Goal: Information Seeking & Learning: Learn about a topic

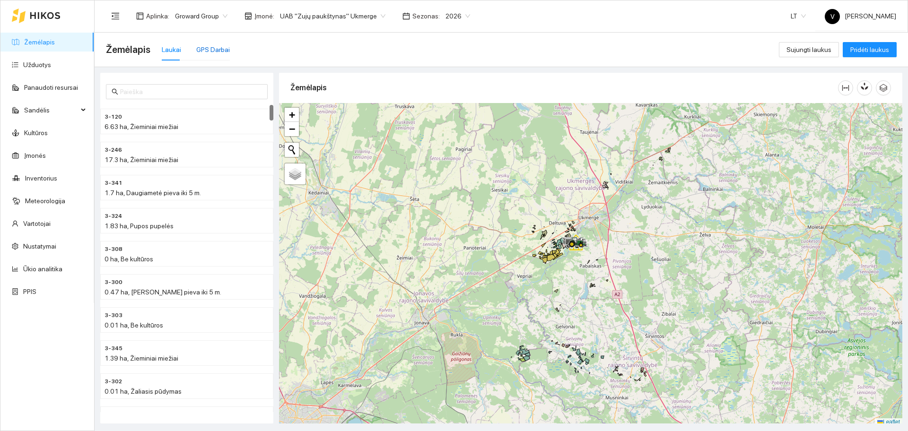
click at [210, 54] on div "GPS Darbai" at bounding box center [213, 49] width 34 height 10
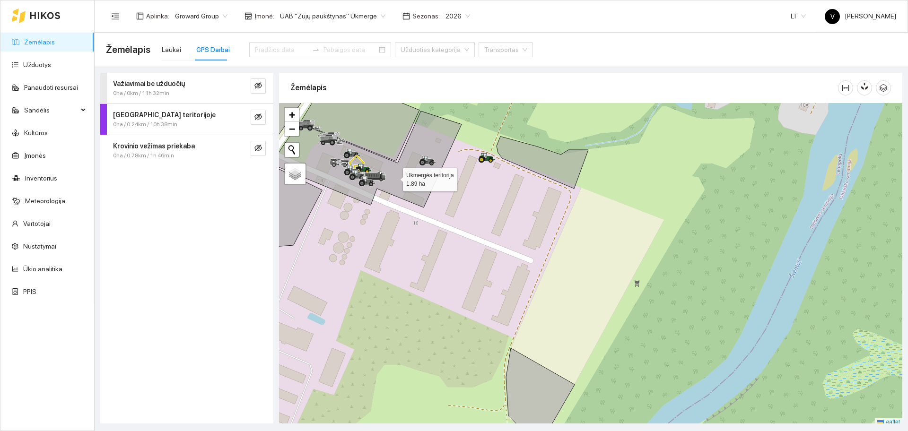
scroll to position [3, 0]
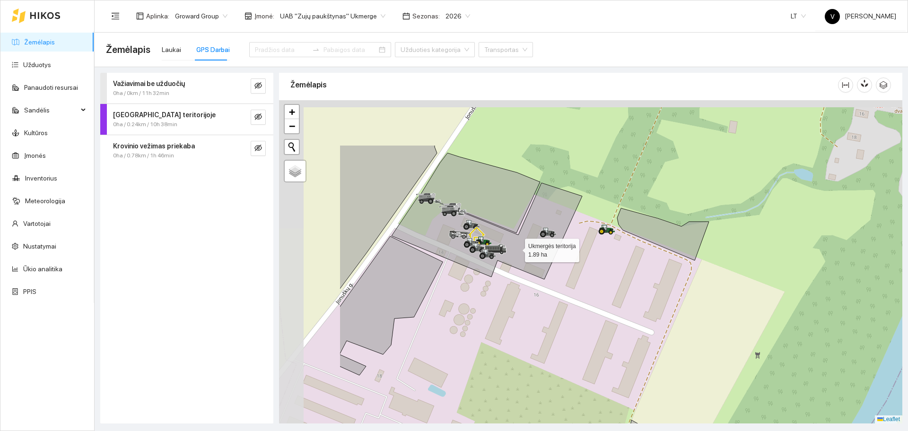
drag, startPoint x: 392, startPoint y: 173, endPoint x: 515, endPoint y: 248, distance: 144.0
click at [515, 248] on icon at bounding box center [487, 231] width 191 height 97
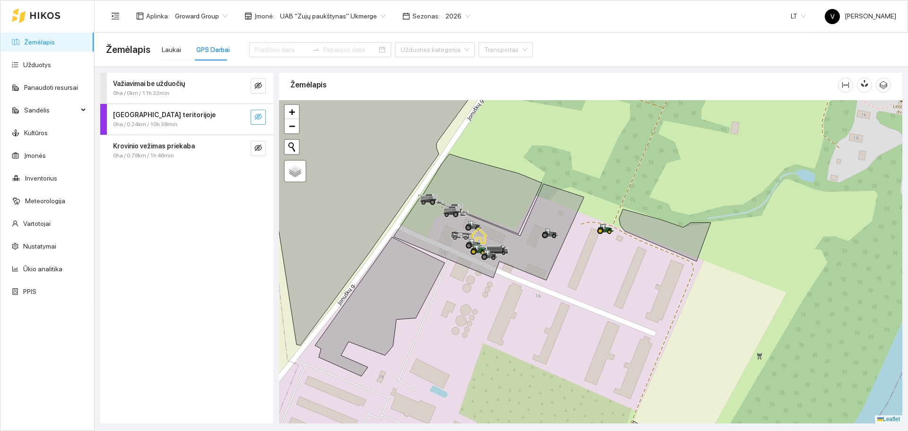
click at [259, 114] on icon "eye-invisible" at bounding box center [259, 117] width 8 height 8
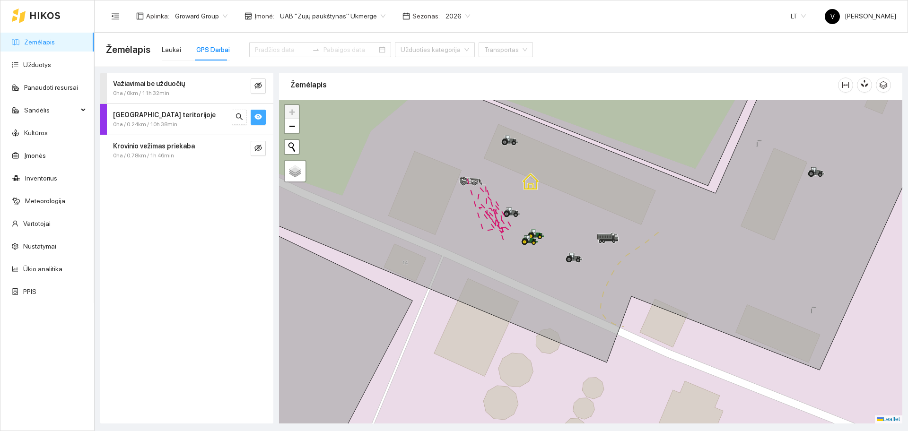
click at [264, 115] on button "button" at bounding box center [258, 117] width 15 height 15
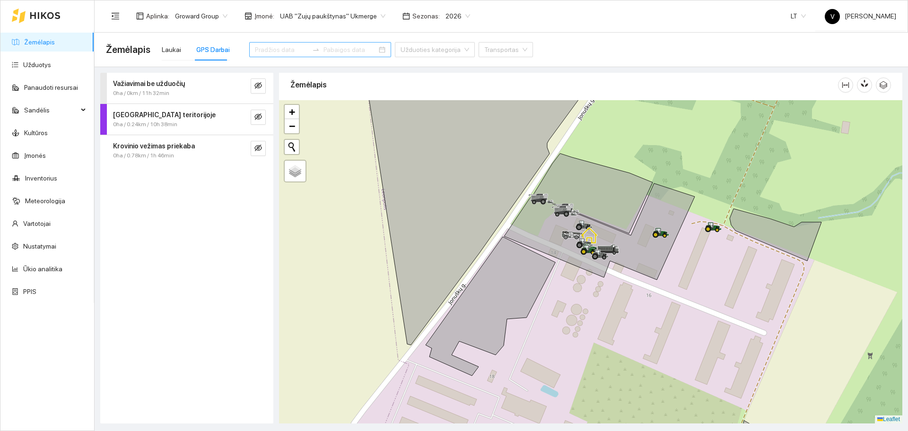
click at [272, 48] on input at bounding box center [281, 49] width 53 height 10
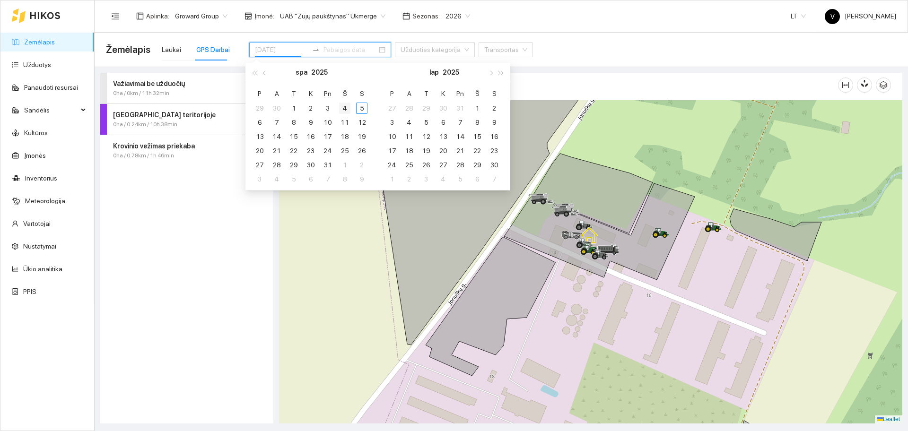
type input "[DATE]"
click at [346, 107] on div "4" at bounding box center [344, 108] width 11 height 11
type input "[DATE]"
click at [346, 105] on div "4" at bounding box center [344, 108] width 11 height 11
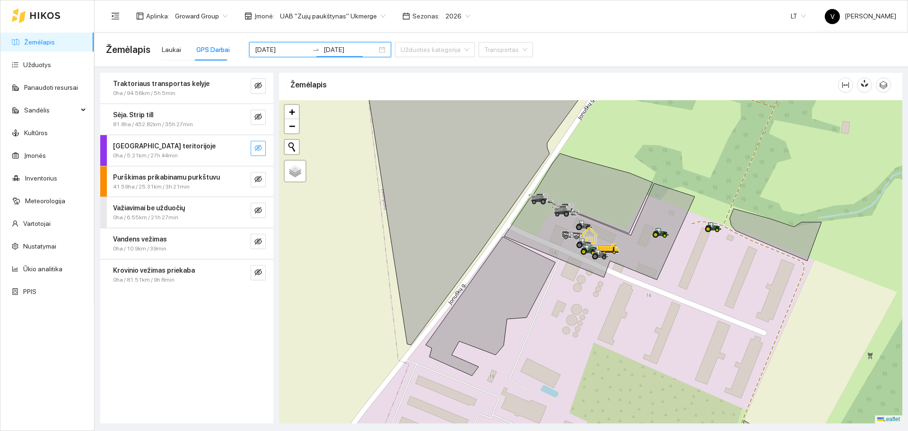
click at [255, 152] on span "eye-invisible" at bounding box center [259, 148] width 8 height 9
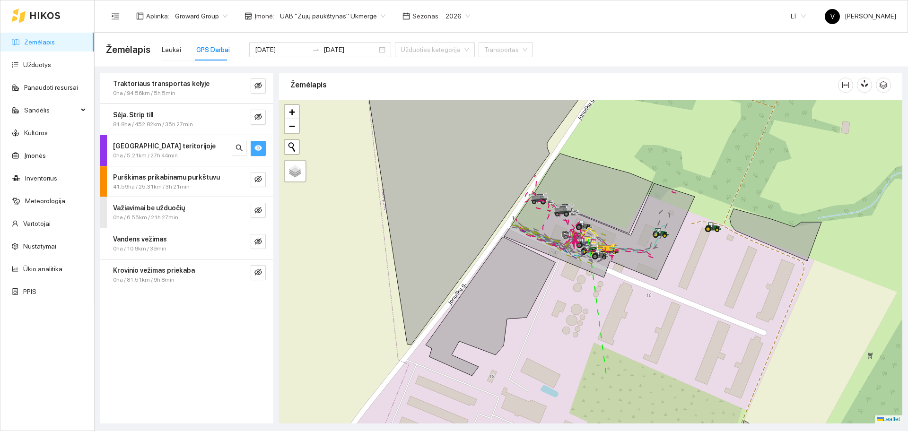
click at [255, 152] on span "eye" at bounding box center [259, 148] width 8 height 9
click at [256, 180] on icon "eye-invisible" at bounding box center [259, 180] width 8 height 8
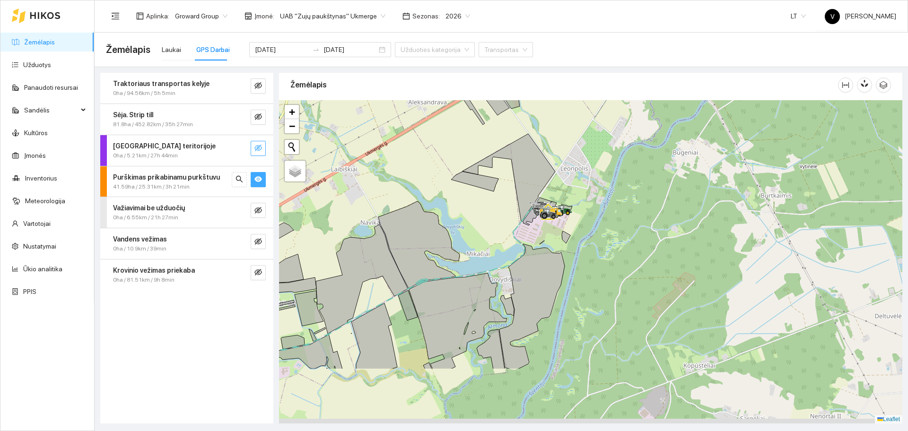
drag, startPoint x: 543, startPoint y: 307, endPoint x: 533, endPoint y: 202, distance: 105.5
click at [533, 244] on icon at bounding box center [532, 306] width 65 height 125
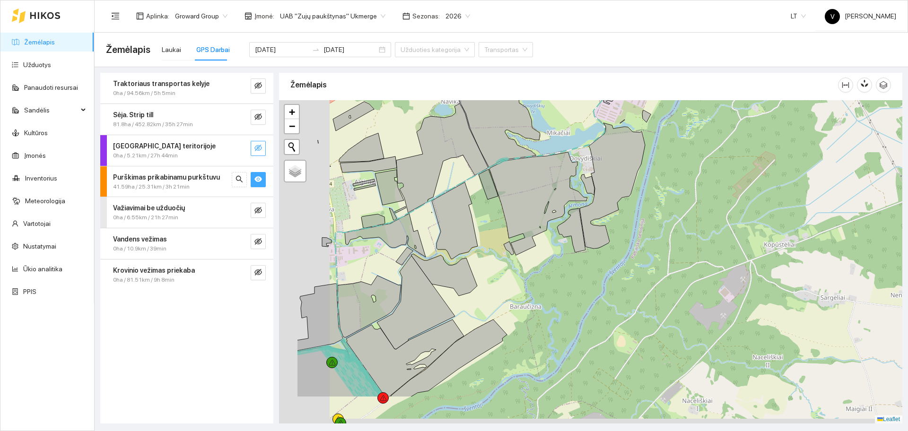
drag, startPoint x: 479, startPoint y: 237, endPoint x: 601, endPoint y: 201, distance: 128.0
click at [593, 202] on div at bounding box center [591, 262] width 624 height 324
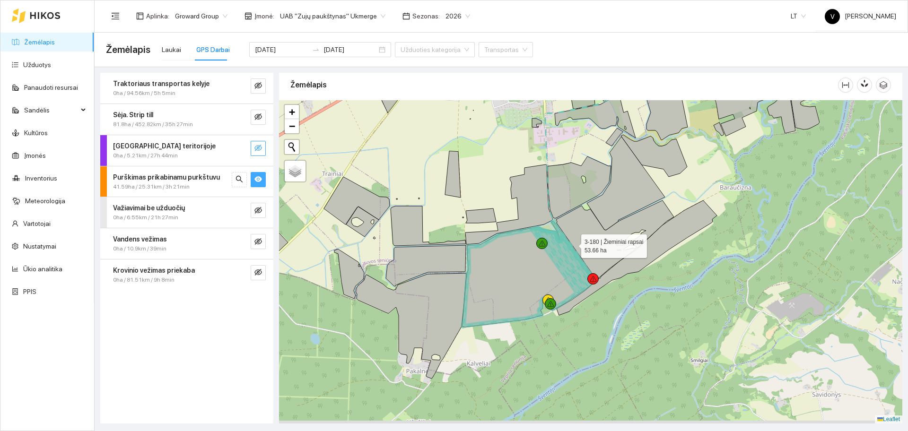
drag, startPoint x: 575, startPoint y: 249, endPoint x: 571, endPoint y: 240, distance: 9.1
click at [571, 240] on icon at bounding box center [615, 240] width 118 height 79
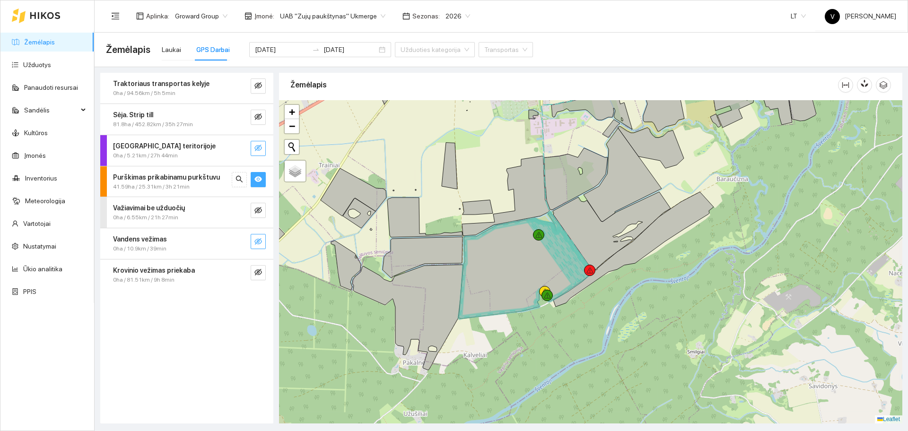
click at [262, 243] on button "button" at bounding box center [258, 241] width 15 height 15
click at [261, 181] on icon "eye" at bounding box center [259, 179] width 8 height 6
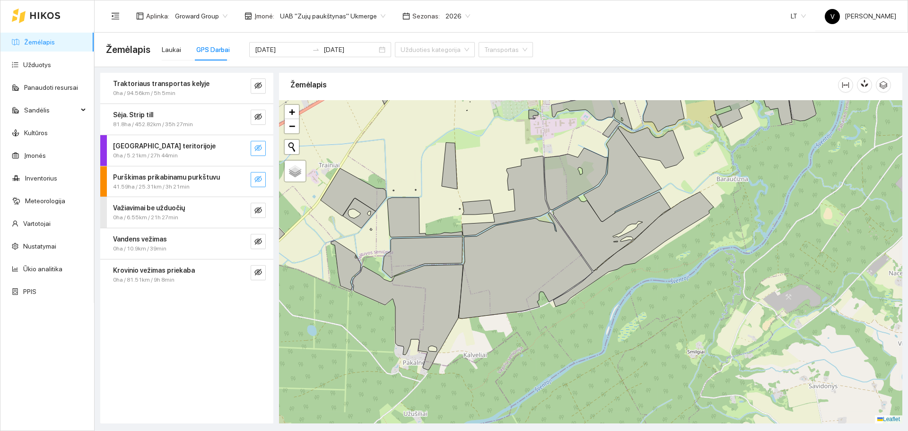
click at [261, 181] on icon "eye-invisible" at bounding box center [259, 179] width 8 height 7
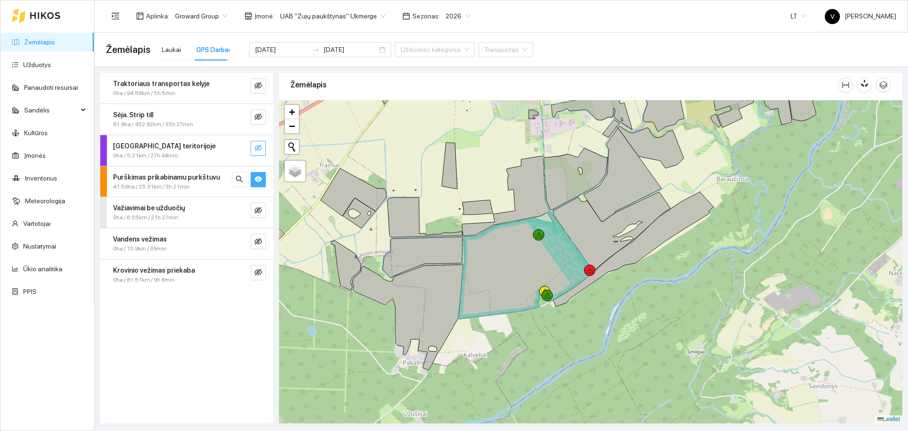
click at [153, 172] on span "Purškimas prikabinamu purkštuvu" at bounding box center [166, 177] width 107 height 10
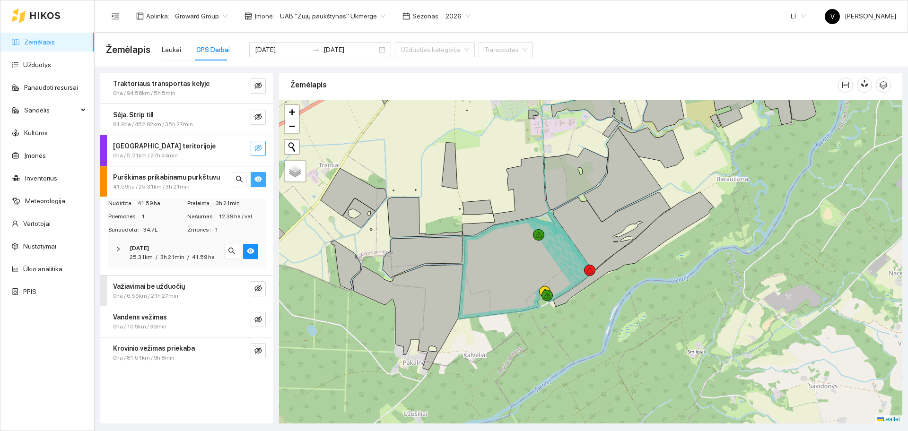
drag, startPoint x: 170, startPoint y: 255, endPoint x: 197, endPoint y: 256, distance: 27.5
click at [171, 255] on span "3h 21min" at bounding box center [172, 257] width 24 height 7
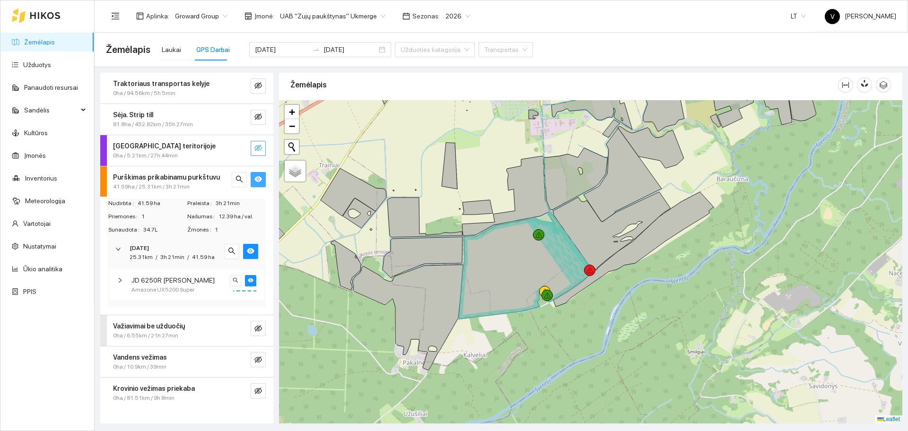
click at [147, 248] on strong "[DATE]" at bounding box center [139, 248] width 19 height 7
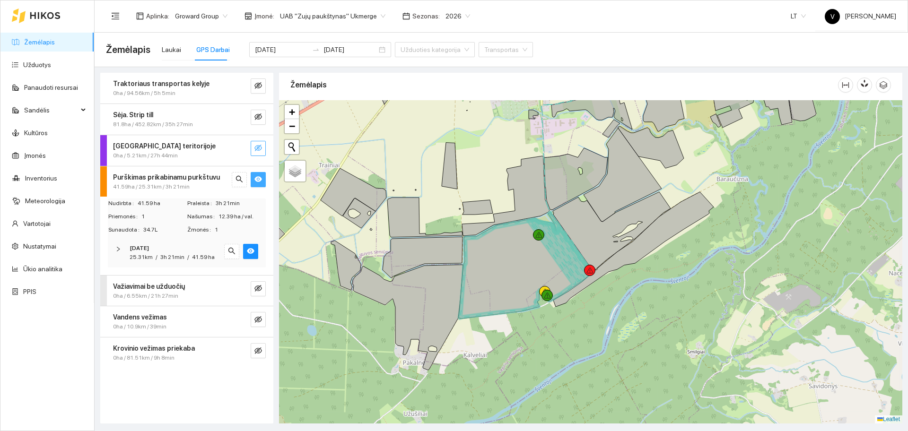
click at [257, 182] on icon "eye" at bounding box center [259, 180] width 8 height 8
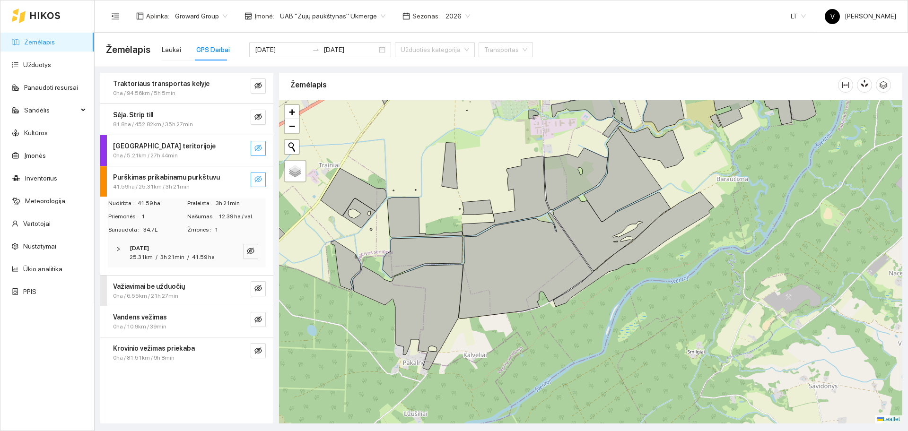
click at [253, 183] on button "button" at bounding box center [258, 179] width 15 height 15
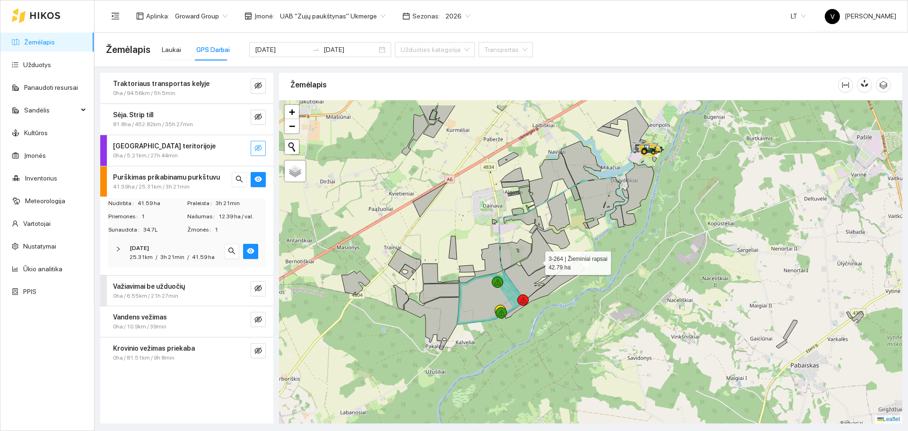
drag, startPoint x: 580, startPoint y: 224, endPoint x: 537, endPoint y: 261, distance: 56.7
click at [537, 261] on icon at bounding box center [539, 252] width 39 height 47
click at [259, 118] on icon "eye-invisible" at bounding box center [259, 117] width 2 height 2
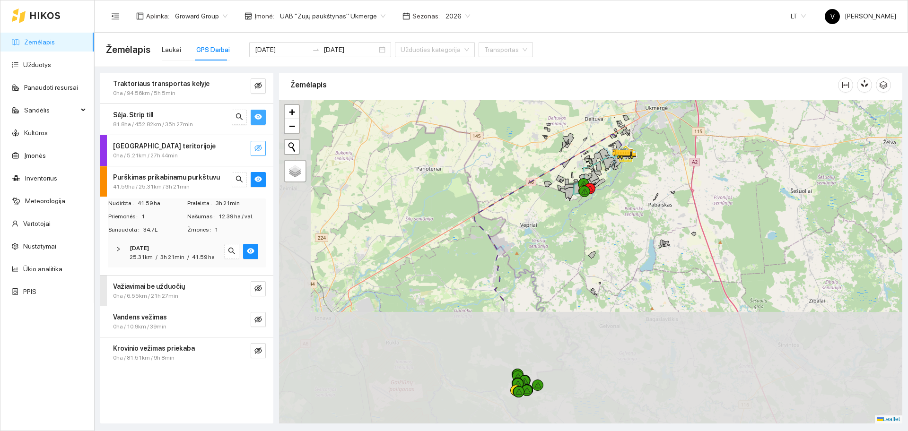
drag, startPoint x: 505, startPoint y: 360, endPoint x: 583, endPoint y: 202, distance: 175.4
click at [582, 203] on div at bounding box center [591, 262] width 624 height 324
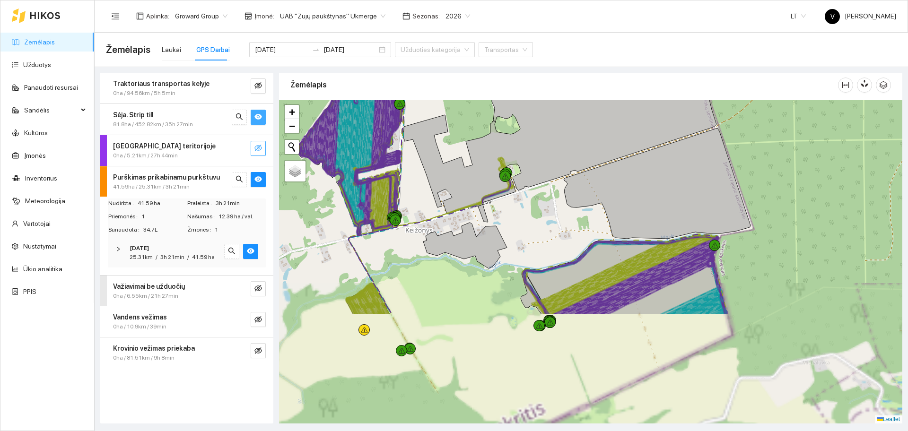
drag, startPoint x: 698, startPoint y: 383, endPoint x: 641, endPoint y: 229, distance: 163.9
click at [643, 235] on icon at bounding box center [625, 274] width 205 height 79
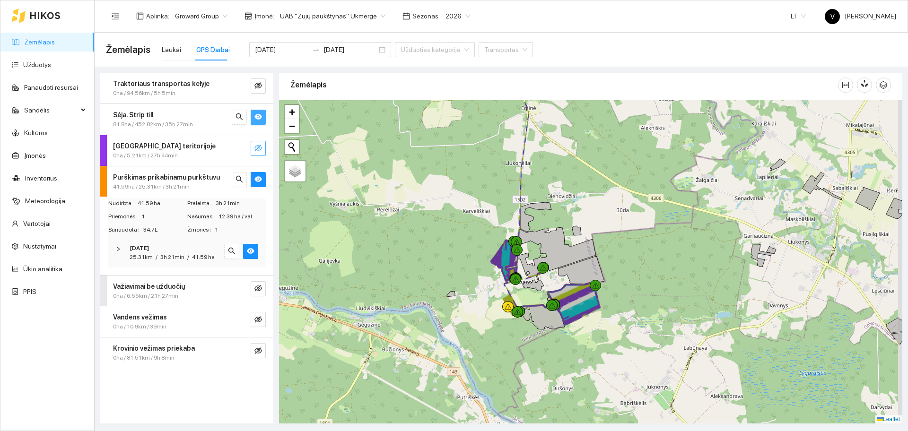
drag, startPoint x: 668, startPoint y: 227, endPoint x: 625, endPoint y: 252, distance: 49.6
click at [625, 252] on div at bounding box center [591, 262] width 624 height 324
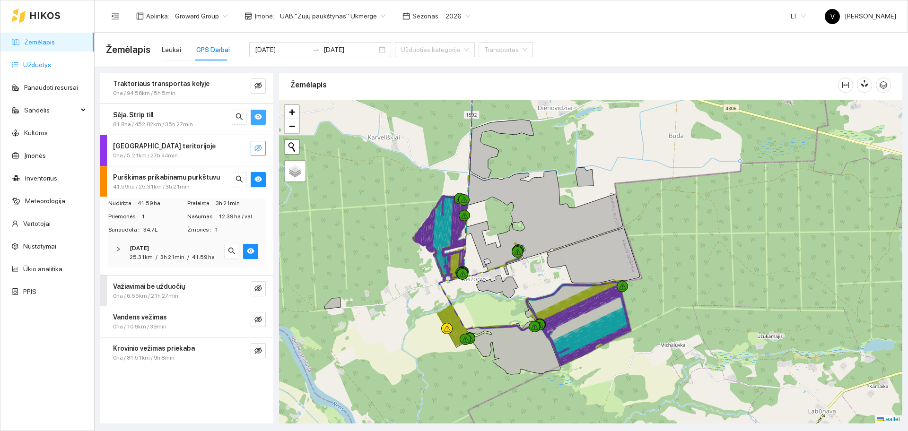
click at [43, 67] on link "Užduotys" at bounding box center [37, 65] width 28 height 8
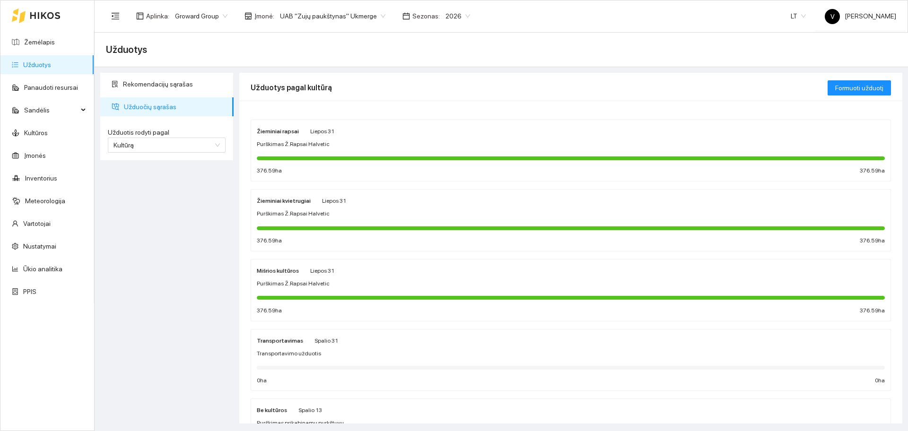
click at [291, 146] on span "Purškimas Ž.Rapsai Halvetic" at bounding box center [293, 144] width 73 height 9
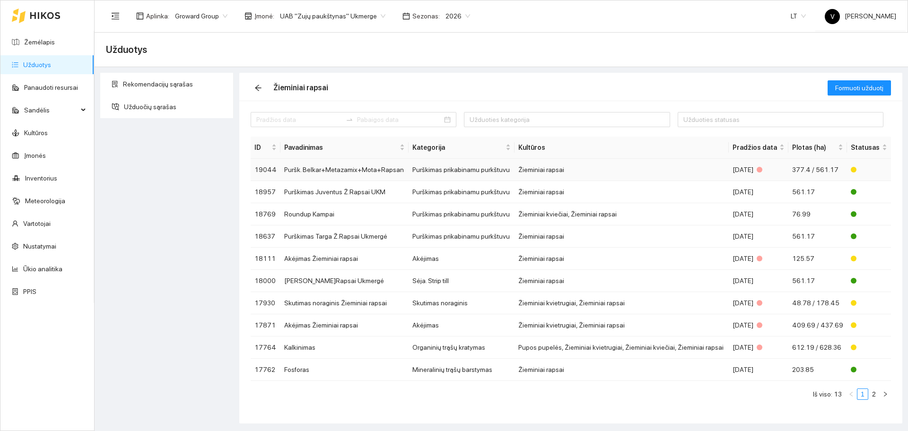
click at [326, 170] on td "Puršk. Belkar+Metazamix+Mota+Rapsan" at bounding box center [345, 170] width 128 height 22
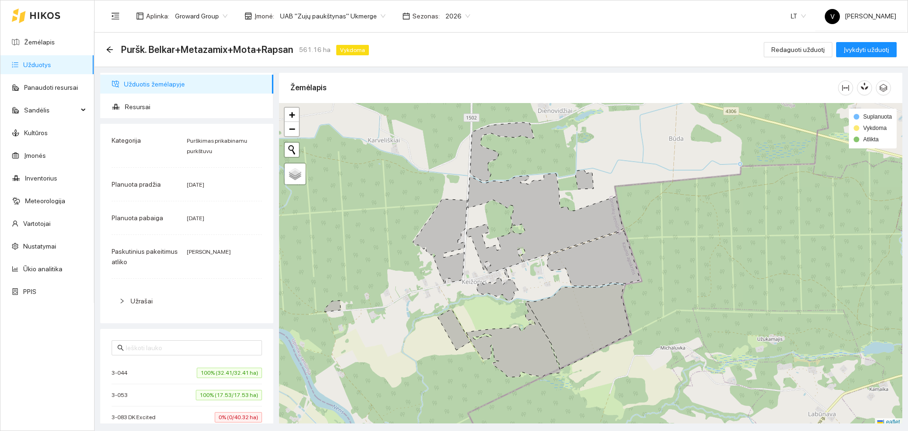
scroll to position [3, 0]
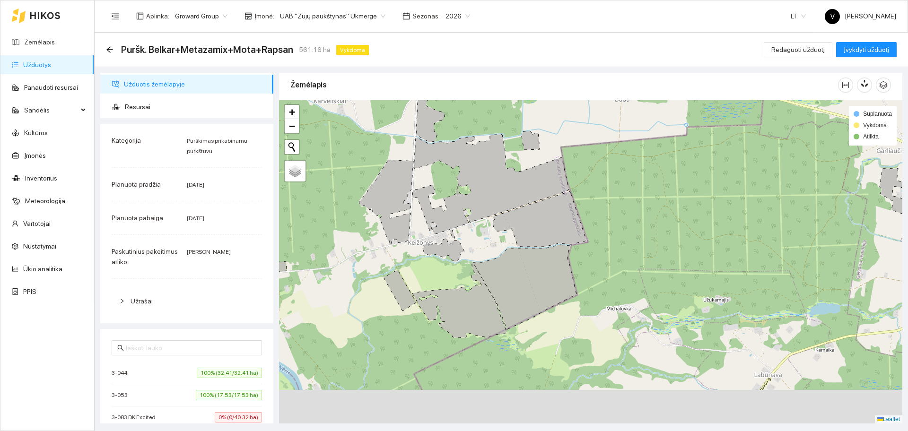
drag, startPoint x: 560, startPoint y: 258, endPoint x: 553, endPoint y: 253, distance: 8.1
click at [553, 253] on icon at bounding box center [525, 287] width 104 height 85
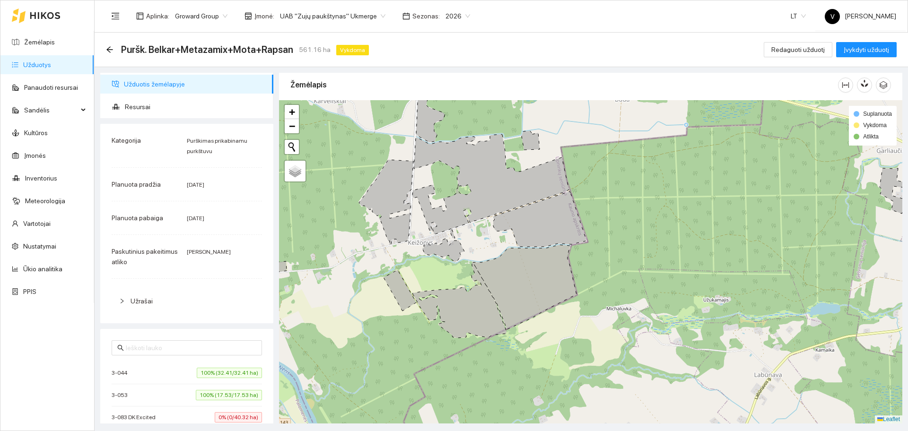
click at [44, 65] on link "Užduotys" at bounding box center [37, 65] width 28 height 8
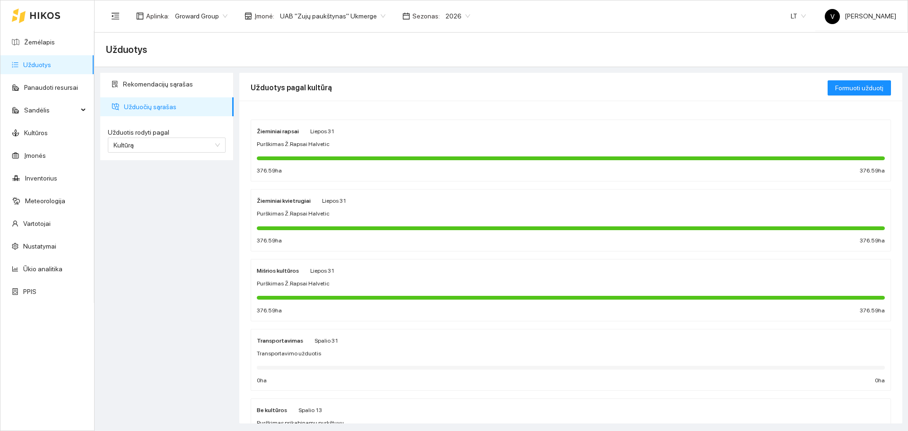
click at [287, 144] on span "Purškimas Ž.Rapsai Halvetic" at bounding box center [293, 144] width 73 height 9
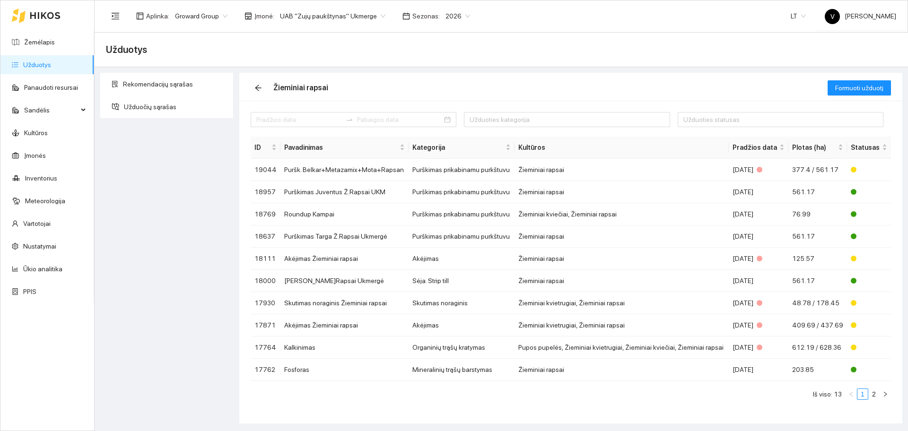
click at [33, 65] on link "Užduotys" at bounding box center [37, 65] width 28 height 8
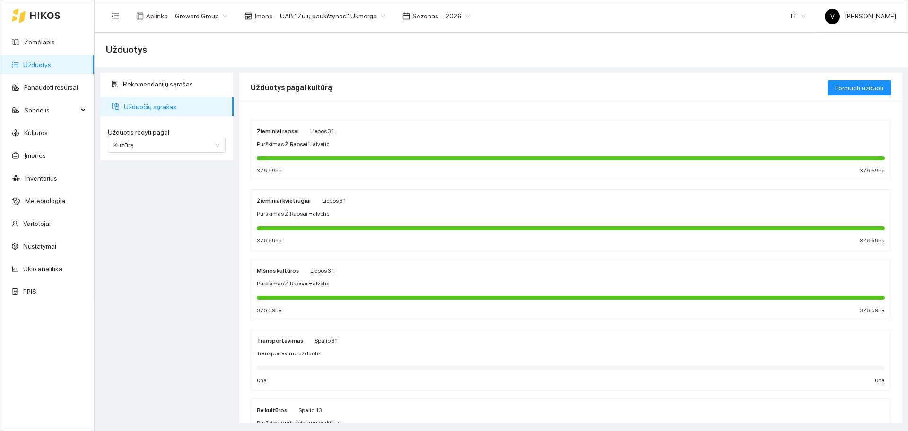
click at [274, 132] on strong "Žieminiai rapsai" at bounding box center [278, 131] width 42 height 7
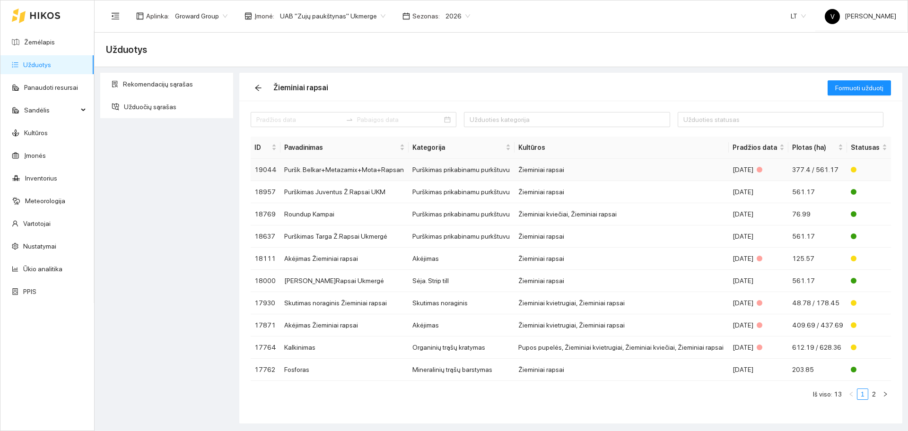
click at [353, 167] on td "Puršk. Belkar+Metazamix+Mota+Rapsan" at bounding box center [345, 170] width 128 height 22
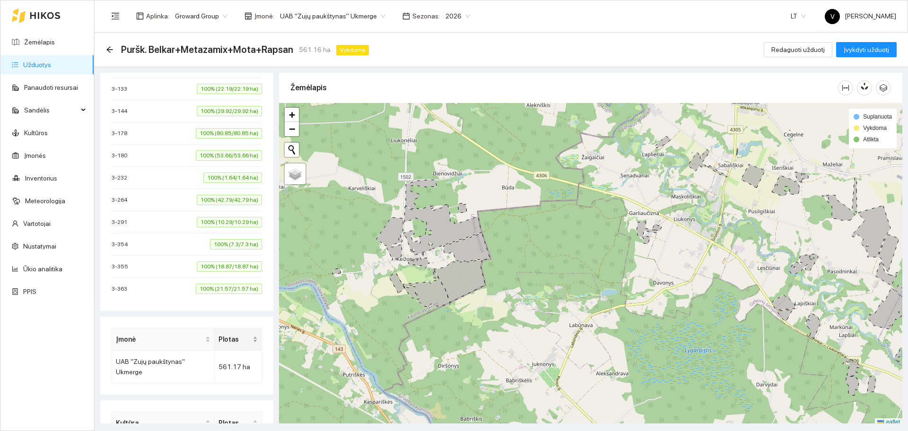
scroll to position [369, 0]
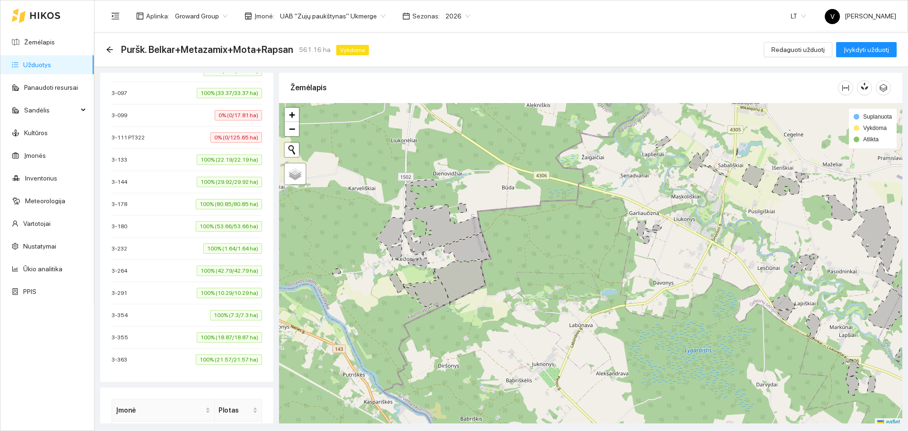
click at [165, 135] on div "3-111 PT322 0% (0/125.65 ha)" at bounding box center [187, 137] width 150 height 10
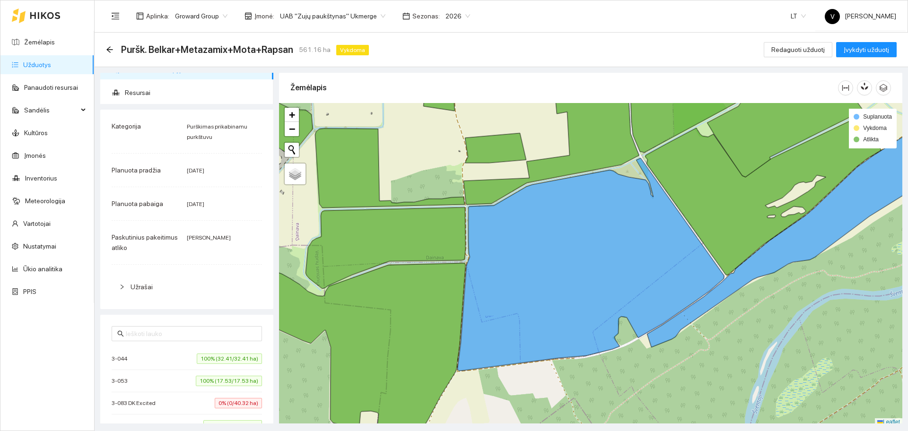
scroll to position [0, 0]
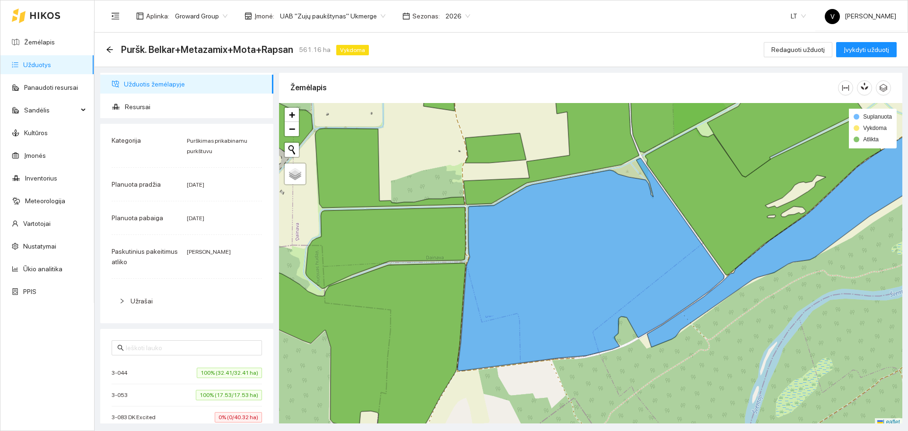
click at [137, 300] on span "Užrašai" at bounding box center [142, 302] width 22 height 8
click at [139, 299] on span "Užrašai" at bounding box center [142, 302] width 22 height 8
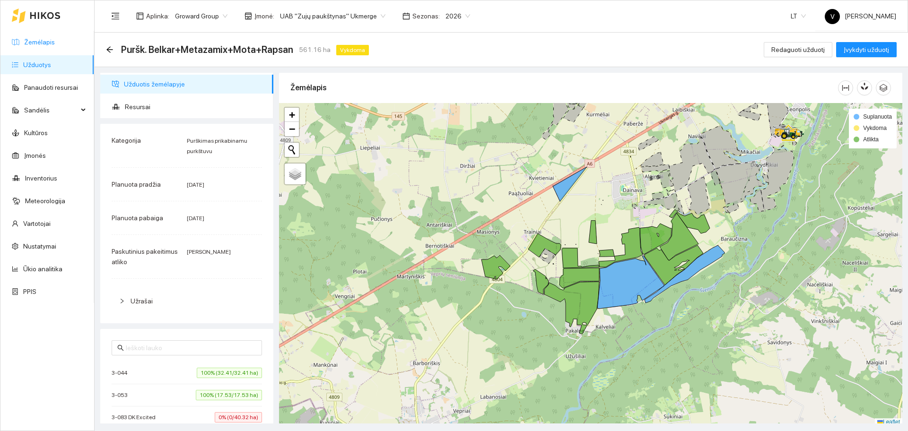
click at [49, 44] on link "Žemėlapis" at bounding box center [39, 42] width 31 height 8
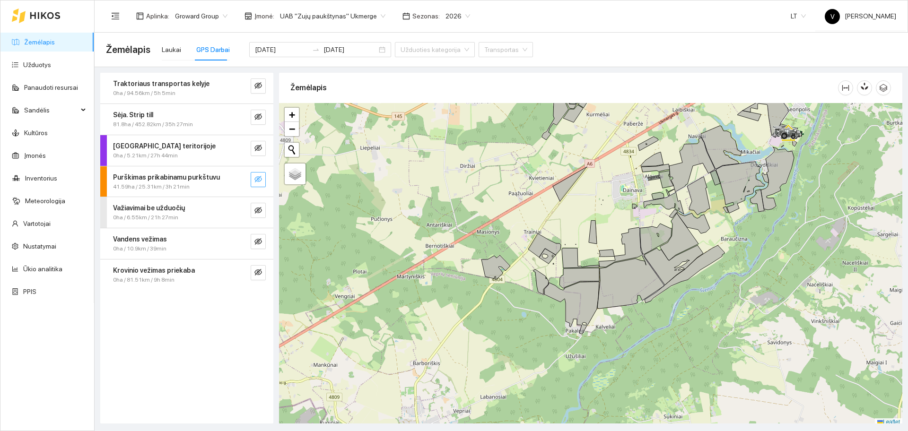
click at [257, 178] on icon "eye-invisible" at bounding box center [259, 180] width 8 height 8
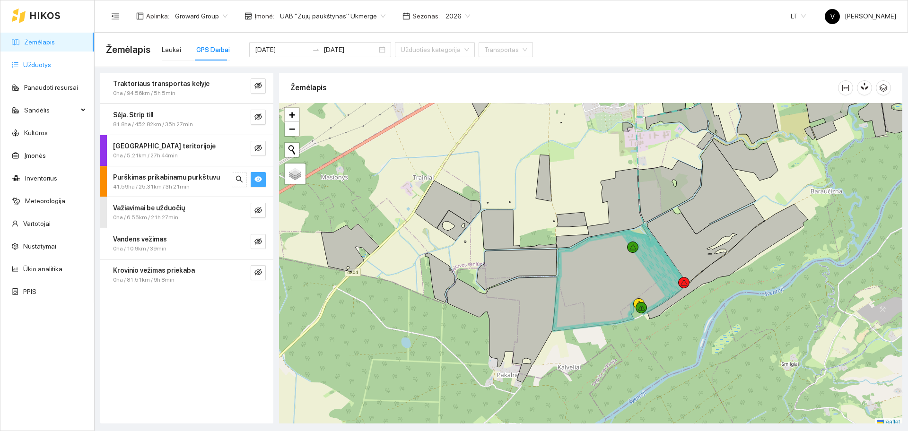
click at [42, 61] on link "Užduotys" at bounding box center [37, 65] width 28 height 8
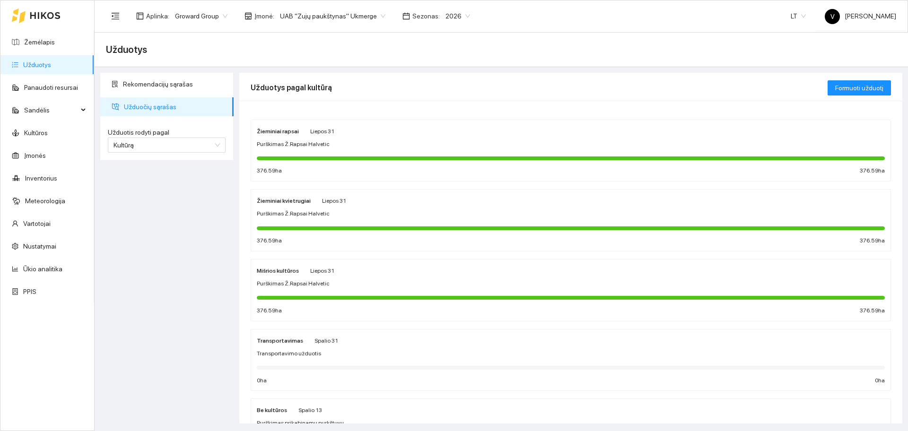
click at [288, 135] on div "Žieminiai rapsai" at bounding box center [278, 131] width 42 height 10
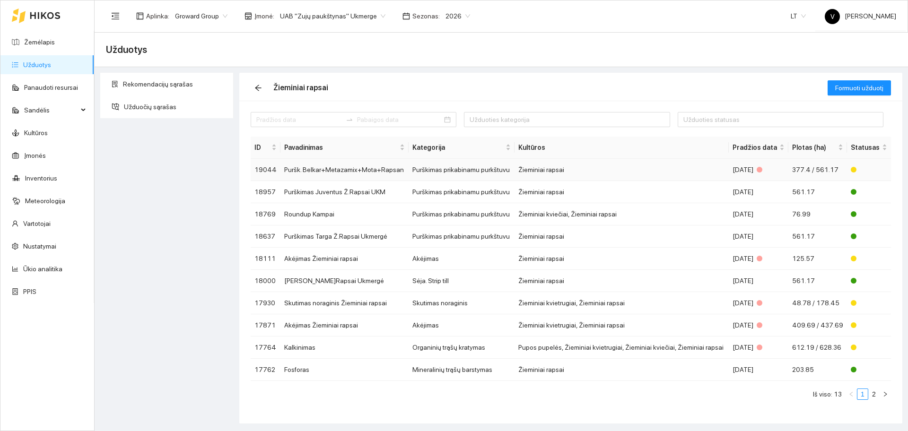
click at [316, 169] on td "Puršk. Belkar+Metazamix+Mota+Rapsan" at bounding box center [345, 170] width 128 height 22
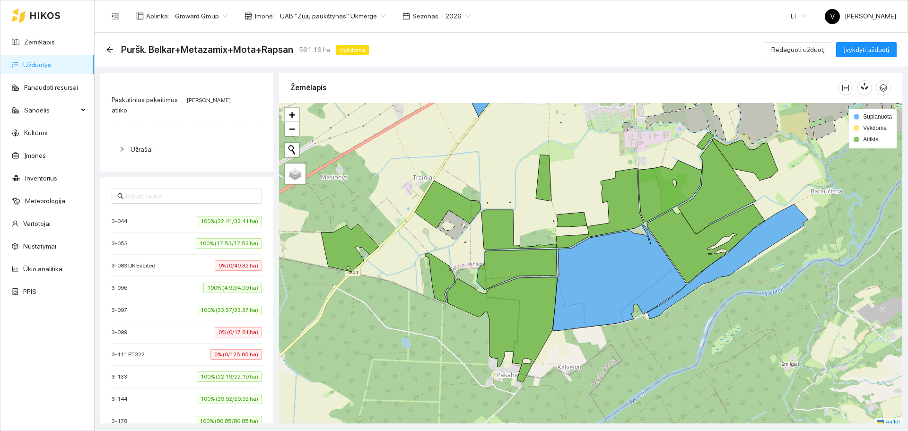
scroll to position [177, 0]
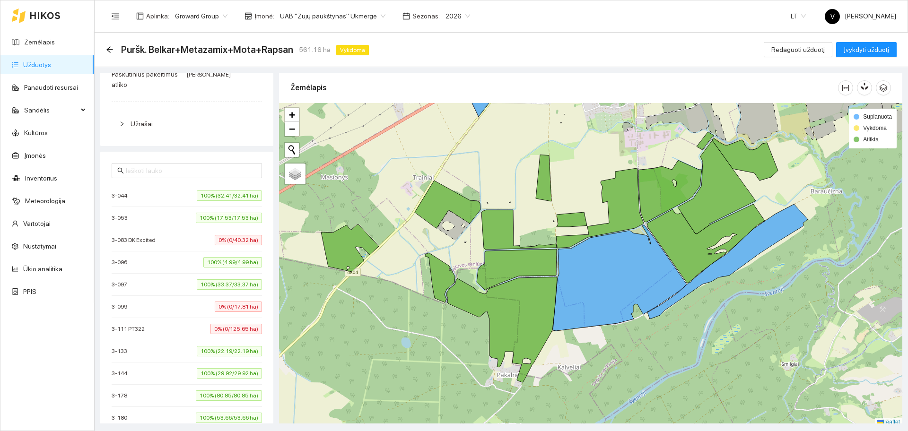
click at [148, 219] on div "3-053 100% (17.53/17.53 ha)" at bounding box center [187, 218] width 150 height 10
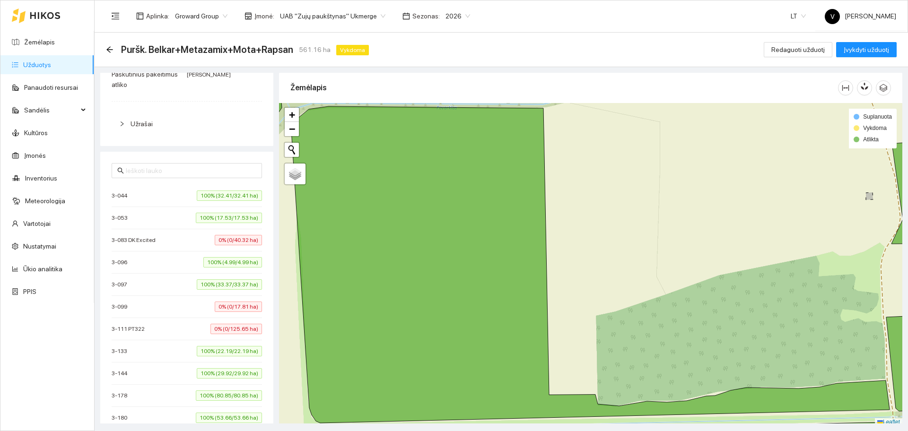
click at [154, 212] on li "3-053 100% (17.53/17.53 ha)" at bounding box center [187, 218] width 150 height 22
click at [153, 243] on span "3-083 DK Excited" at bounding box center [136, 240] width 49 height 9
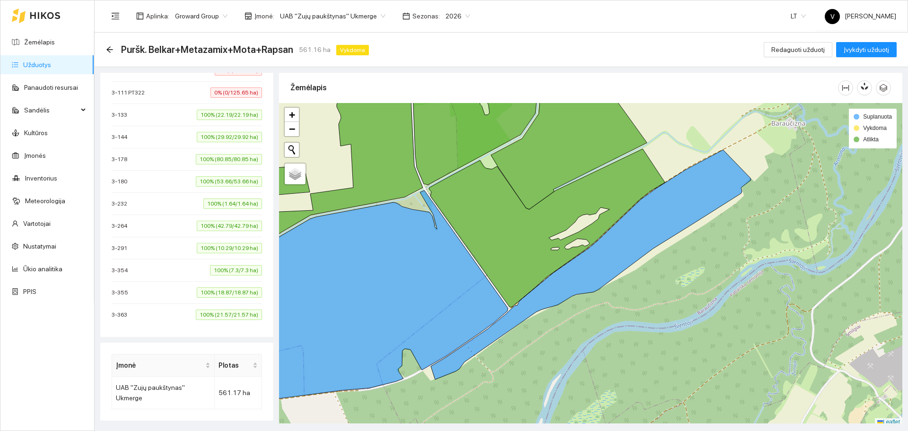
scroll to position [0, 0]
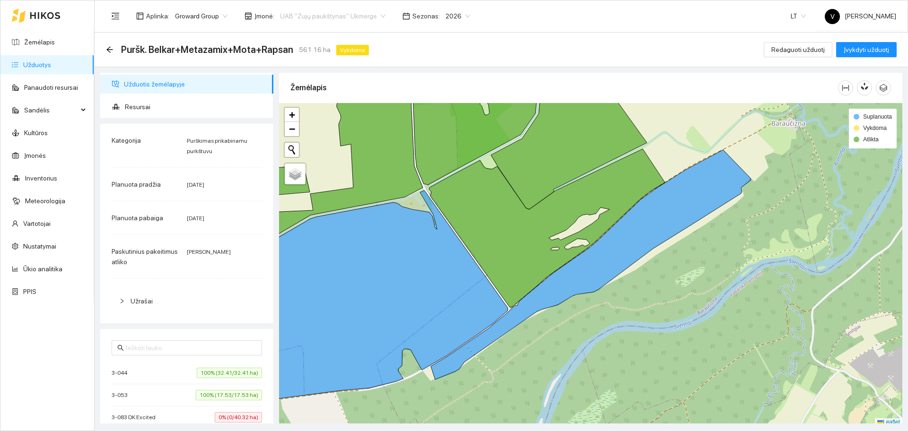
click at [347, 13] on span "UAB "Zujų paukštynas" Ukmerge" at bounding box center [332, 16] width 105 height 14
click at [571, 44] on div "Puršk. Belkar+Metazamix+Mota+Rapsan 561.16 ha Vykdoma Redaguoti užduotį Įvykdyt…" at bounding box center [501, 49] width 791 height 19
click at [51, 61] on link "Užduotys" at bounding box center [37, 65] width 28 height 8
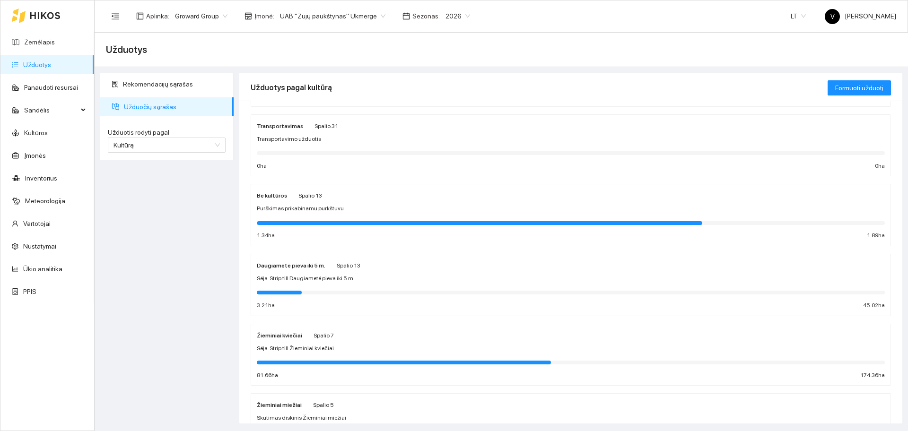
scroll to position [237, 0]
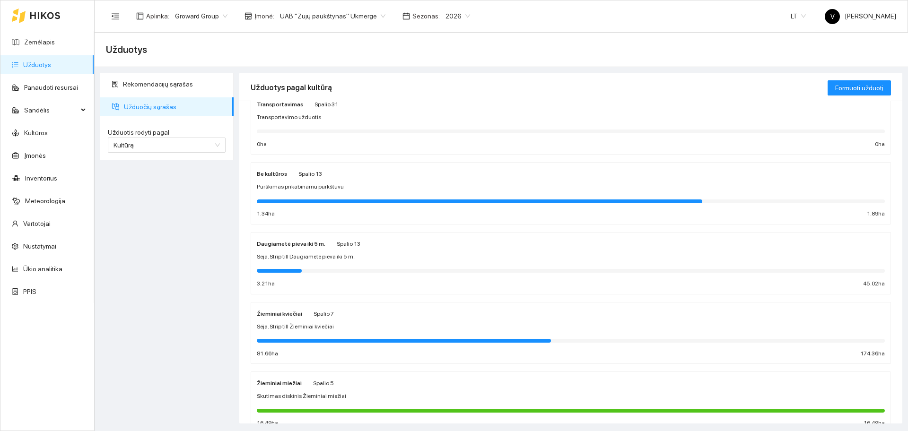
click at [265, 307] on div "Žieminiai kviečiai Spalio 7 Sėja. Strip till Žieminiai kviečiai 81.66 ha 174.36…" at bounding box center [571, 333] width 640 height 61
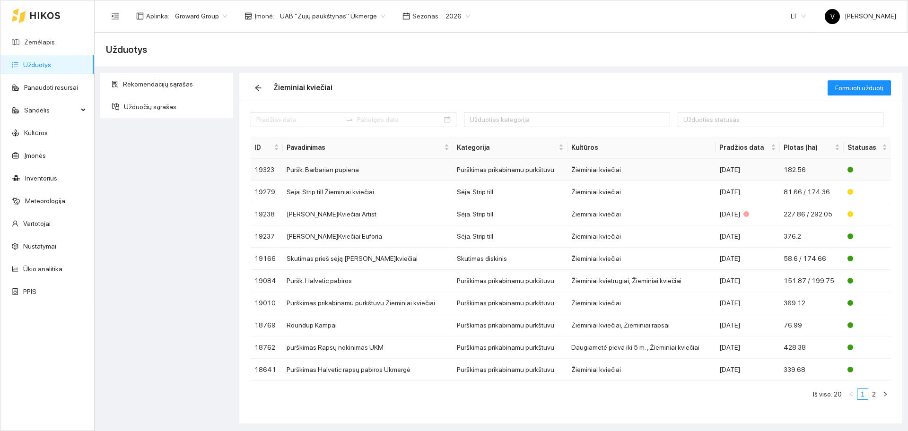
click at [351, 166] on td "Puršk. Barbarian pupiena" at bounding box center [368, 170] width 170 height 22
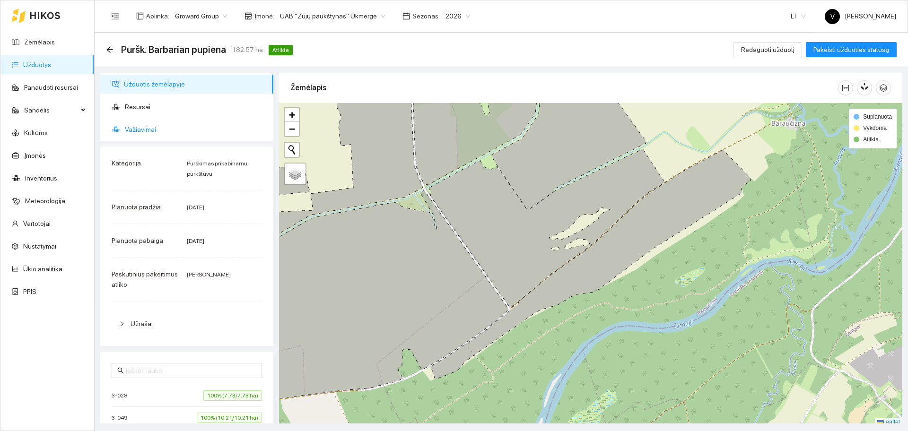
click at [143, 129] on span "Važiavimai" at bounding box center [195, 129] width 141 height 19
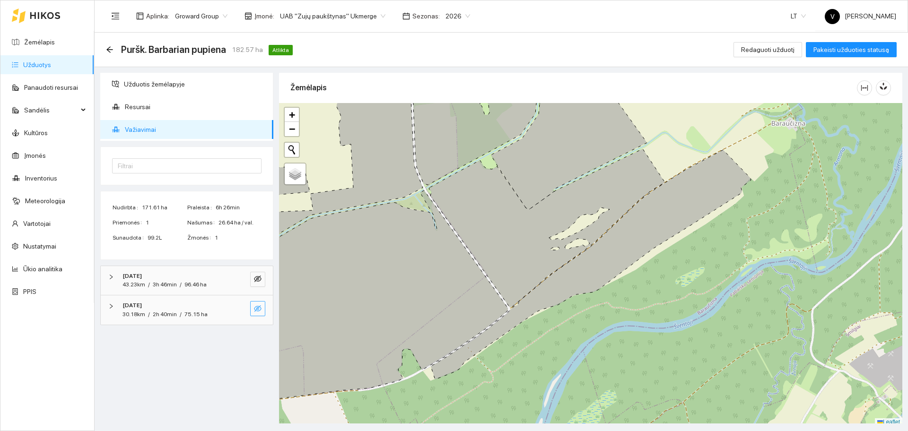
click at [254, 308] on icon "eye-invisible" at bounding box center [258, 309] width 8 height 8
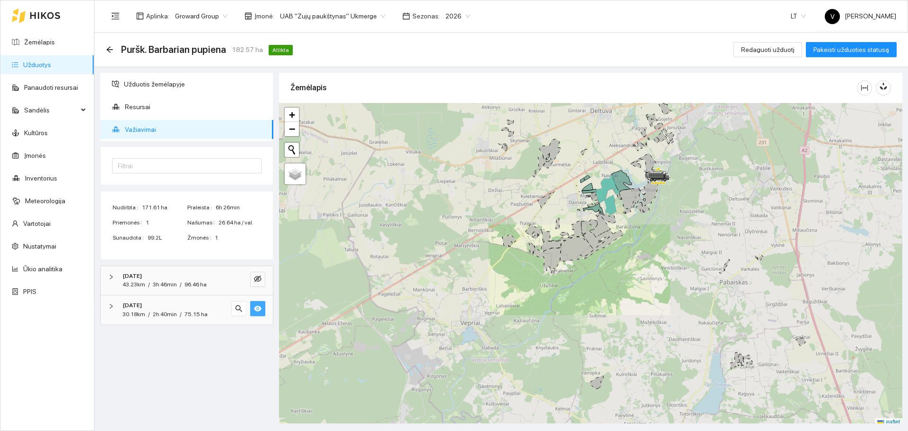
scroll to position [3, 0]
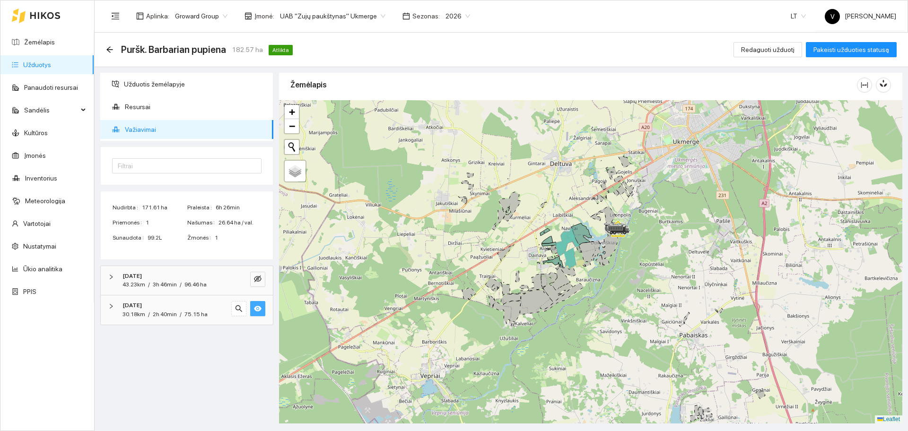
drag, startPoint x: 627, startPoint y: 226, endPoint x: 585, endPoint y: 284, distance: 72.1
click at [585, 284] on div at bounding box center [591, 262] width 624 height 324
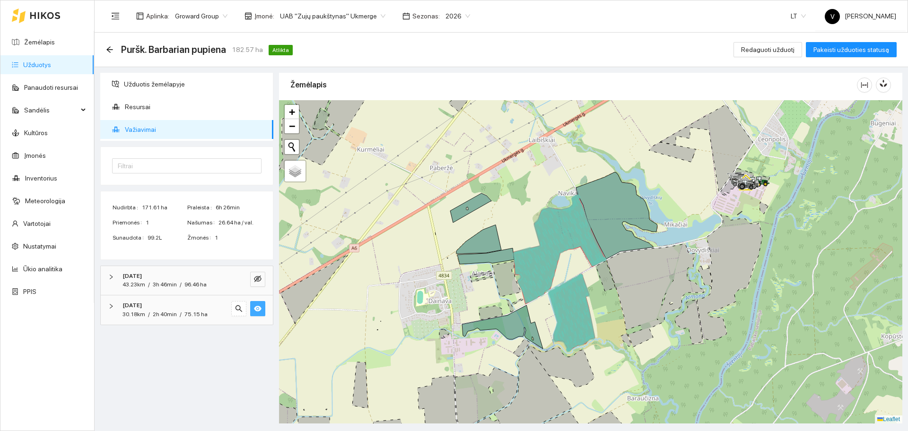
click at [50, 66] on link "Užduotys" at bounding box center [37, 65] width 28 height 8
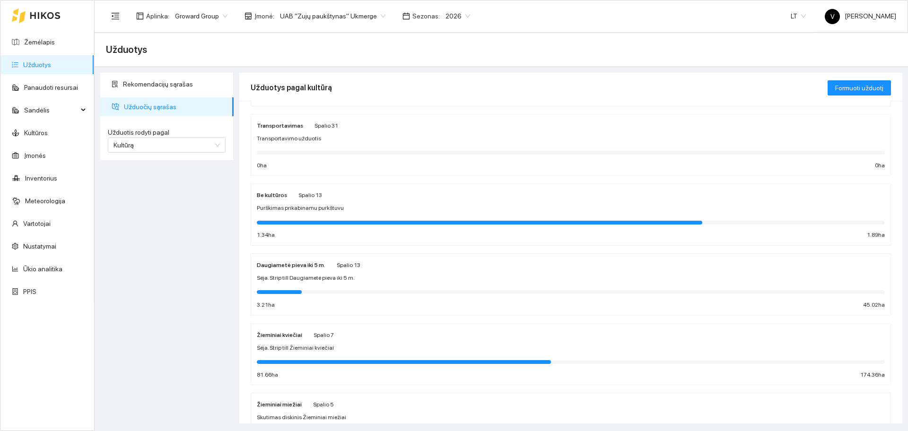
scroll to position [296, 0]
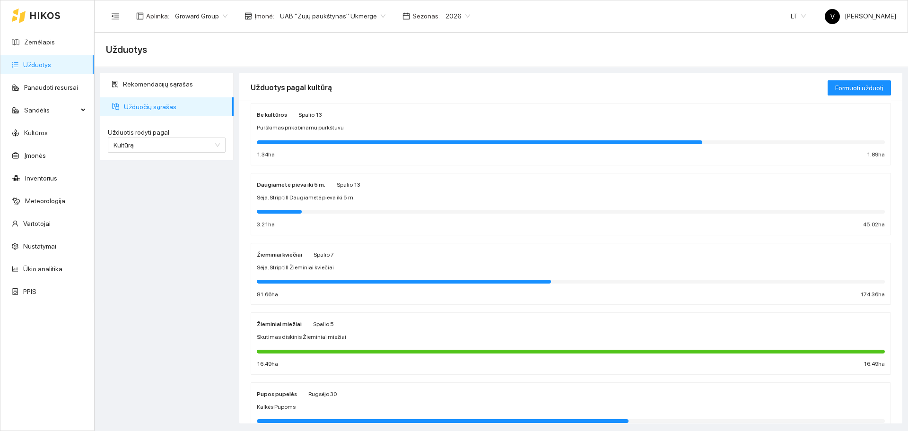
click at [283, 264] on span "Sėja. Strip till Žieminiai kviečiai" at bounding box center [295, 268] width 77 height 9
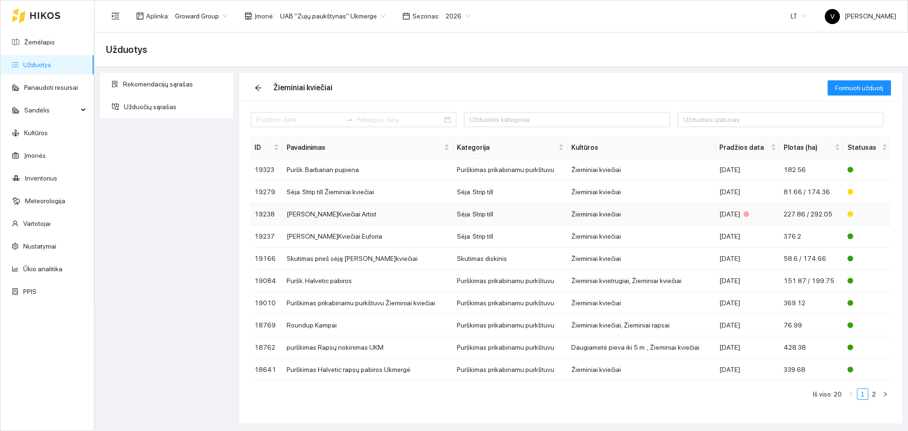
click at [313, 212] on td "[PERSON_NAME]Kviečiai Artist" at bounding box center [368, 214] width 170 height 22
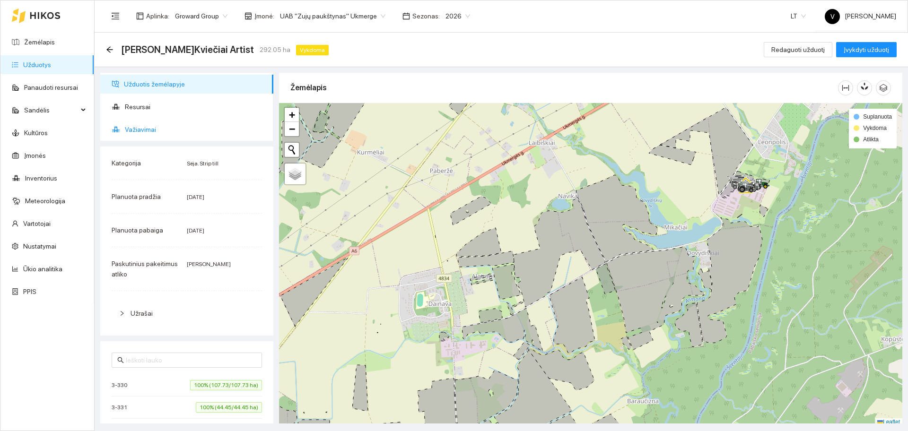
click at [166, 130] on span "Važiavimai" at bounding box center [195, 129] width 141 height 19
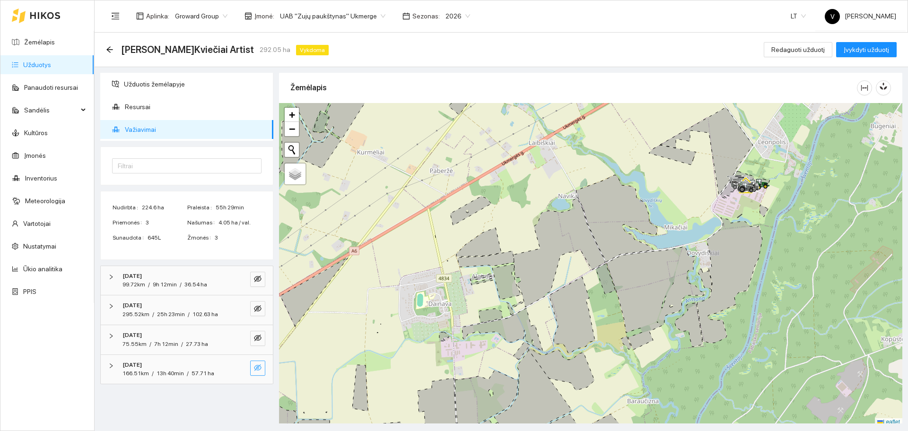
click at [259, 367] on icon "eye-invisible" at bounding box center [258, 368] width 8 height 7
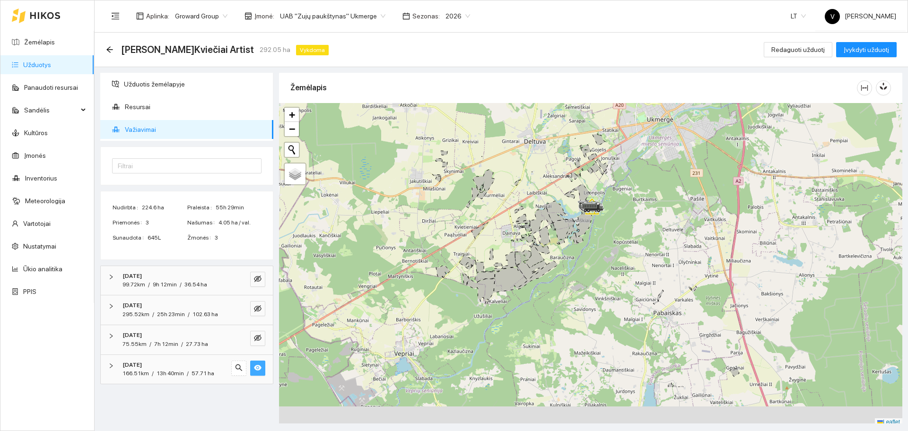
scroll to position [3, 0]
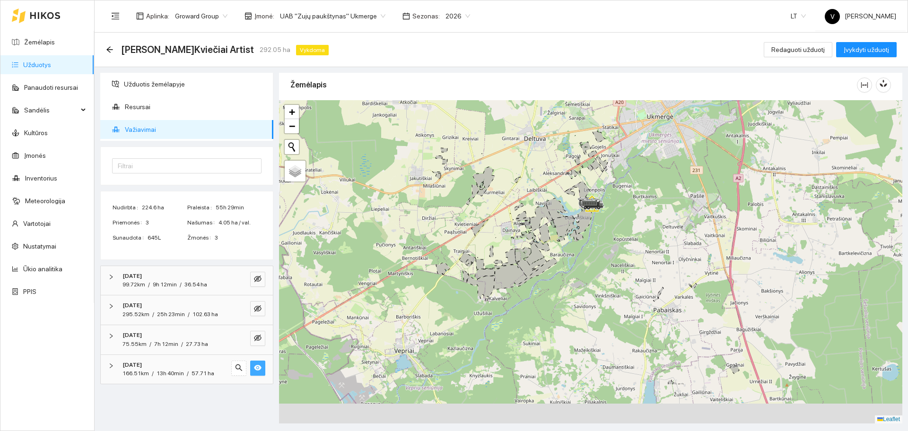
drag, startPoint x: 477, startPoint y: 338, endPoint x: 532, endPoint y: 194, distance: 153.3
click at [541, 168] on div at bounding box center [591, 262] width 624 height 324
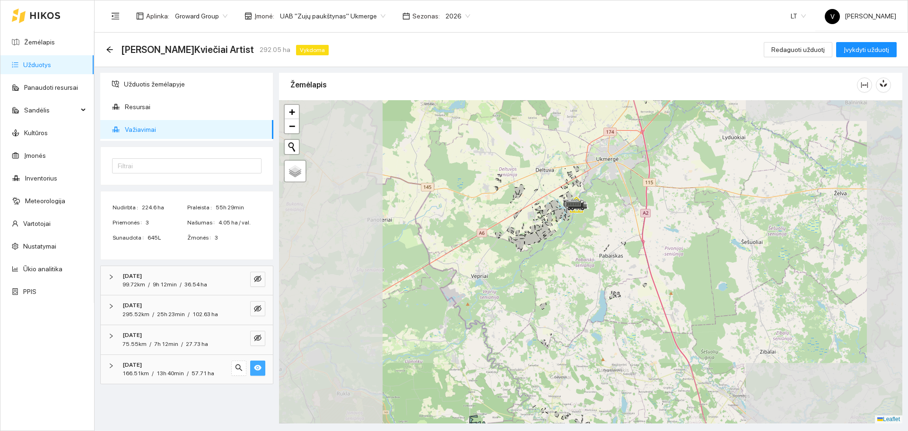
drag, startPoint x: 548, startPoint y: 218, endPoint x: 557, endPoint y: 195, distance: 24.9
click at [556, 197] on div at bounding box center [591, 262] width 624 height 324
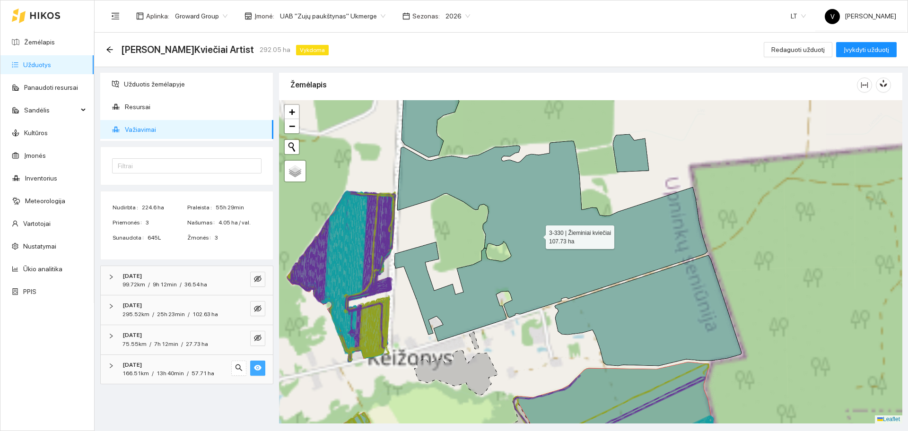
drag, startPoint x: 519, startPoint y: 280, endPoint x: 560, endPoint y: 146, distance: 139.9
click at [560, 146] on icon at bounding box center [551, 241] width 313 height 201
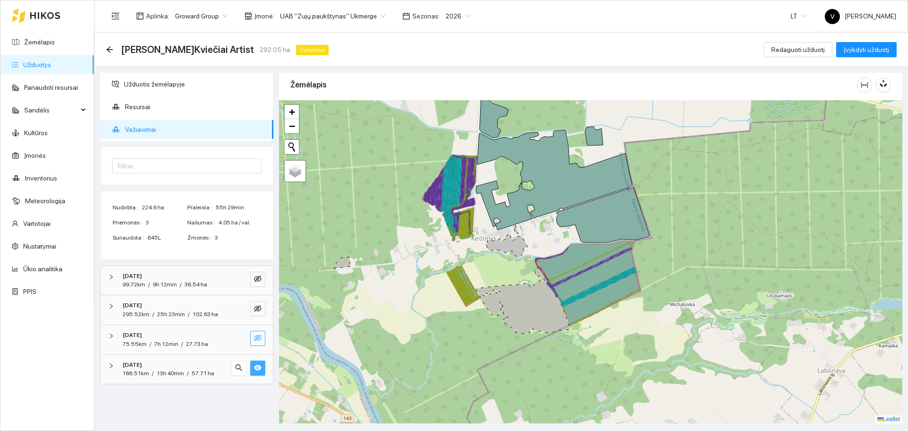
click at [256, 339] on icon "eye-invisible" at bounding box center [258, 338] width 8 height 7
click at [258, 307] on icon "eye-invisible" at bounding box center [258, 309] width 8 height 7
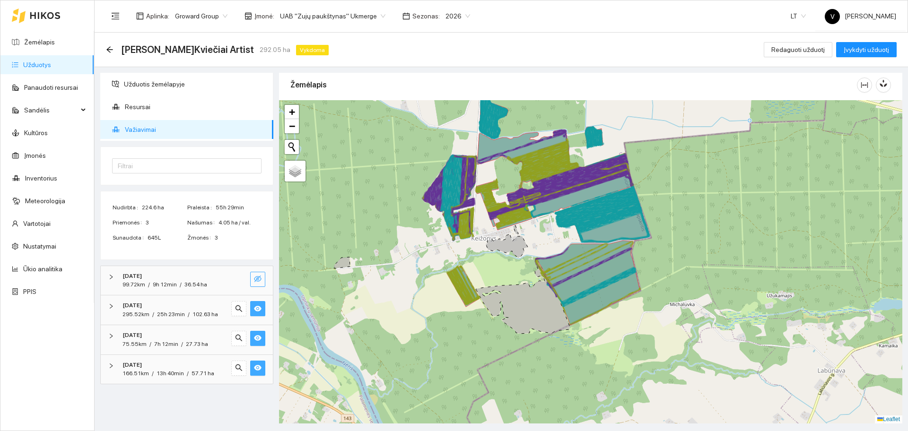
click at [257, 277] on icon "eye-invisible" at bounding box center [258, 279] width 8 height 7
click at [31, 64] on link "Užduotys" at bounding box center [37, 65] width 28 height 8
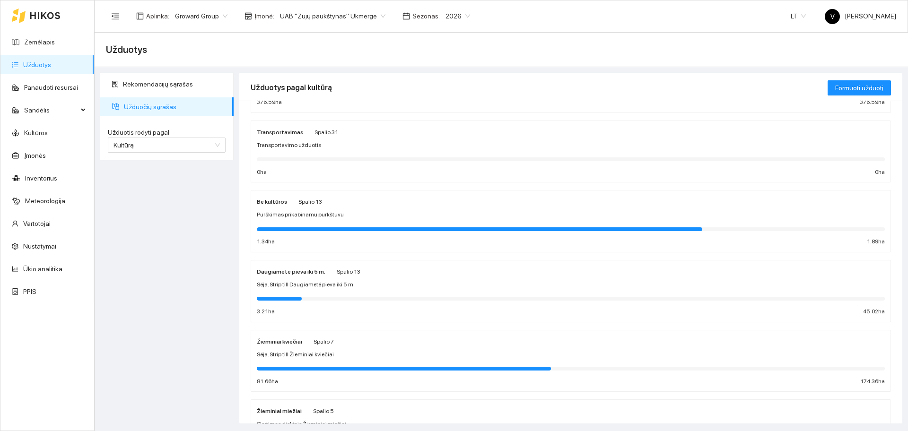
scroll to position [237, 0]
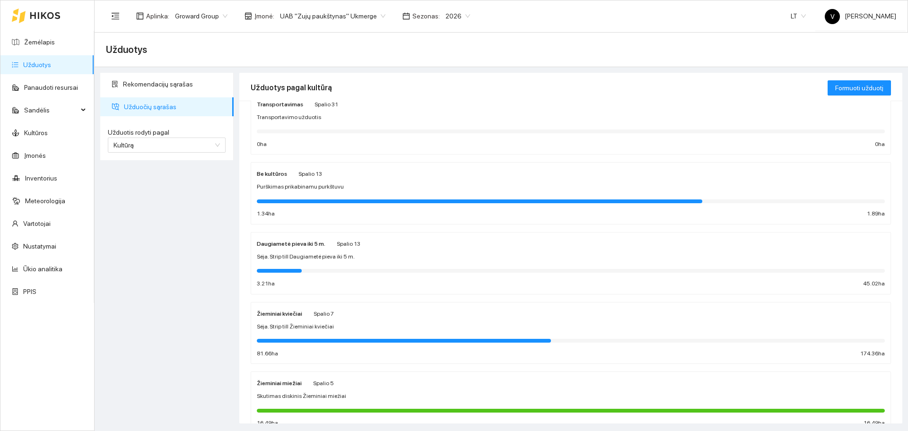
click at [277, 318] on div "Žieminiai kviečiai" at bounding box center [279, 313] width 45 height 10
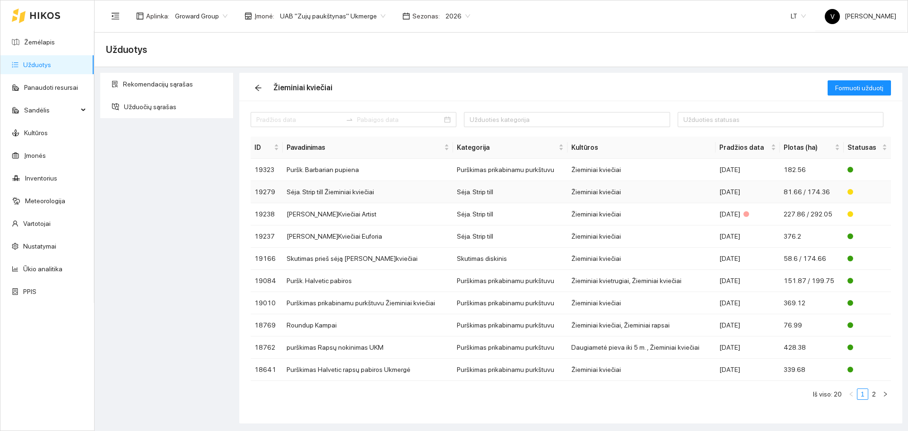
click at [336, 187] on td "Sėja. Strip till Žieminiai kviečiai" at bounding box center [368, 192] width 170 height 22
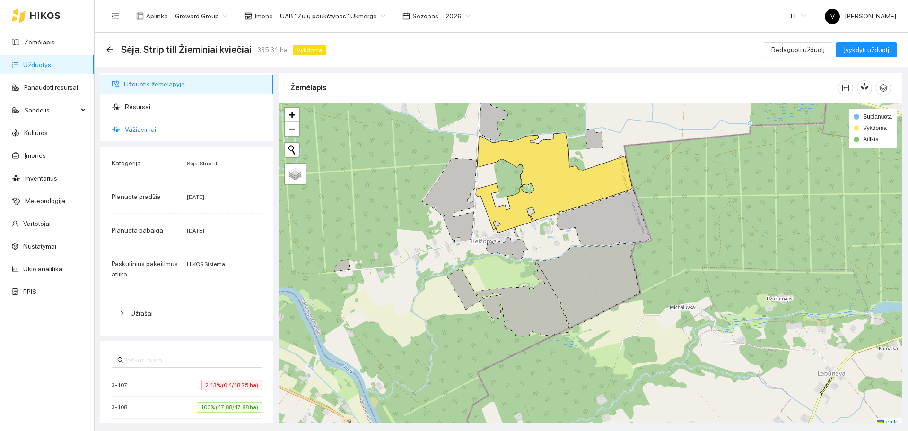
click at [147, 130] on span "Važiavimai" at bounding box center [195, 129] width 141 height 19
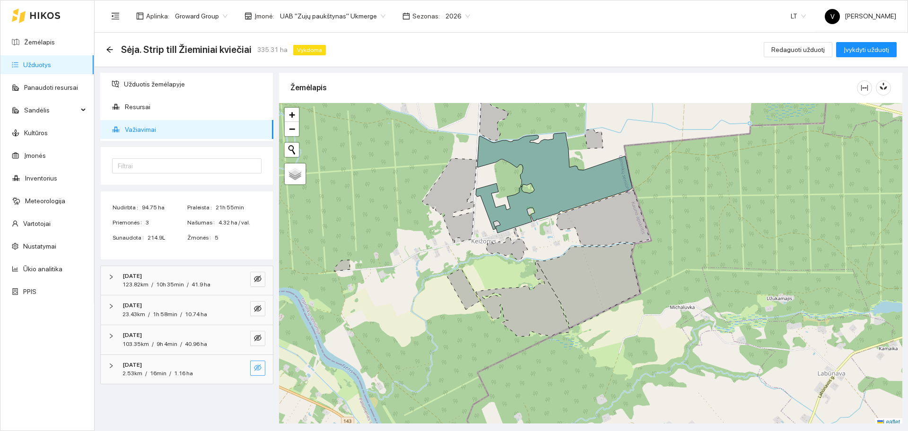
click at [265, 373] on button "button" at bounding box center [257, 368] width 15 height 15
click at [261, 334] on button "button" at bounding box center [257, 338] width 15 height 15
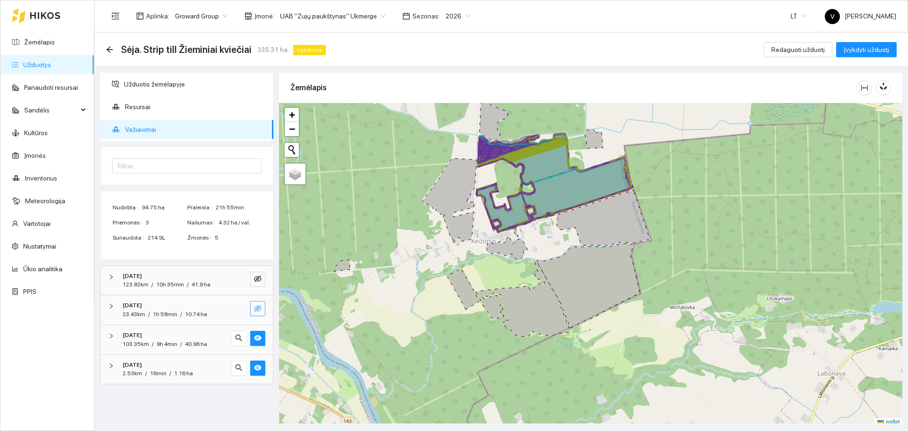
click at [261, 309] on icon "eye-invisible" at bounding box center [258, 309] width 8 height 7
click at [260, 281] on icon "eye-invisible" at bounding box center [258, 279] width 8 height 7
click at [47, 61] on link "Užduotys" at bounding box center [37, 65] width 28 height 8
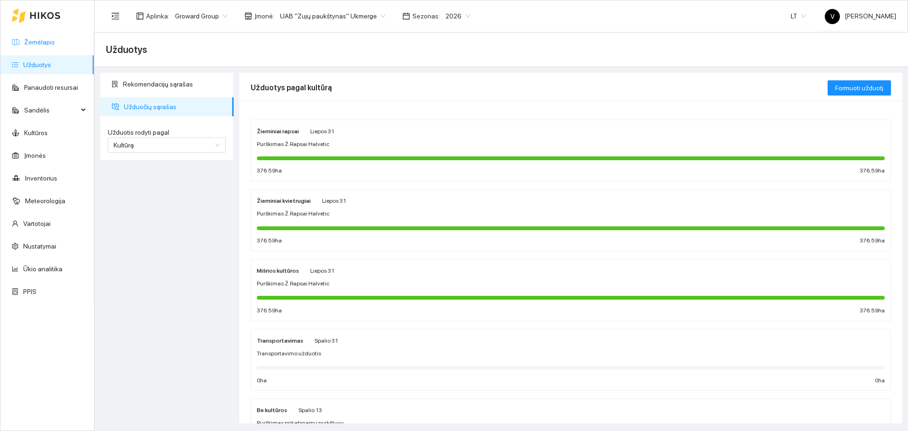
click at [46, 42] on link "Žemėlapis" at bounding box center [39, 42] width 31 height 8
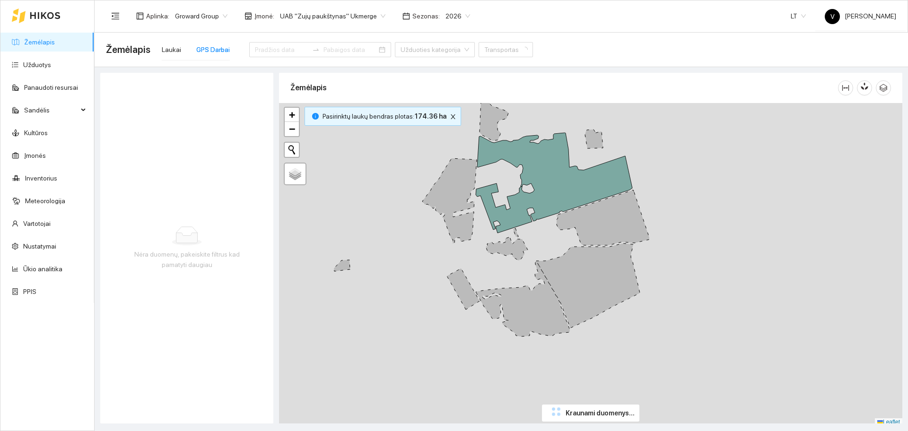
type input "[DATE]"
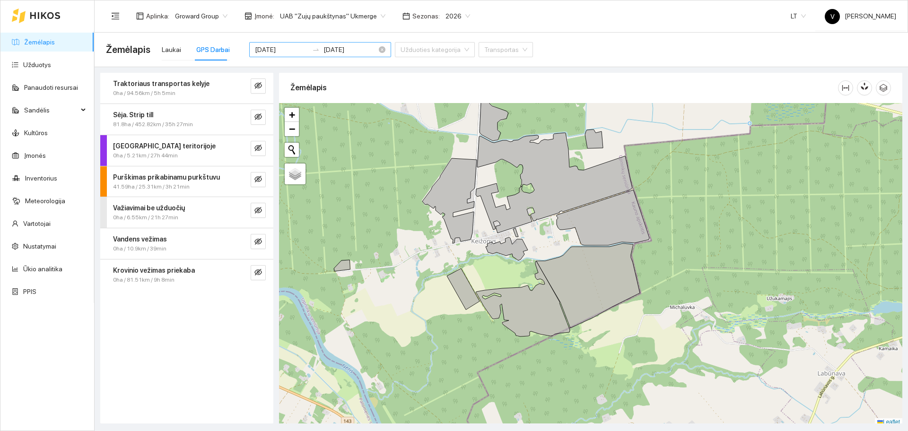
click at [292, 49] on input "[DATE]" at bounding box center [281, 49] width 53 height 10
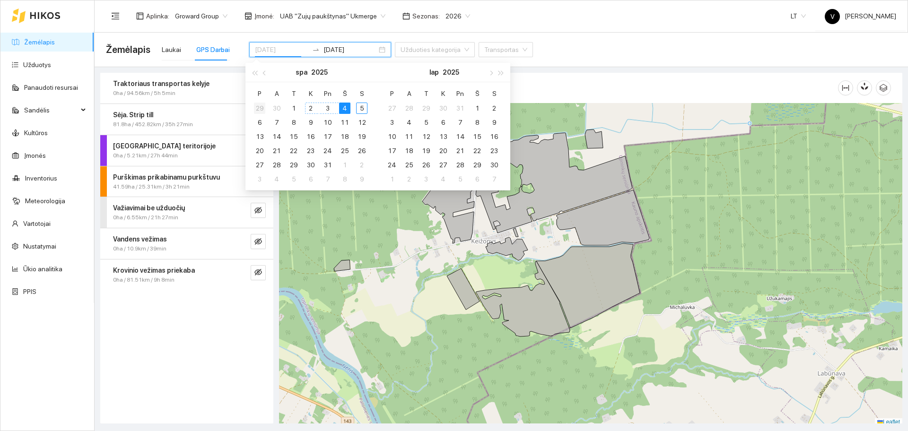
type input "[DATE]"
click at [261, 107] on div "29" at bounding box center [259, 108] width 11 height 11
click at [496, 108] on div "5" at bounding box center [494, 108] width 11 height 11
type input "[DATE]"
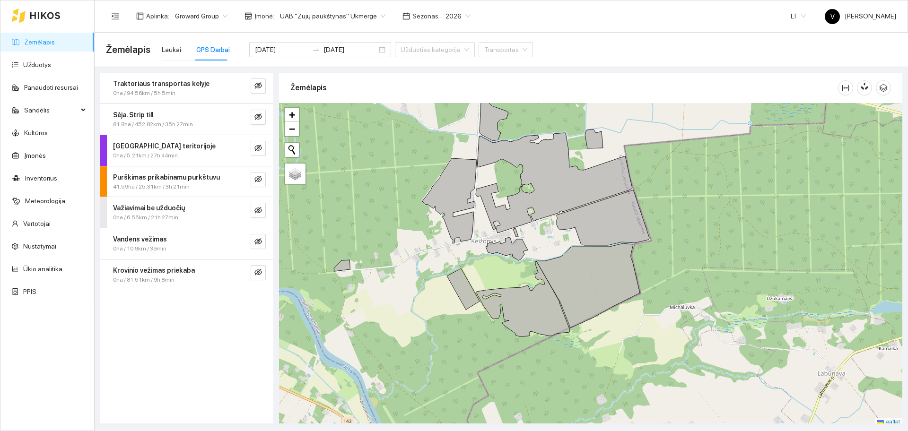
click at [575, 52] on div "Žemėlapis Laukai GPS Darbai 2025-09-29 2025-10-05 Užduoties kategorija Transpor…" at bounding box center [501, 50] width 791 height 30
click at [261, 121] on icon "eye-invisible" at bounding box center [259, 117] width 8 height 8
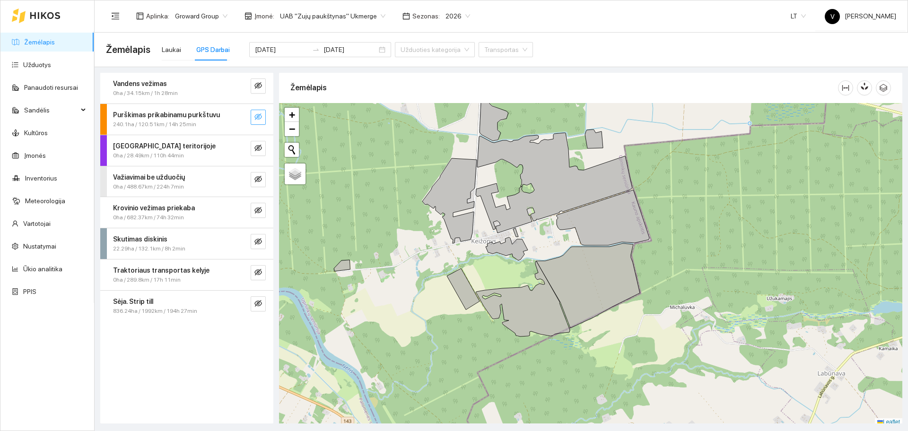
click at [259, 114] on icon "eye-invisible" at bounding box center [259, 117] width 8 height 7
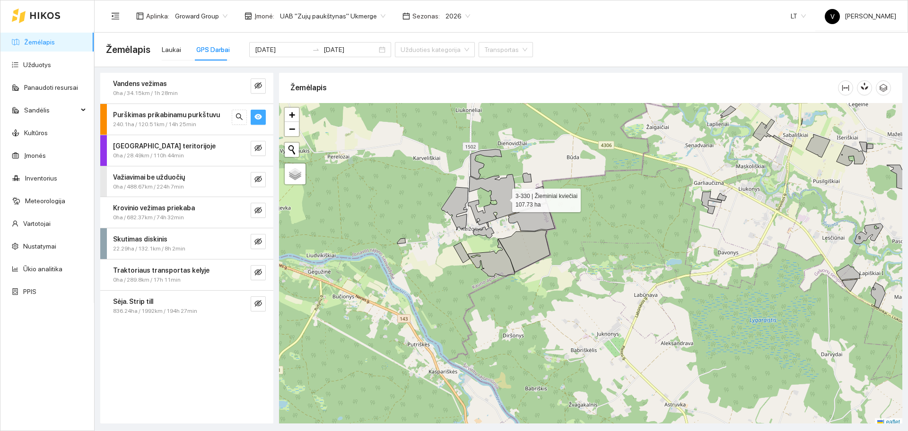
scroll to position [3, 0]
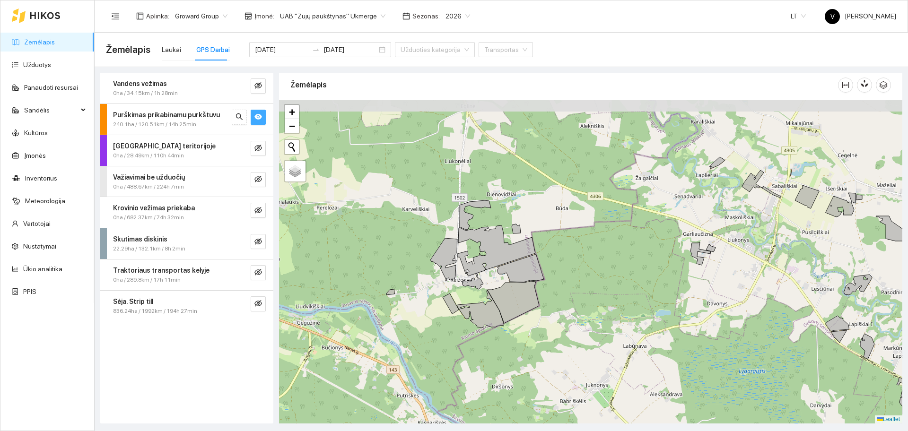
drag, startPoint x: 495, startPoint y: 207, endPoint x: 484, endPoint y: 261, distance: 55.0
click at [484, 261] on icon at bounding box center [496, 251] width 78 height 51
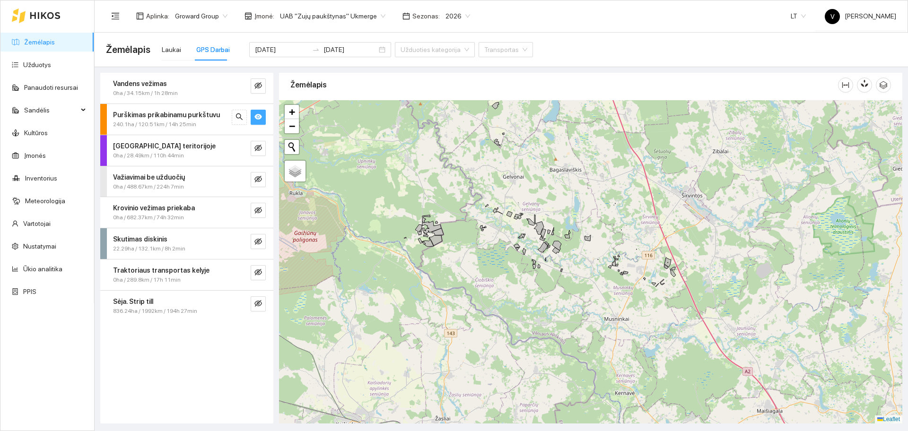
drag, startPoint x: 405, startPoint y: 208, endPoint x: 354, endPoint y: 193, distance: 53.4
click at [452, 222] on div at bounding box center [591, 262] width 624 height 324
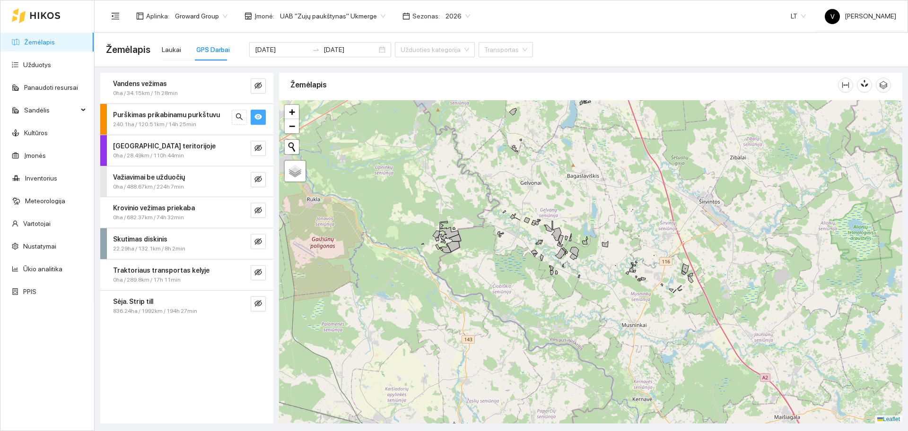
click at [262, 112] on button "button" at bounding box center [258, 117] width 15 height 15
click at [260, 302] on icon "eye-invisible" at bounding box center [259, 303] width 8 height 7
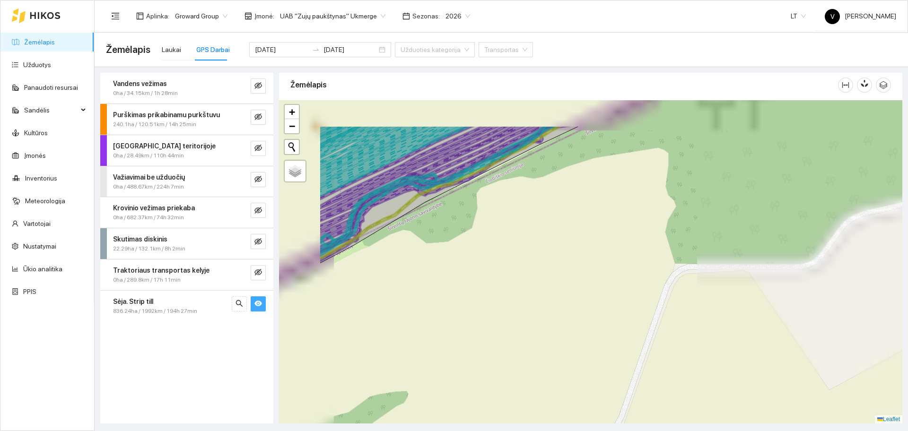
drag, startPoint x: 434, startPoint y: 239, endPoint x: 583, endPoint y: 300, distance: 161.0
click at [586, 302] on div at bounding box center [591, 262] width 624 height 324
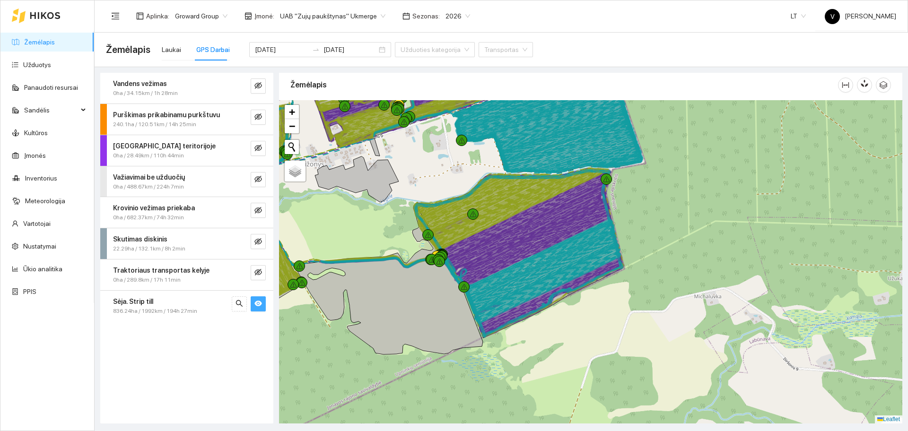
drag, startPoint x: 562, startPoint y: 263, endPoint x: 585, endPoint y: 286, distance: 33.1
click at [585, 286] on icon at bounding box center [529, 284] width 184 height 80
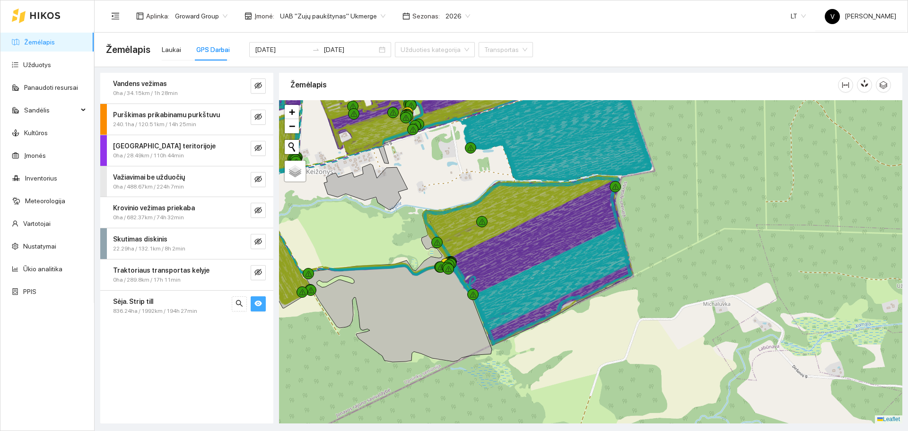
click at [259, 303] on icon "eye" at bounding box center [259, 304] width 8 height 6
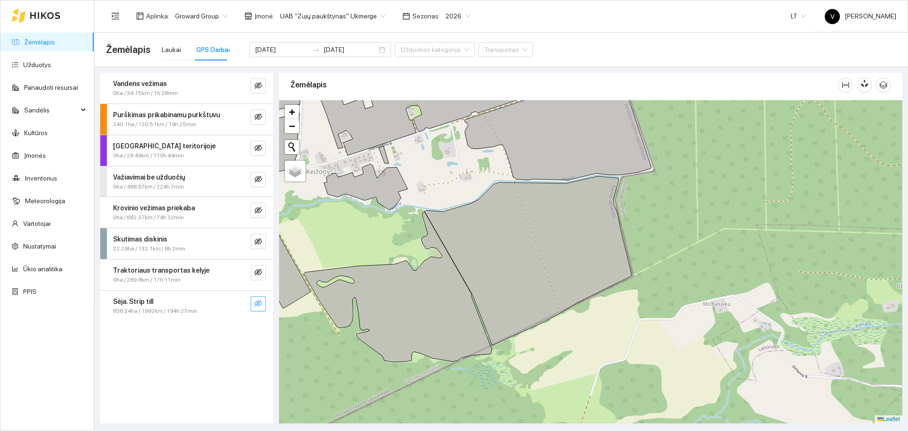
click at [125, 302] on strong "Sėja. Strip till" at bounding box center [133, 302] width 40 height 8
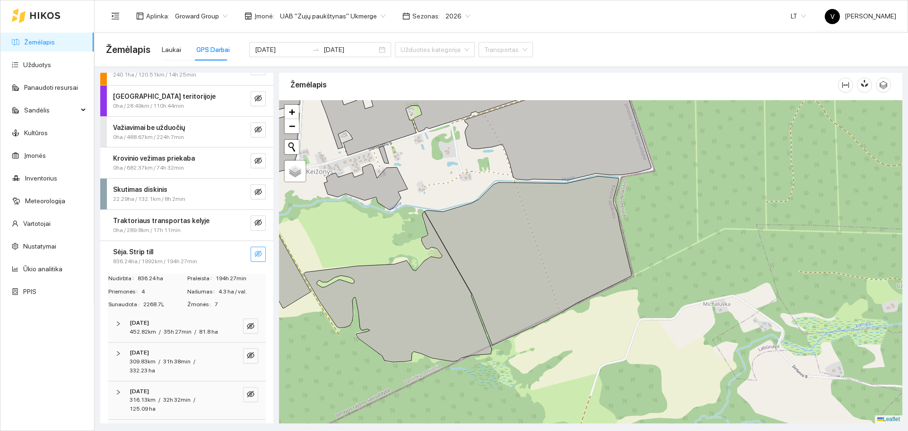
scroll to position [118, 0]
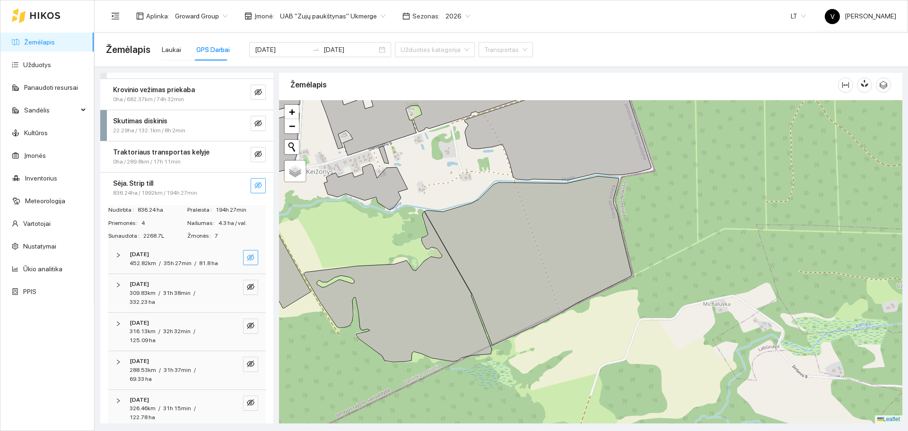
click at [247, 261] on icon "eye-invisible" at bounding box center [251, 258] width 8 height 8
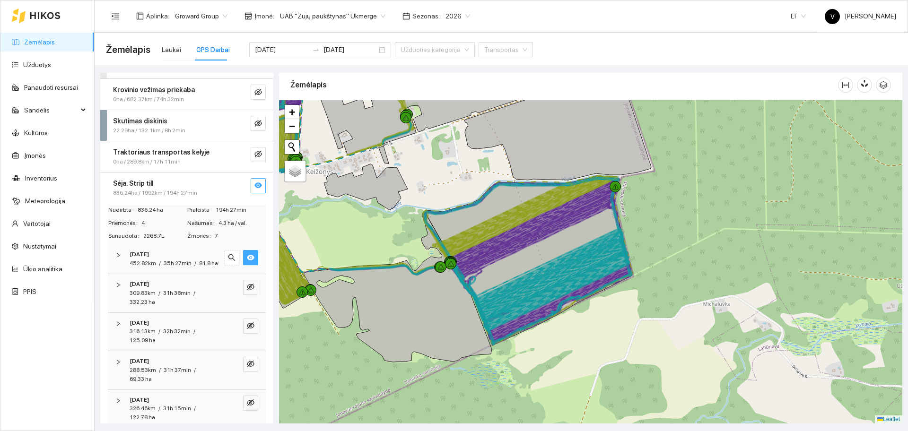
click at [247, 260] on icon "eye" at bounding box center [251, 258] width 8 height 6
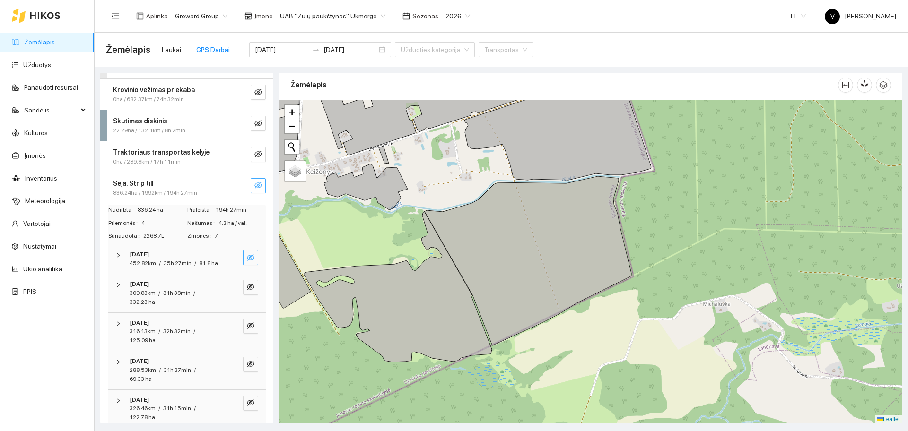
click at [246, 255] on button "button" at bounding box center [250, 257] width 15 height 15
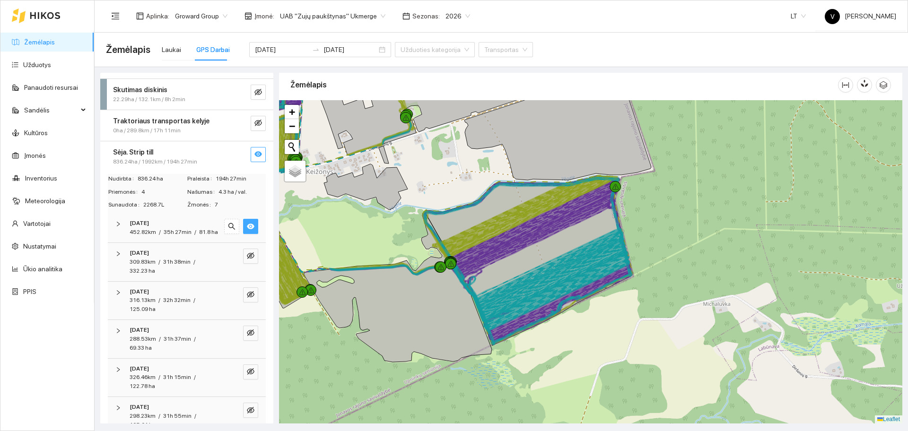
scroll to position [177, 0]
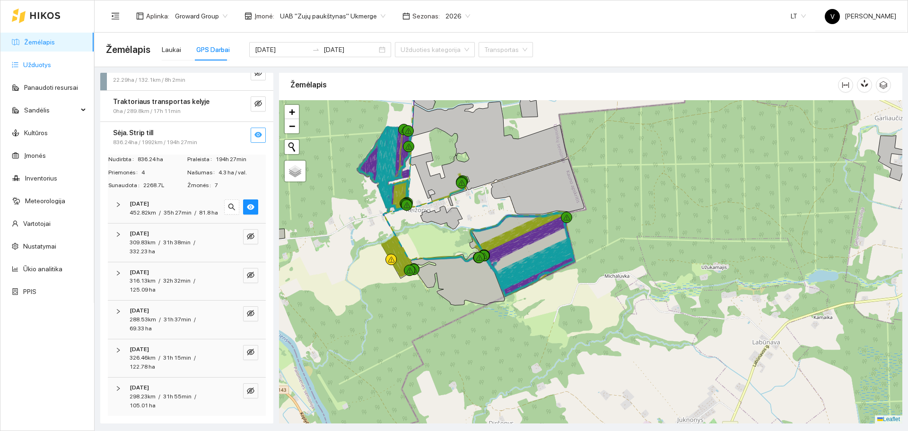
click at [47, 64] on link "Užduotys" at bounding box center [37, 65] width 28 height 8
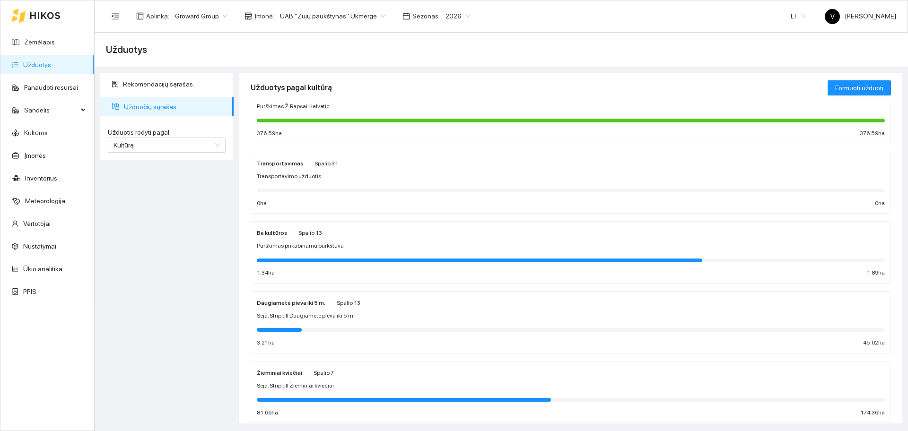
scroll to position [237, 0]
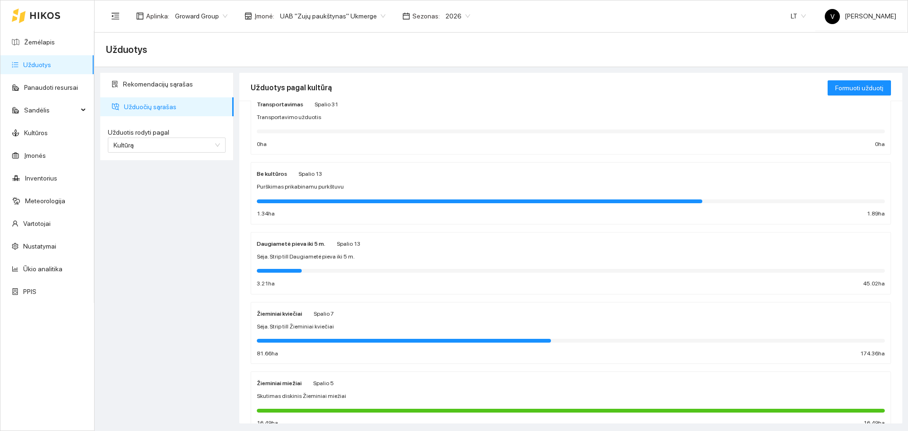
click at [293, 308] on div "Žieminiai kviečiai" at bounding box center [279, 313] width 45 height 10
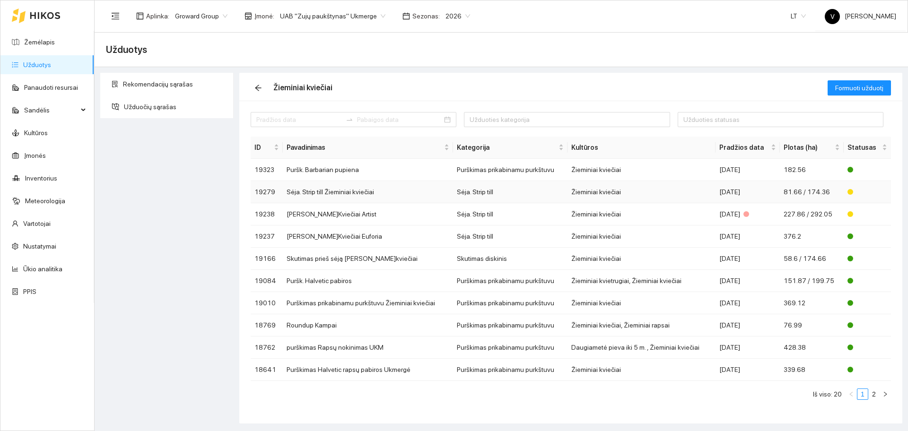
click at [335, 184] on td "Sėja. Strip till Žieminiai kviečiai" at bounding box center [368, 192] width 170 height 22
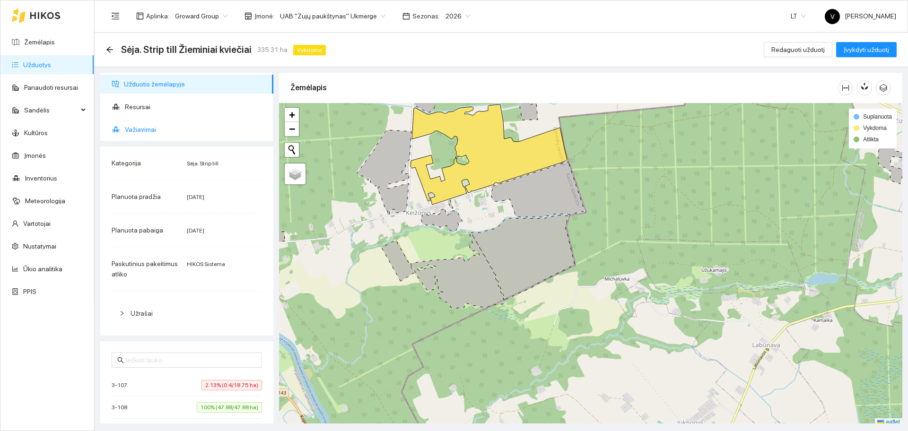
click at [149, 130] on span "Važiavimai" at bounding box center [195, 129] width 141 height 19
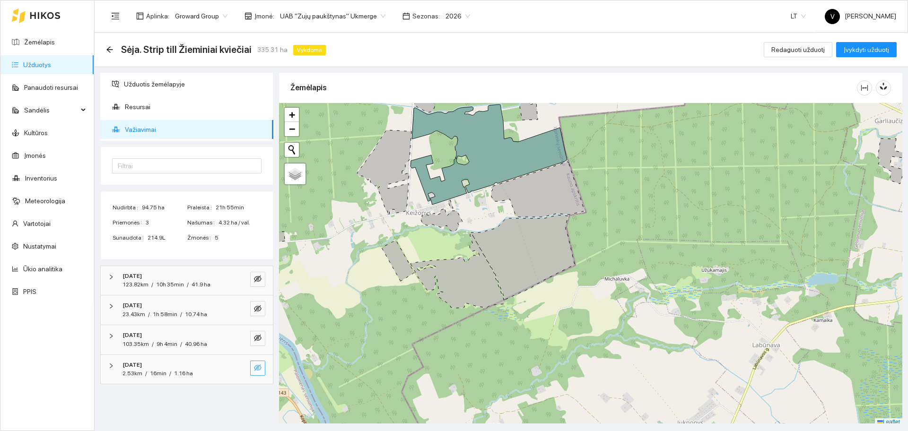
click at [257, 367] on icon "eye-invisible" at bounding box center [258, 368] width 8 height 7
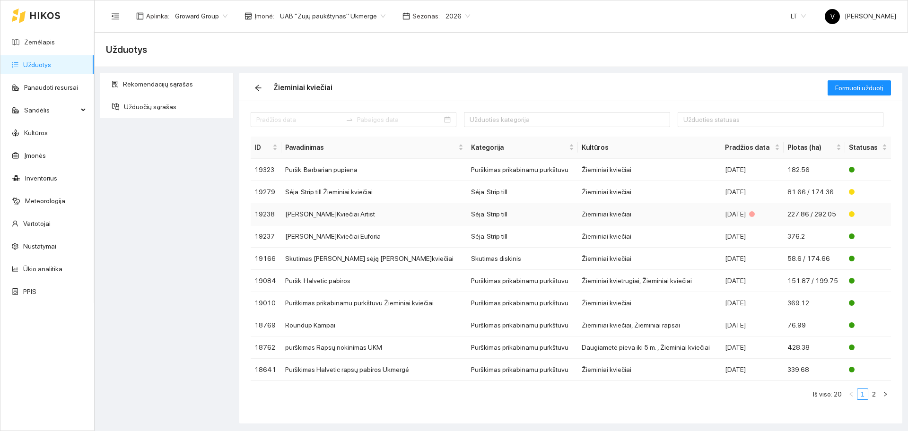
click at [330, 212] on td "[PERSON_NAME]Kviečiai Artist" at bounding box center [374, 214] width 186 height 22
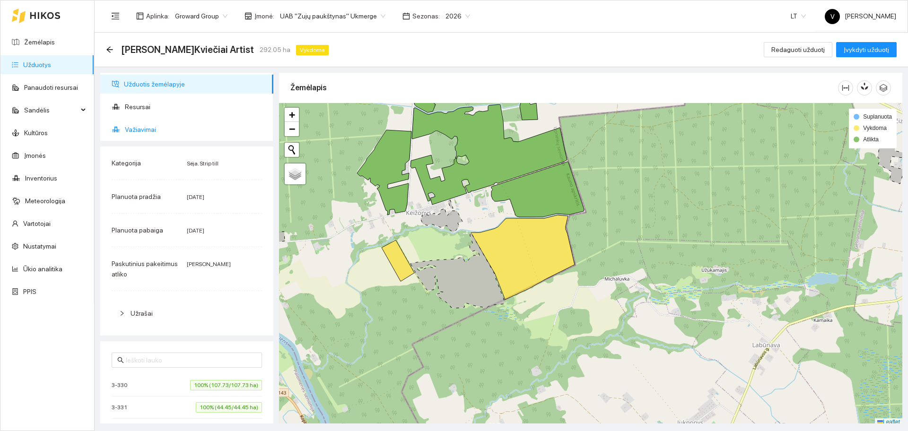
click at [145, 129] on span "Važiavimai" at bounding box center [195, 129] width 141 height 19
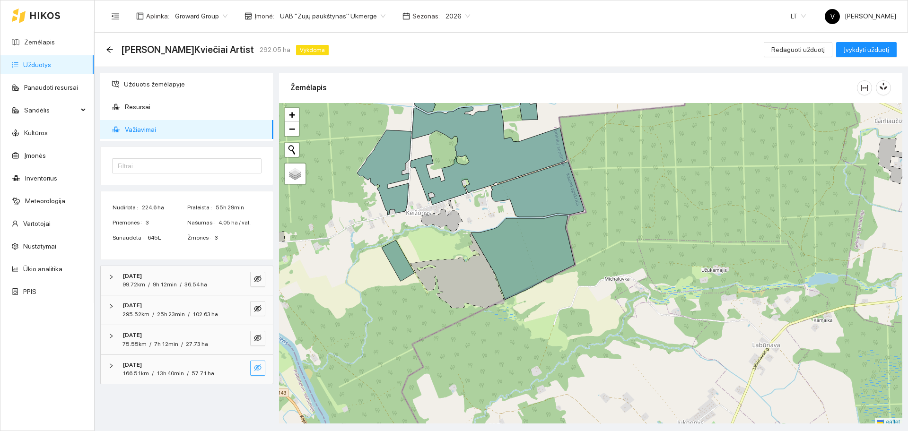
click at [260, 366] on icon "eye-invisible" at bounding box center [258, 368] width 8 height 7
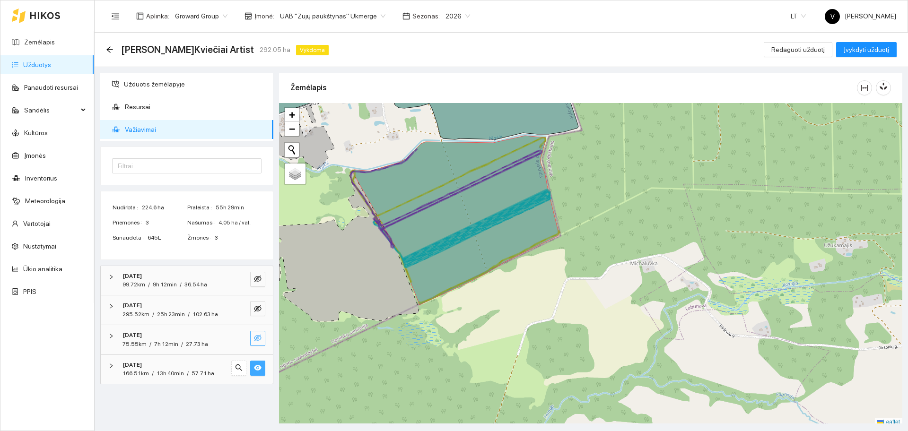
click at [261, 338] on icon "eye-invisible" at bounding box center [258, 338] width 8 height 7
click at [261, 338] on icon "eye" at bounding box center [258, 339] width 8 height 6
click at [37, 65] on link "Užduotys" at bounding box center [37, 65] width 28 height 8
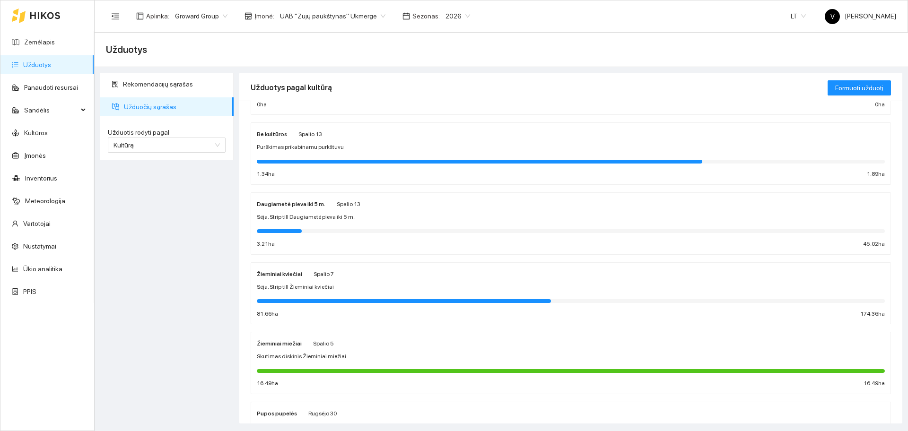
scroll to position [296, 0]
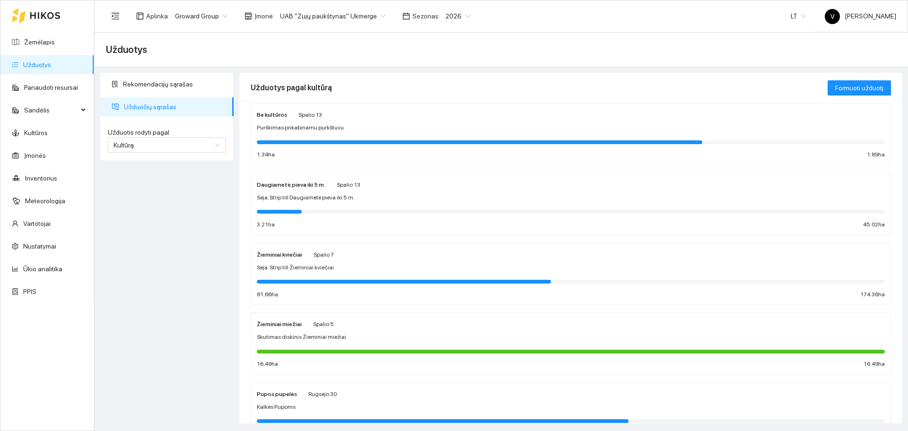
click at [287, 252] on strong "Žieminiai kviečiai" at bounding box center [279, 255] width 45 height 7
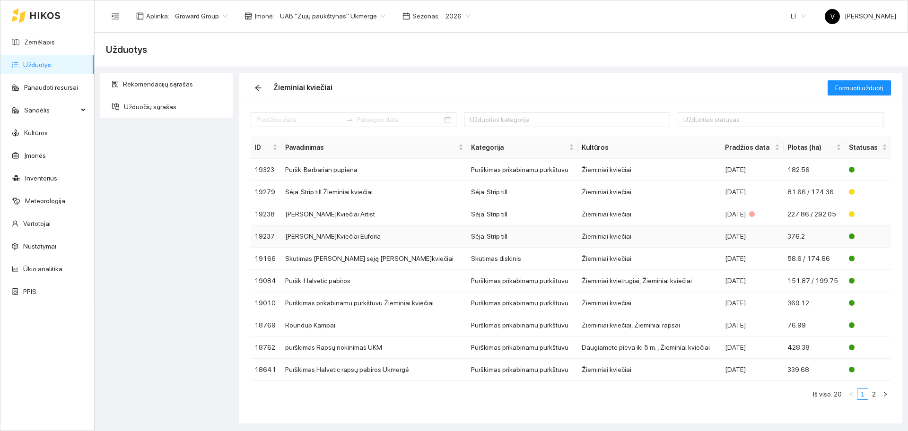
click at [321, 241] on td "[PERSON_NAME]Kviečiai Euforia" at bounding box center [374, 237] width 186 height 22
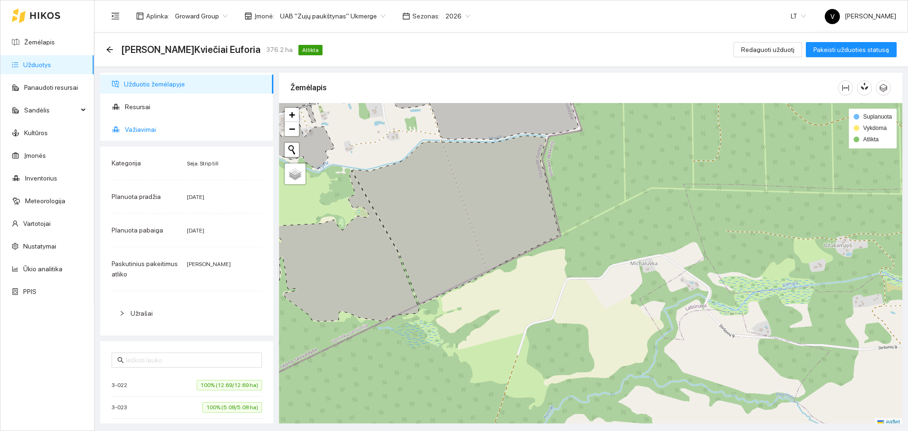
click at [141, 130] on span "Važiavimai" at bounding box center [195, 129] width 141 height 19
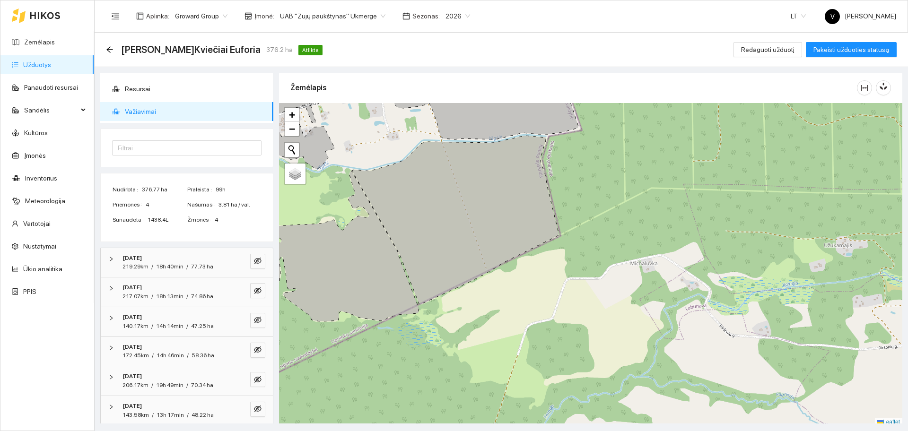
scroll to position [23, 0]
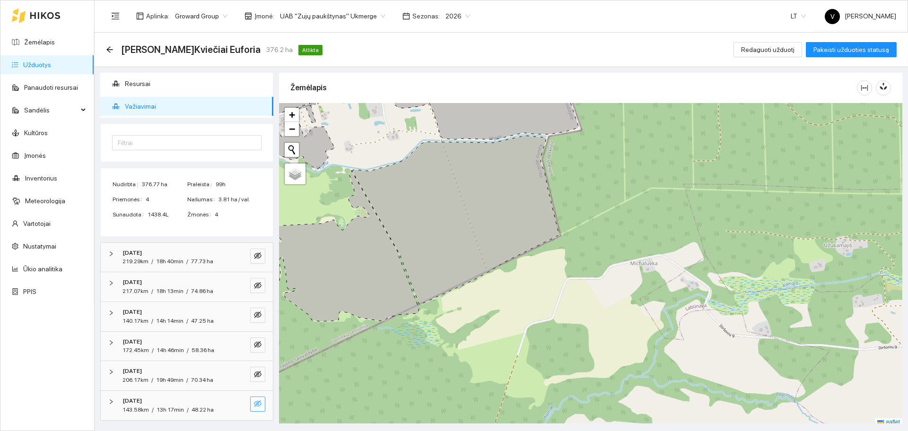
click at [254, 403] on icon "eye-invisible" at bounding box center [258, 404] width 8 height 7
click at [254, 403] on icon "eye" at bounding box center [258, 404] width 8 height 8
click at [55, 43] on link "Žemėlapis" at bounding box center [39, 42] width 31 height 8
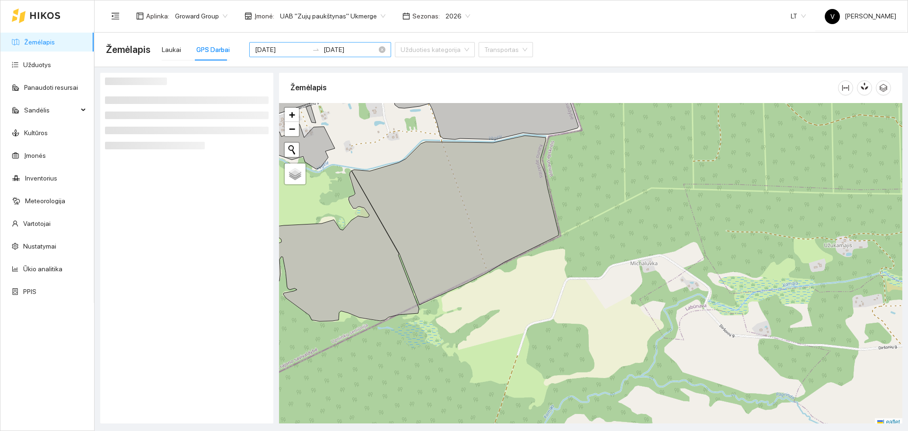
click at [278, 51] on input "[DATE]" at bounding box center [281, 49] width 53 height 10
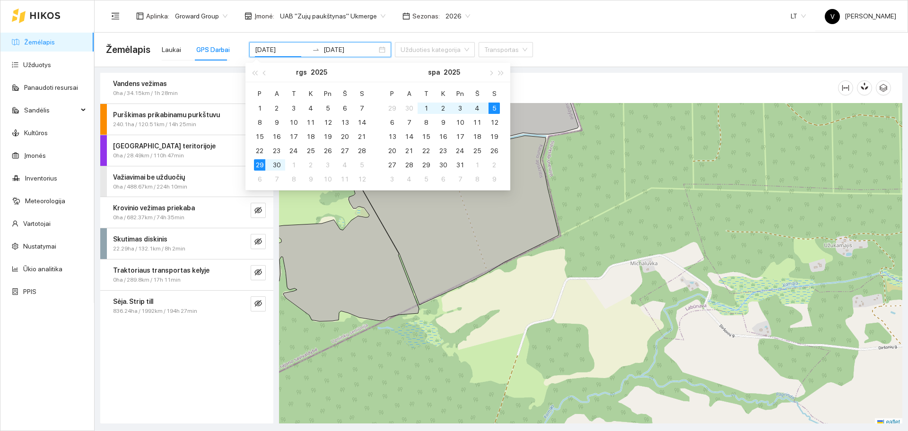
click at [450, 286] on div at bounding box center [591, 265] width 624 height 324
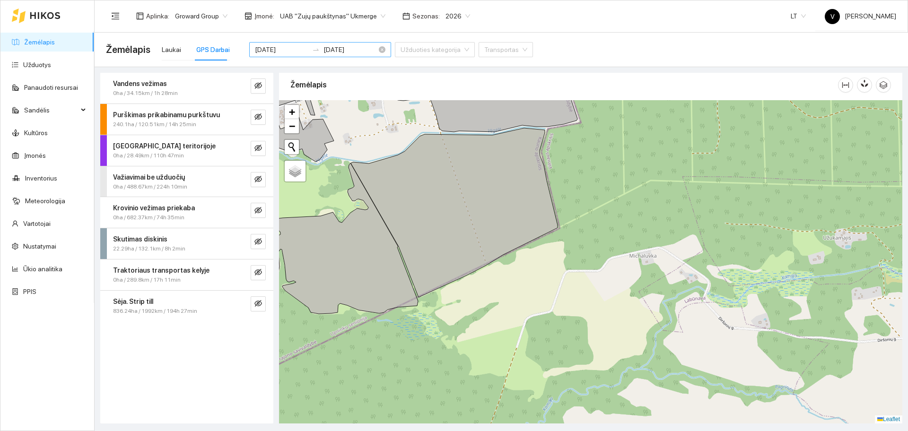
click at [284, 46] on input "[DATE]" at bounding box center [281, 49] width 53 height 10
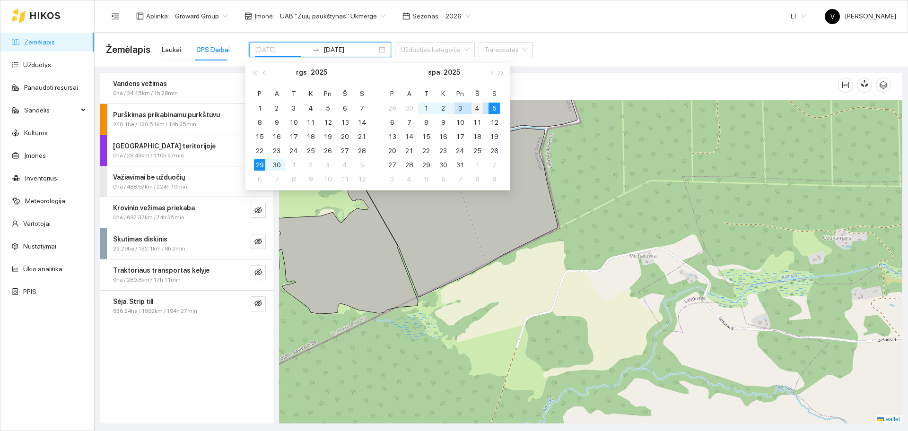
type input "[DATE]"
click at [476, 109] on div "4" at bounding box center [477, 108] width 11 height 11
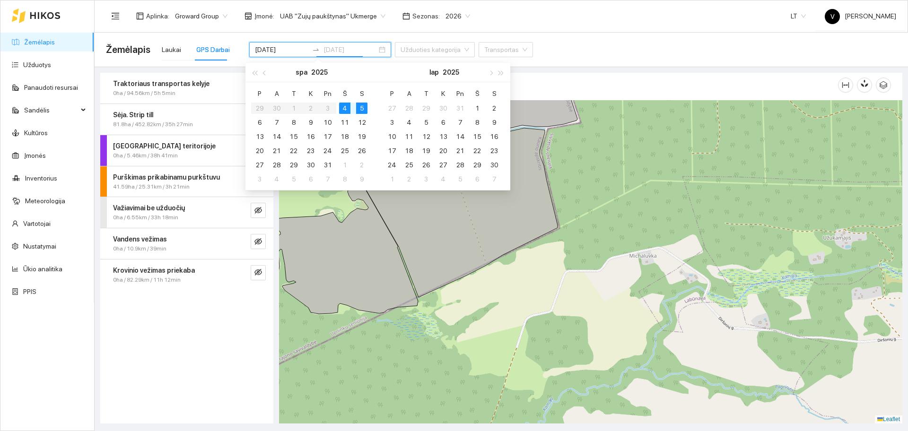
type input "[DATE]"
click at [351, 109] on td "4" at bounding box center [344, 108] width 17 height 14
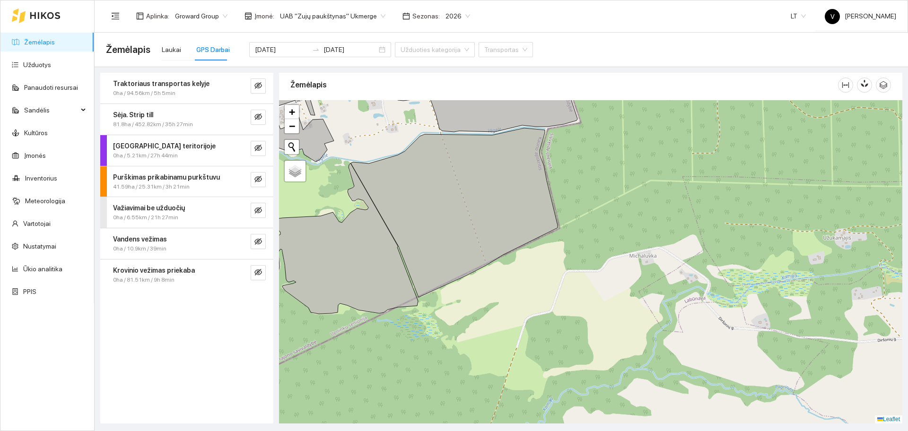
click at [568, 51] on div "Žemėlapis Laukai GPS Darbai [DATE] [DATE] Užduoties kategorija Transportas" at bounding box center [501, 50] width 791 height 30
click at [264, 114] on button "button" at bounding box center [258, 117] width 15 height 15
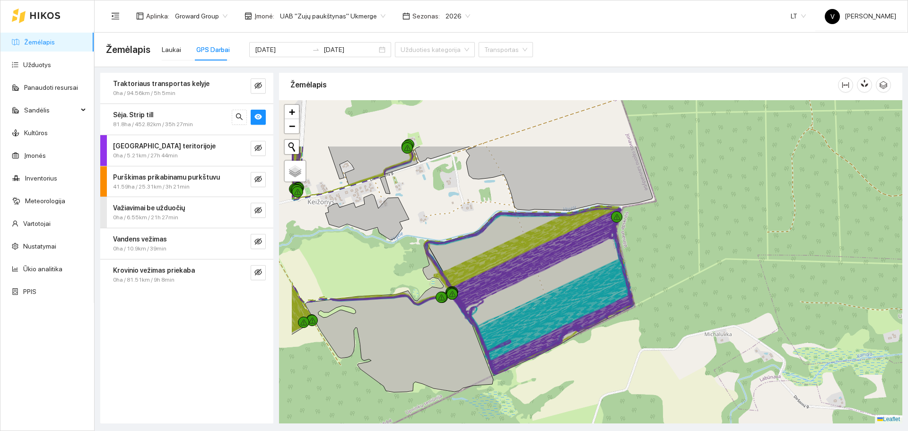
drag, startPoint x: 544, startPoint y: 274, endPoint x: 608, endPoint y: 338, distance: 90.3
click at [608, 338] on div at bounding box center [591, 262] width 624 height 324
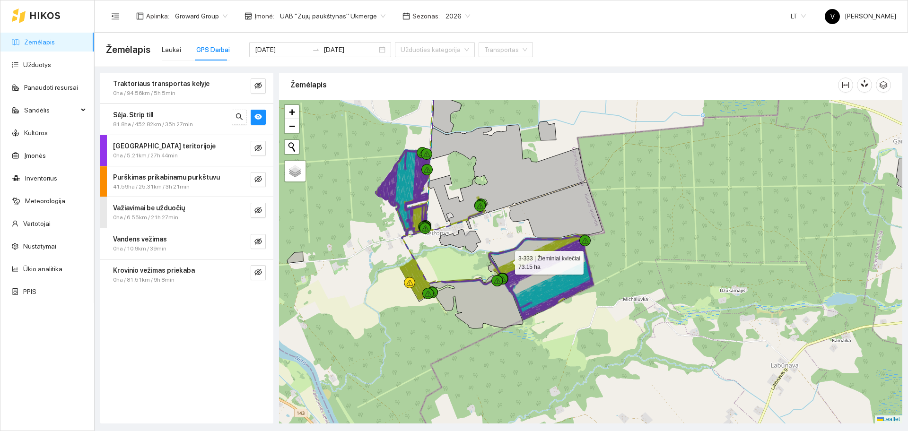
drag, startPoint x: 515, startPoint y: 278, endPoint x: 508, endPoint y: 261, distance: 18.0
click at [508, 261] on icon at bounding box center [542, 278] width 104 height 85
click at [49, 69] on link "Užduotys" at bounding box center [37, 65] width 28 height 8
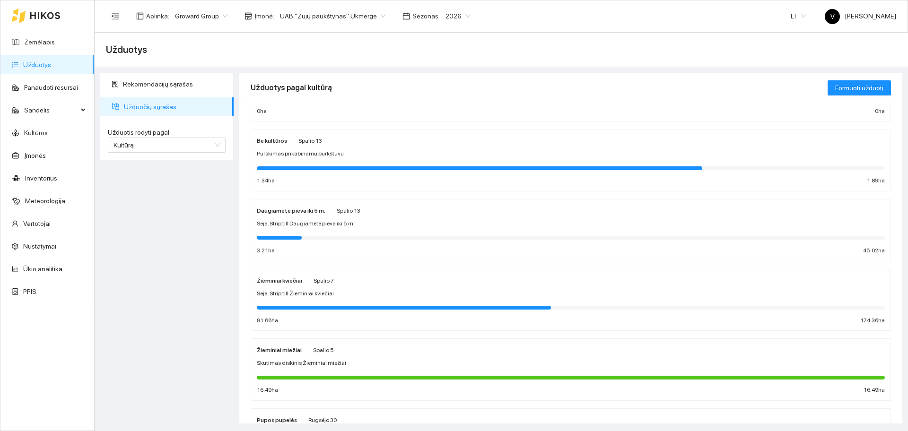
scroll to position [296, 0]
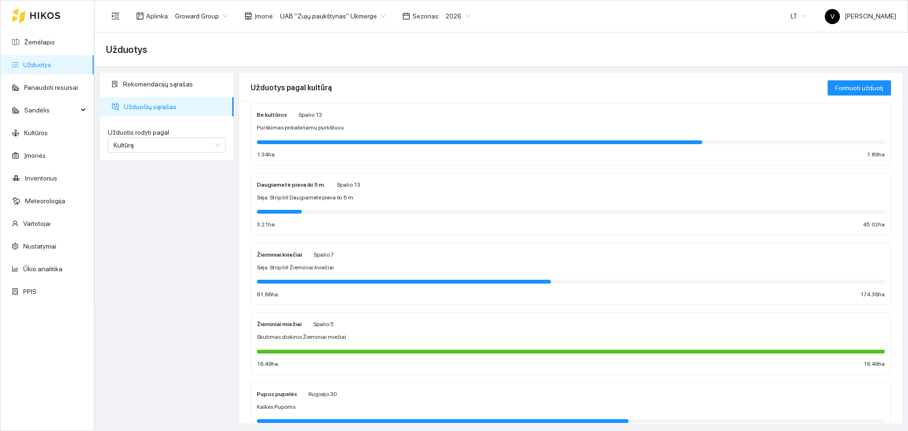
click at [276, 252] on strong "Žieminiai kviečiai" at bounding box center [279, 255] width 45 height 7
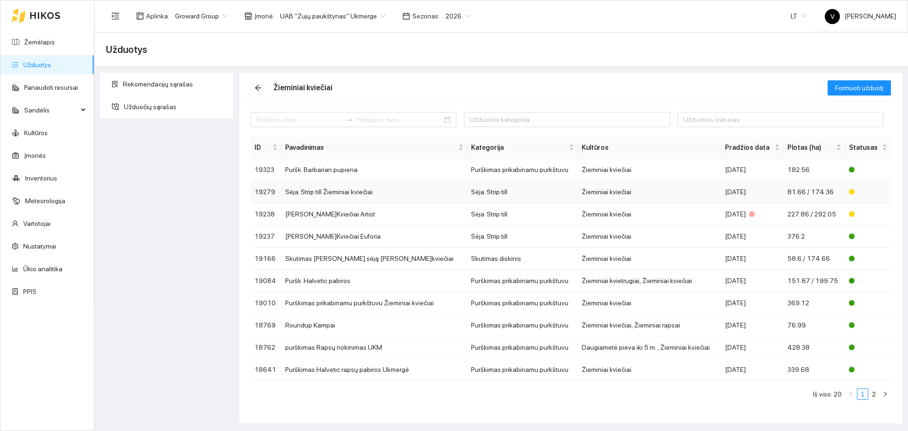
click at [321, 190] on td "Sėja. Strip till Žieminiai kviečiai" at bounding box center [374, 192] width 186 height 22
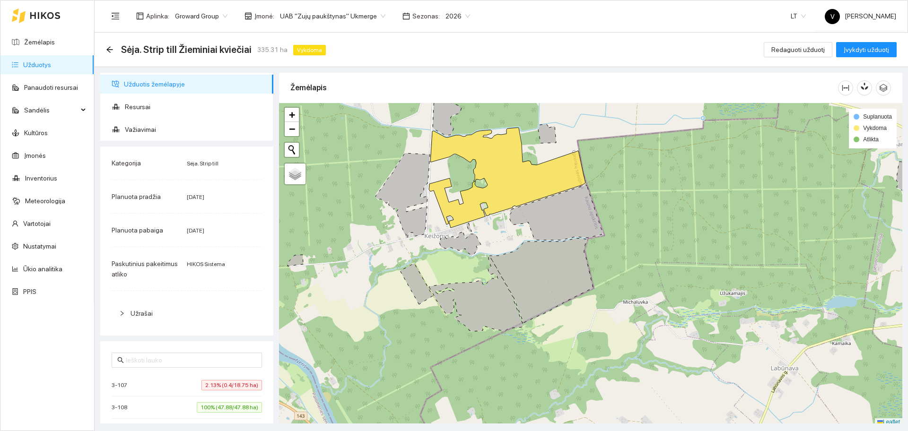
click at [149, 119] on ul "Užduotis žemėlapyje Resursai Važiavimai" at bounding box center [186, 107] width 173 height 68
click at [149, 130] on span "Važiavimai" at bounding box center [195, 129] width 141 height 19
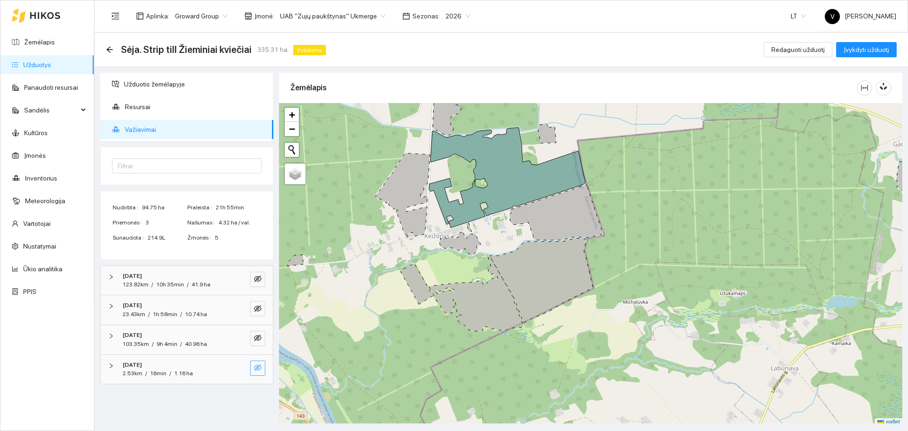
click at [259, 366] on icon "eye-invisible" at bounding box center [258, 368] width 8 height 7
click at [259, 366] on icon "eye" at bounding box center [258, 368] width 8 height 6
click at [47, 66] on link "Užduotys" at bounding box center [37, 65] width 28 height 8
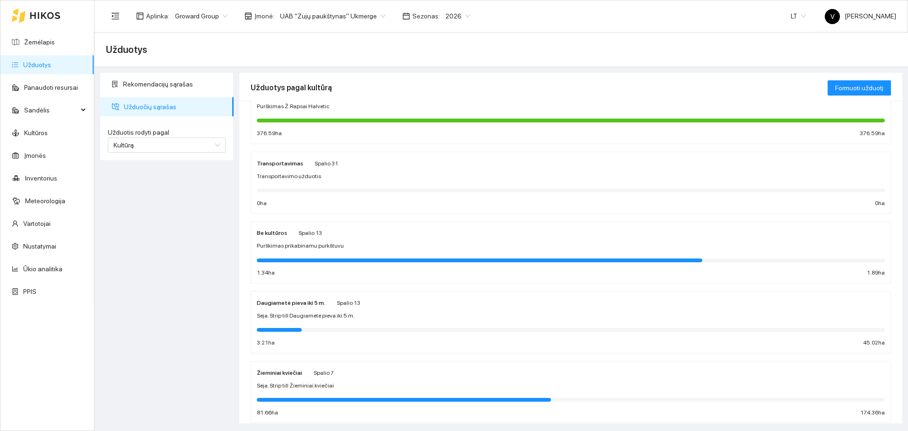
scroll to position [237, 0]
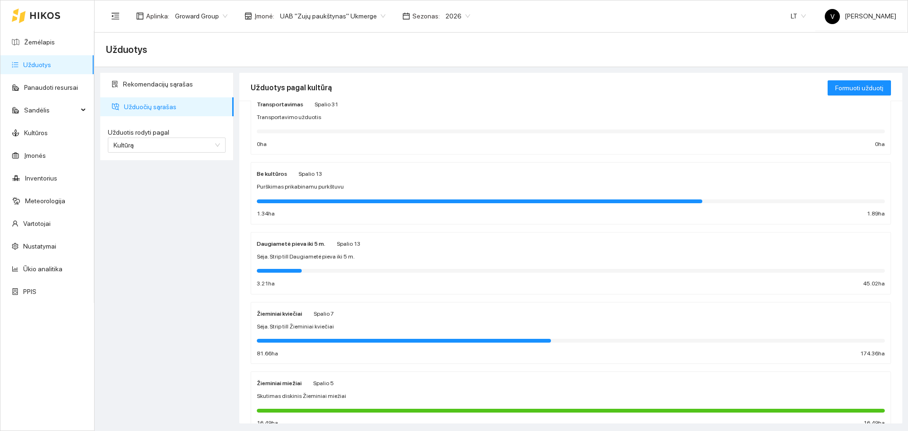
click at [281, 329] on span "Sėja. Strip till Žieminiai kviečiai" at bounding box center [295, 327] width 77 height 9
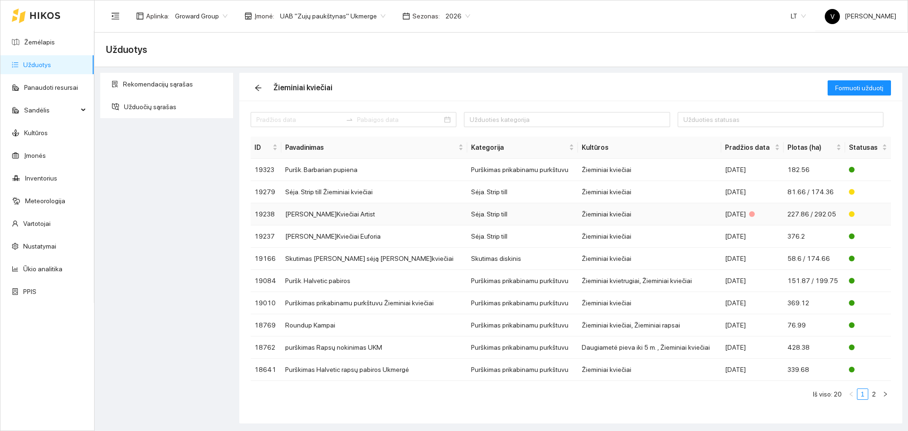
click at [396, 212] on td "[PERSON_NAME]Kviečiai Artist" at bounding box center [374, 214] width 186 height 22
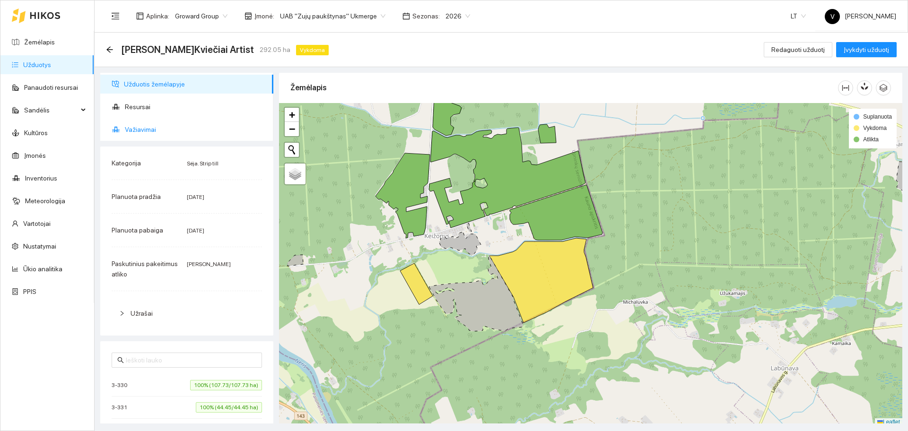
click at [144, 127] on span "Važiavimai" at bounding box center [195, 129] width 141 height 19
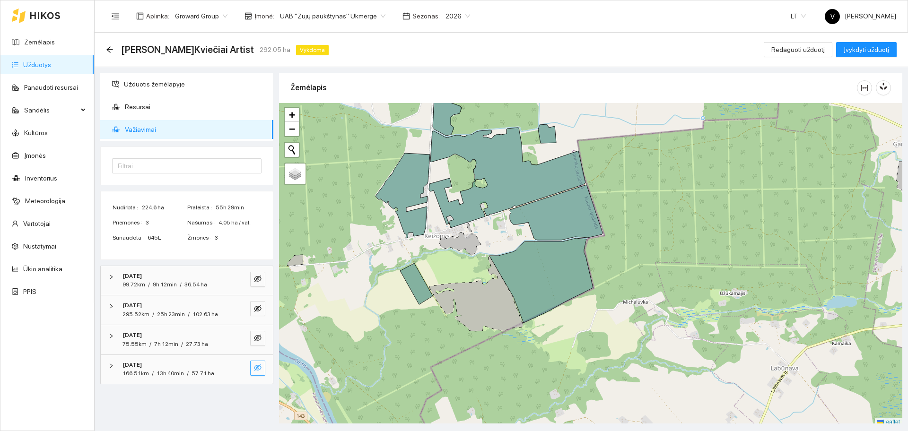
click at [254, 366] on button "button" at bounding box center [257, 368] width 15 height 15
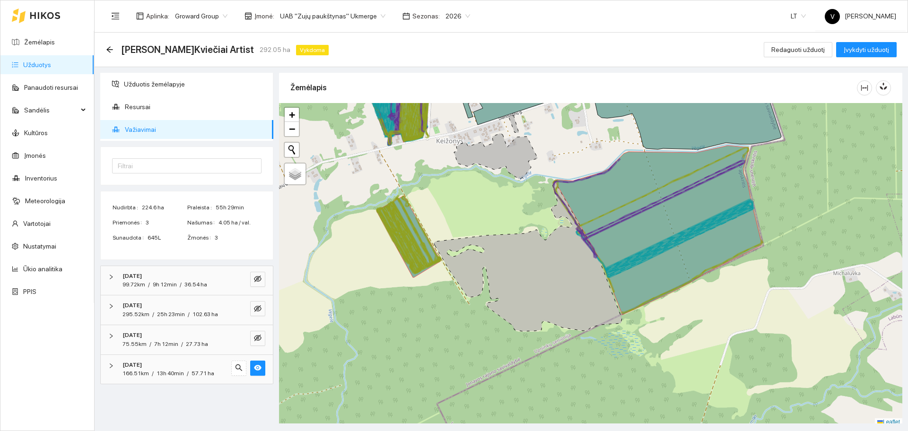
scroll to position [3, 0]
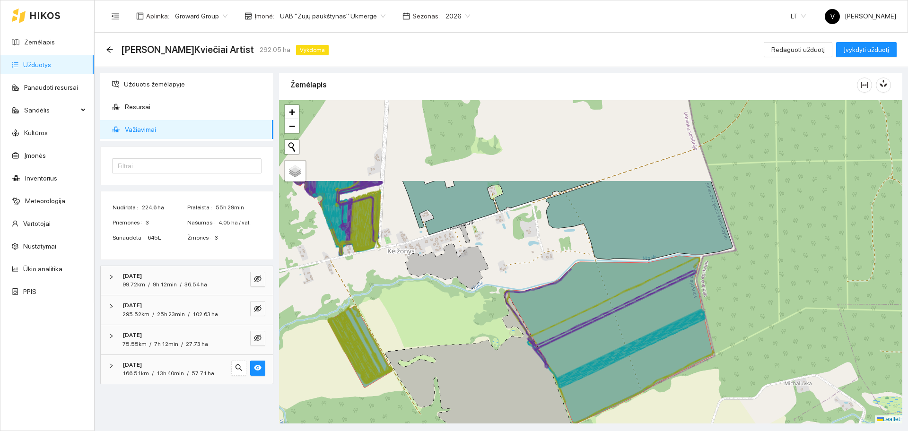
drag, startPoint x: 481, startPoint y: 191, endPoint x: 435, endPoint y: 301, distance: 119.6
click at [435, 301] on div at bounding box center [591, 262] width 624 height 324
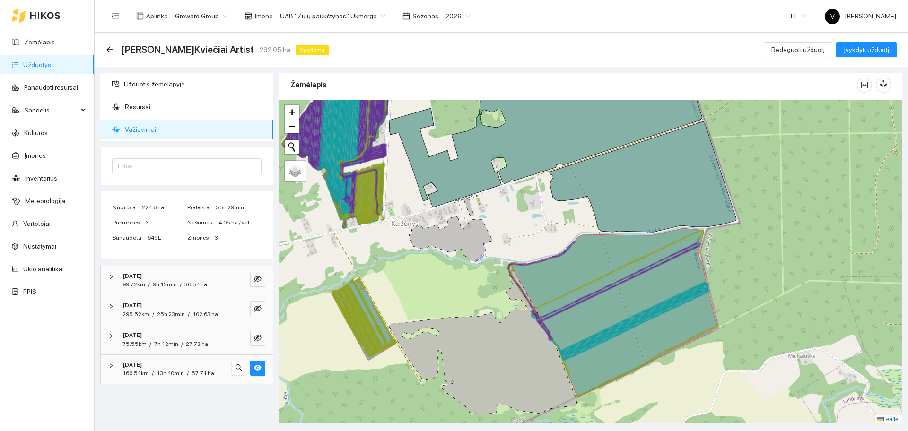
drag, startPoint x: 445, startPoint y: 281, endPoint x: 445, endPoint y: 266, distance: 15.6
click at [445, 266] on div at bounding box center [591, 262] width 624 height 324
click at [47, 40] on link "Žemėlapis" at bounding box center [39, 42] width 31 height 8
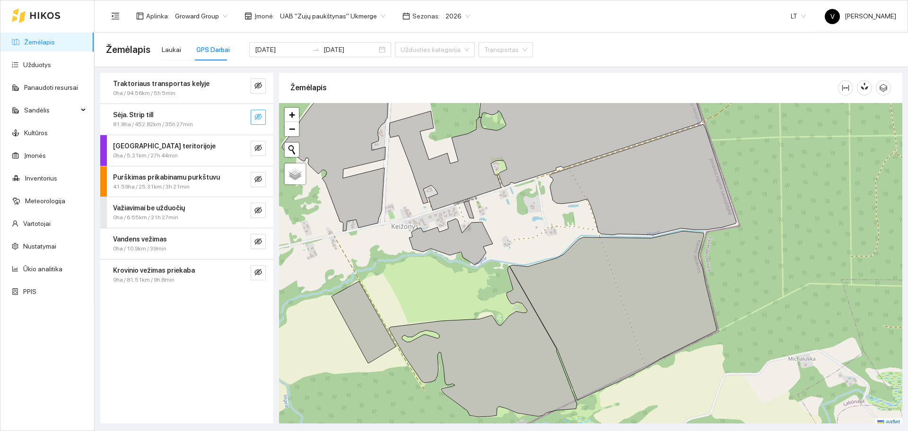
click at [259, 118] on icon "eye-invisible" at bounding box center [259, 117] width 2 height 2
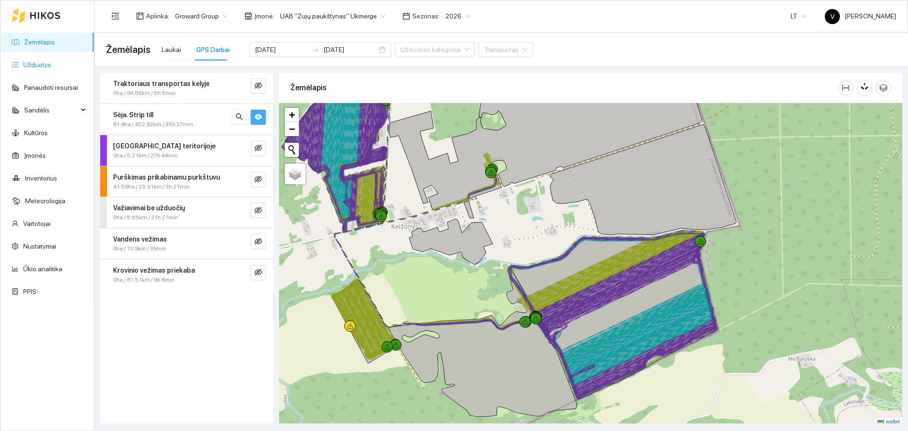
click at [45, 61] on link "Užduotys" at bounding box center [37, 65] width 28 height 8
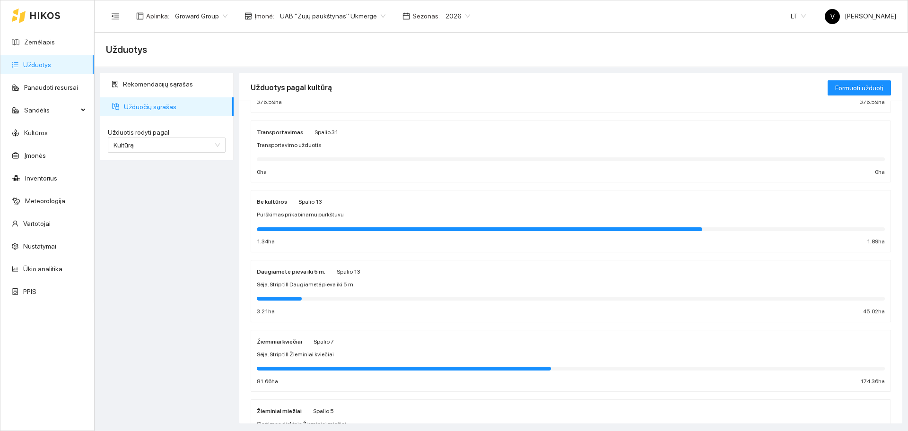
scroll to position [237, 0]
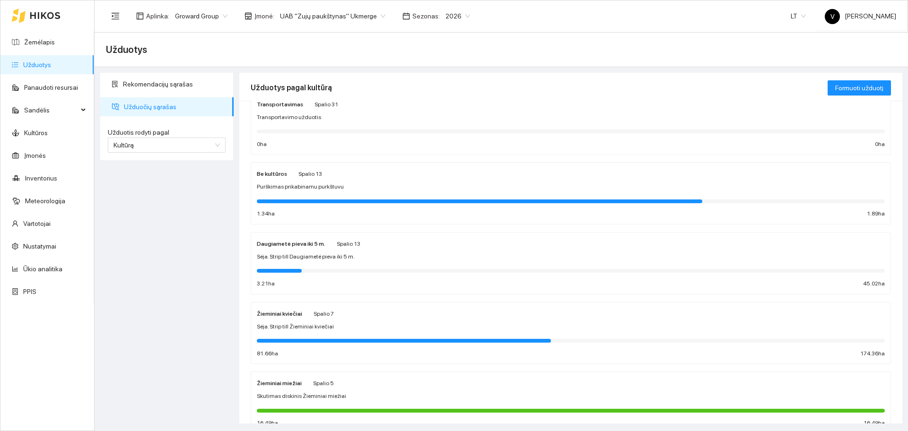
click at [278, 321] on div "Žieminiai kviečiai Spalio 7 Sėja. Strip till Žieminiai kviečiai 81.66 ha 174.36…" at bounding box center [571, 333] width 628 height 50
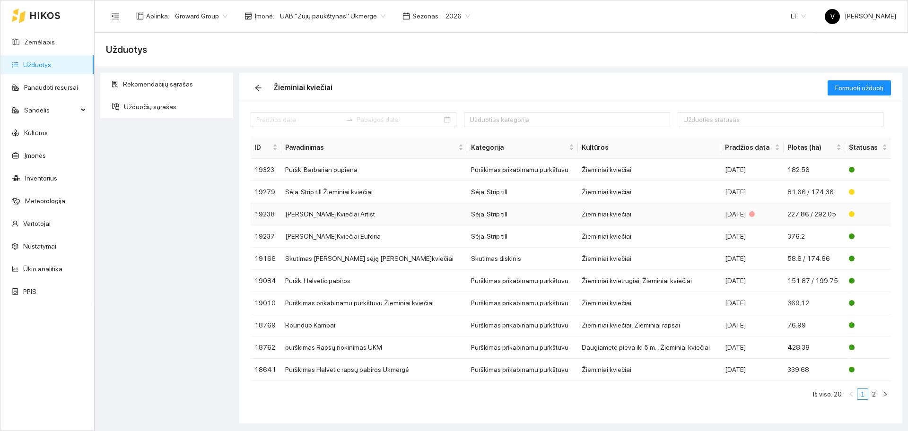
click at [332, 213] on td "[PERSON_NAME]Kviečiai Artist" at bounding box center [374, 214] width 186 height 22
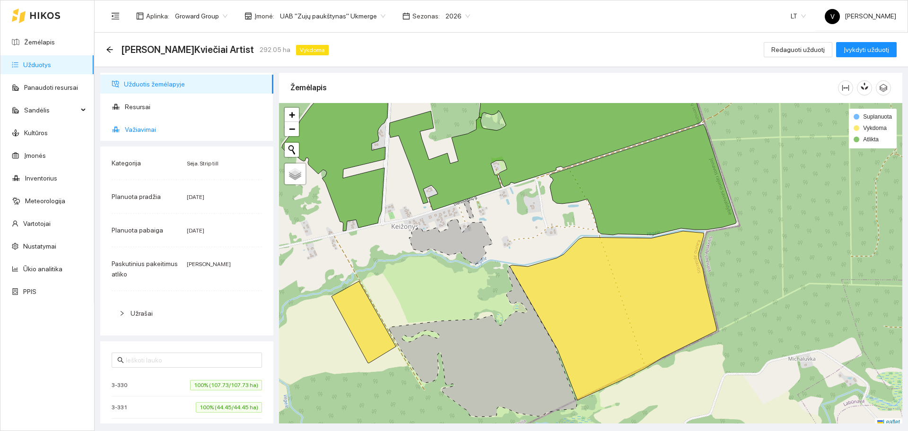
click at [125, 127] on li "Važiavimai" at bounding box center [186, 129] width 173 height 19
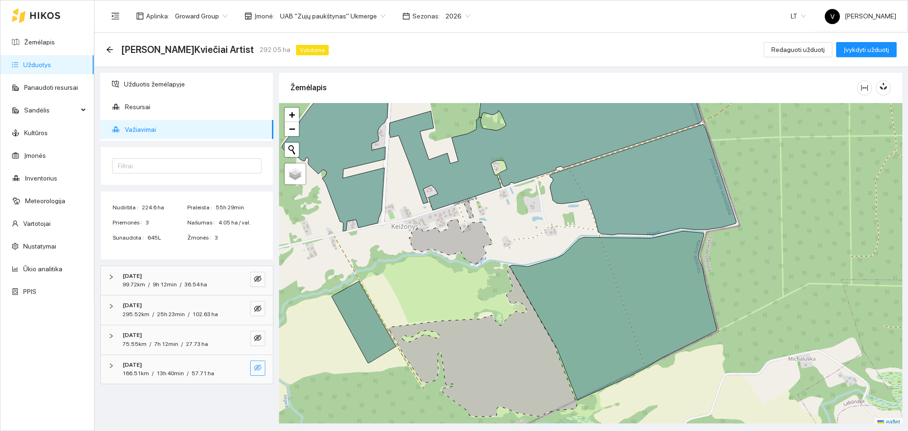
click at [259, 367] on icon "eye-invisible" at bounding box center [258, 368] width 8 height 7
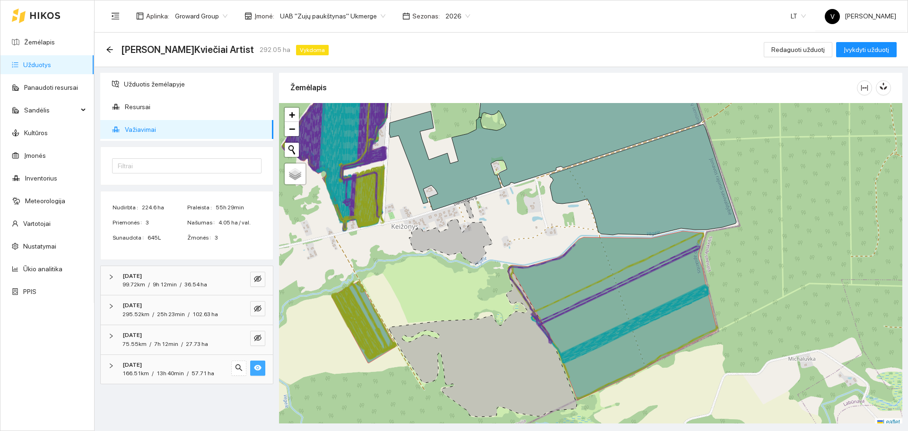
click at [50, 62] on link "Užduotys" at bounding box center [37, 65] width 28 height 8
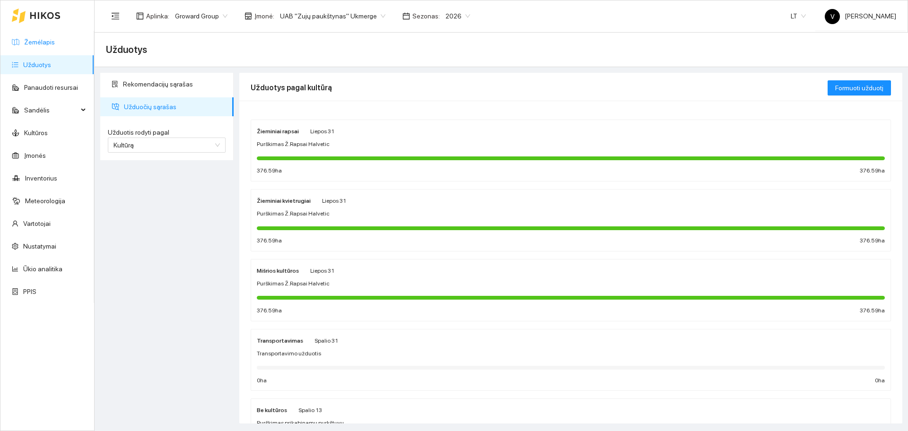
click at [44, 46] on link "Žemėlapis" at bounding box center [39, 42] width 31 height 8
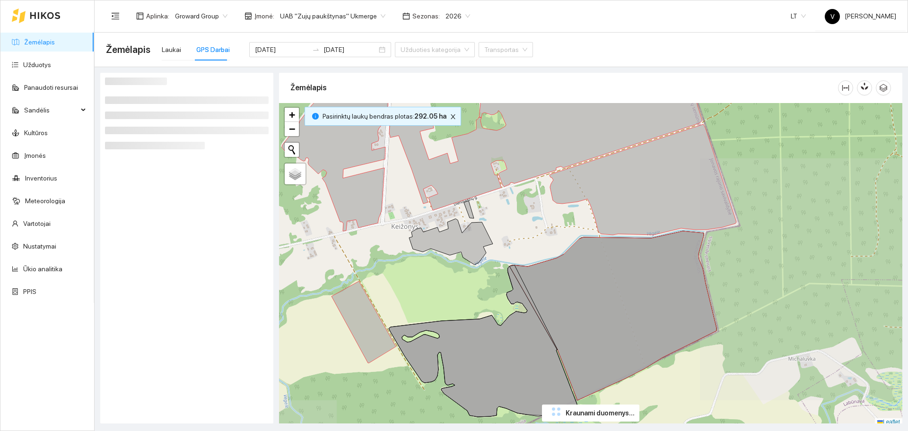
click at [212, 53] on div "GPS Darbai" at bounding box center [213, 49] width 34 height 10
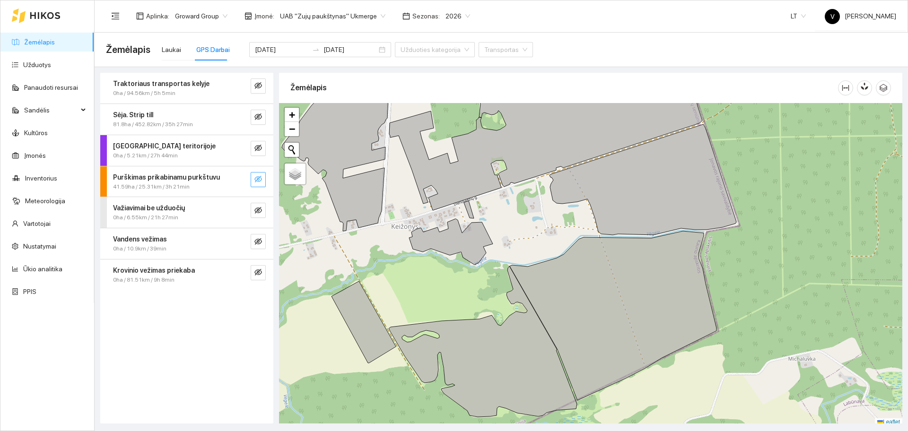
click at [261, 179] on icon "eye-invisible" at bounding box center [259, 180] width 8 height 8
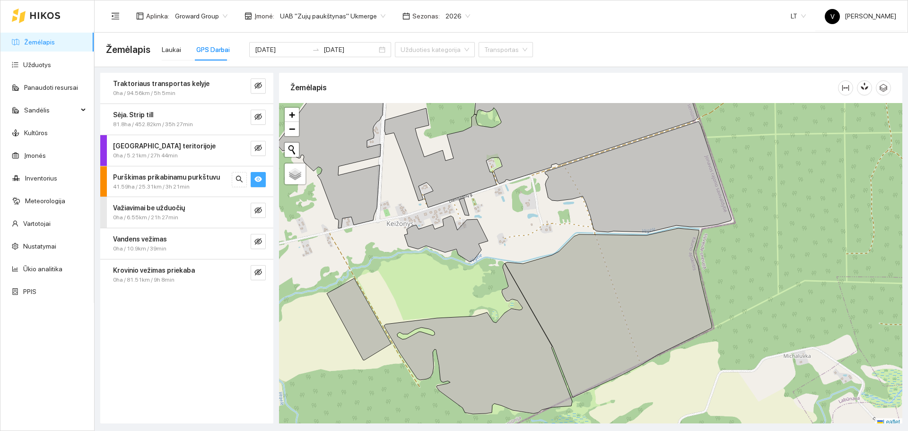
scroll to position [3, 0]
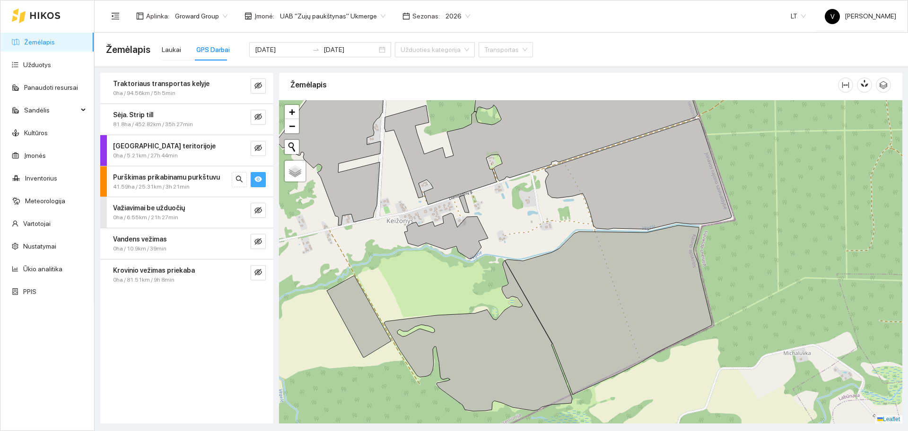
drag, startPoint x: 745, startPoint y: 303, endPoint x: 722, endPoint y: 296, distance: 23.3
click at [733, 299] on div at bounding box center [591, 262] width 624 height 324
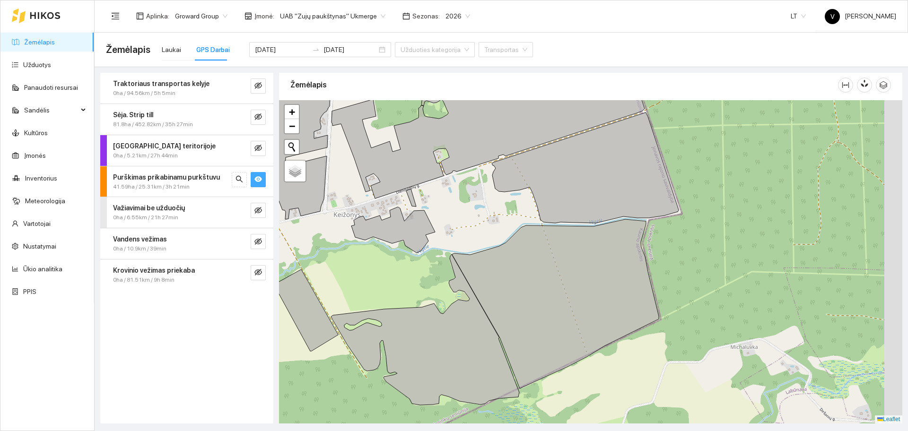
drag, startPoint x: 694, startPoint y: 275, endPoint x: 623, endPoint y: 263, distance: 71.6
click at [644, 269] on div at bounding box center [591, 262] width 624 height 324
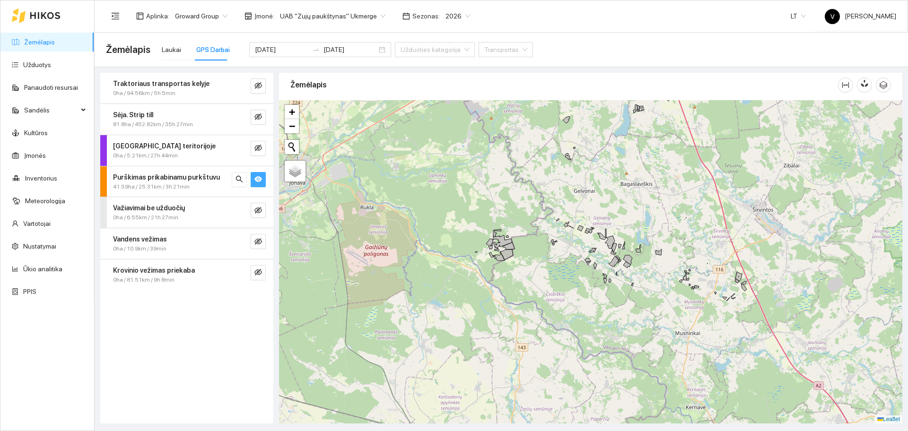
drag, startPoint x: 516, startPoint y: 175, endPoint x: 507, endPoint y: 325, distance: 151.2
click at [507, 325] on div at bounding box center [591, 262] width 624 height 324
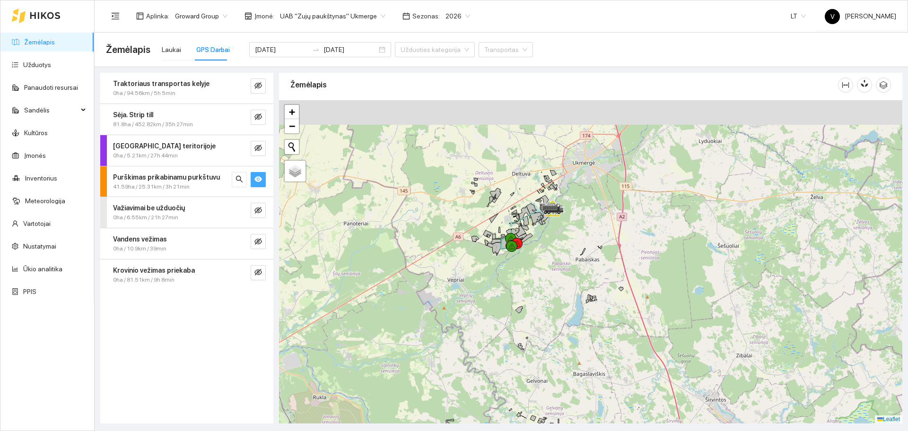
drag, startPoint x: 529, startPoint y: 245, endPoint x: 525, endPoint y: 247, distance: 4.9
click at [525, 255] on div at bounding box center [591, 262] width 624 height 324
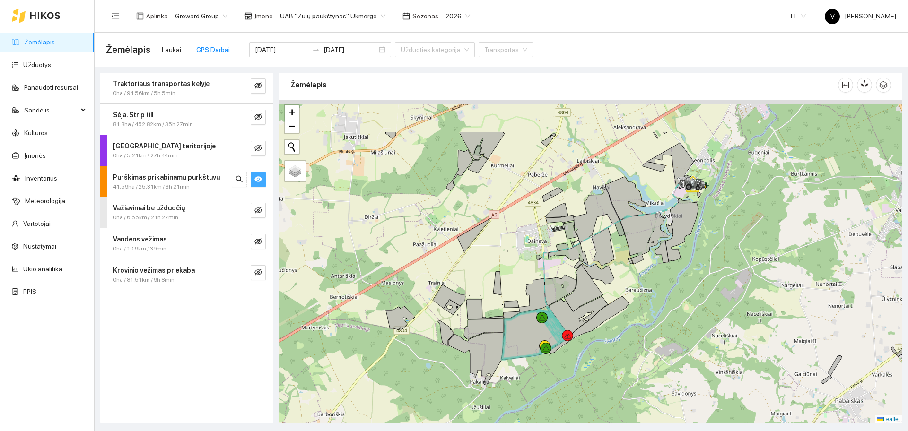
drag, startPoint x: 519, startPoint y: 251, endPoint x: 587, endPoint y: 316, distance: 93.7
click at [587, 316] on div at bounding box center [591, 262] width 624 height 324
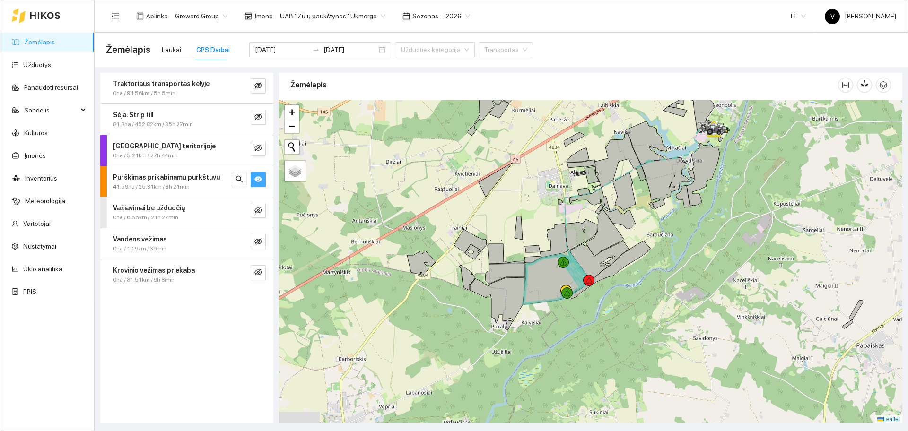
drag, startPoint x: 567, startPoint y: 316, endPoint x: 589, endPoint y: 261, distance: 59.5
click at [589, 261] on icon at bounding box center [600, 261] width 59 height 40
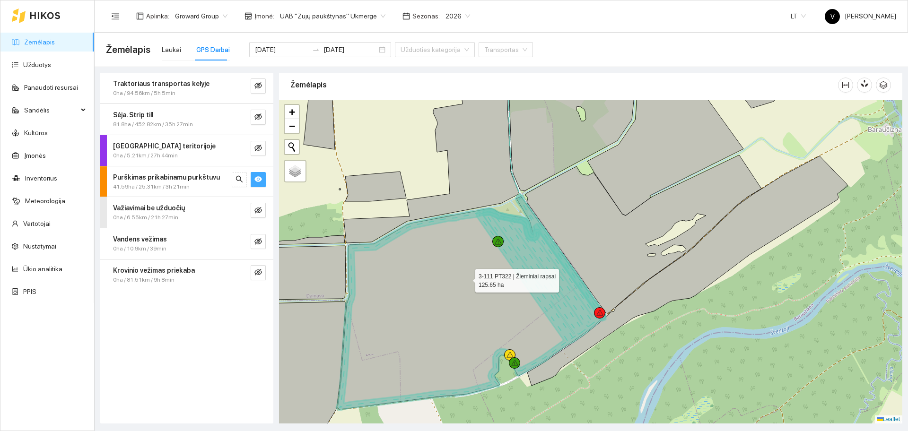
drag, startPoint x: 496, startPoint y: 282, endPoint x: 467, endPoint y: 279, distance: 28.6
click at [467, 279] on icon at bounding box center [471, 303] width 267 height 213
click at [44, 69] on link "Užduotys" at bounding box center [37, 65] width 28 height 8
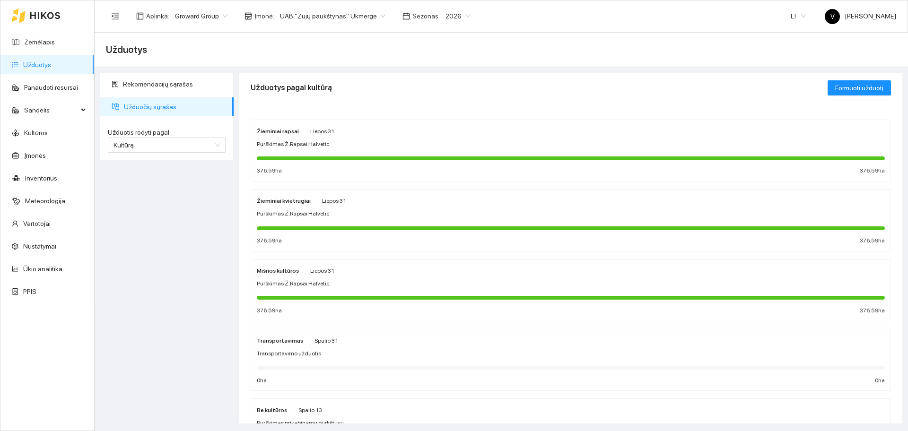
click at [290, 141] on span "Purškimas Ž.Rapsai Halvetic" at bounding box center [293, 144] width 73 height 9
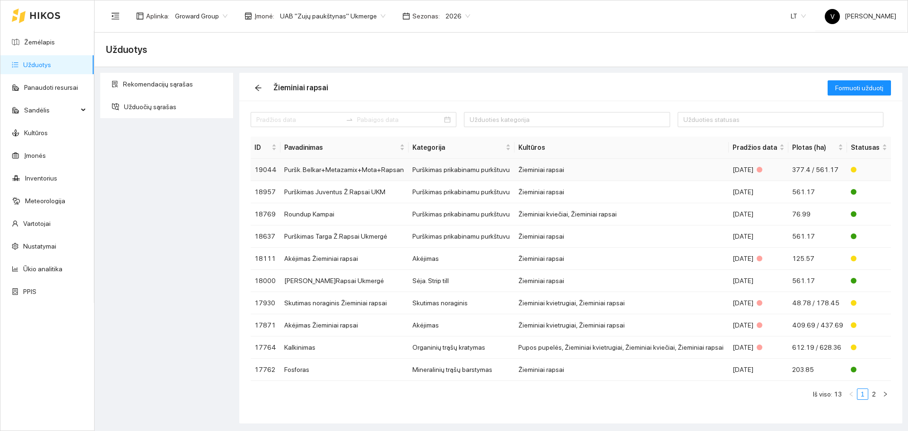
click at [320, 168] on td "Puršk. Belkar+Metazamix+Mota+Rapsan" at bounding box center [345, 170] width 128 height 22
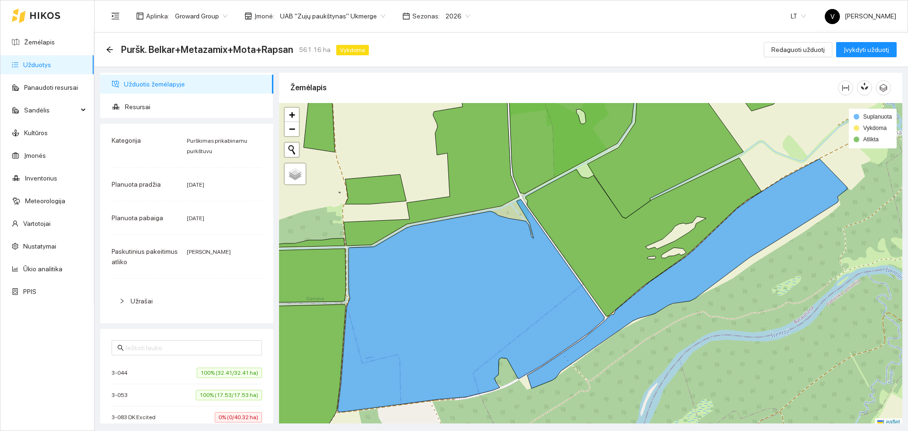
click at [352, 17] on span "UAB "Zujų paukštynas" Ukmerge" at bounding box center [332, 16] width 105 height 14
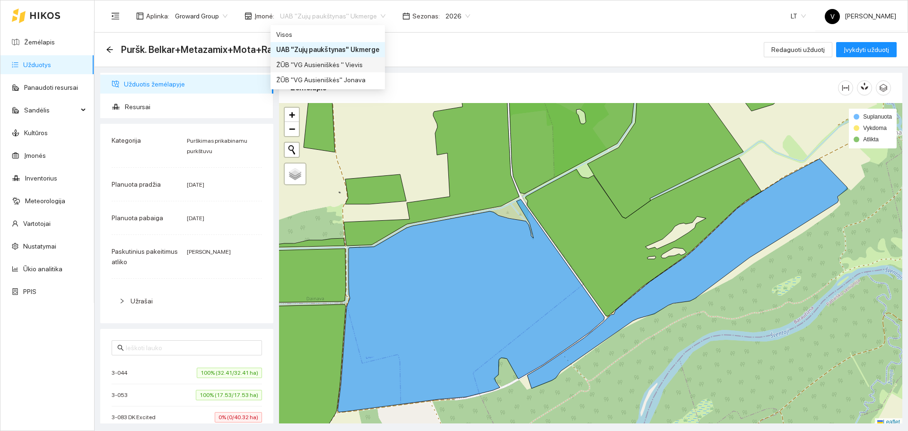
click at [329, 68] on div "ŽŪB "VG Ausieniškės " Vievis" at bounding box center [327, 65] width 103 height 10
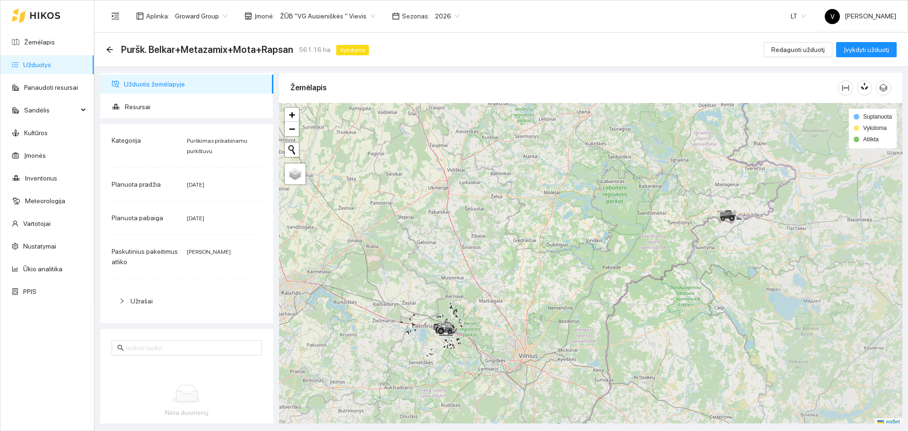
scroll to position [3, 0]
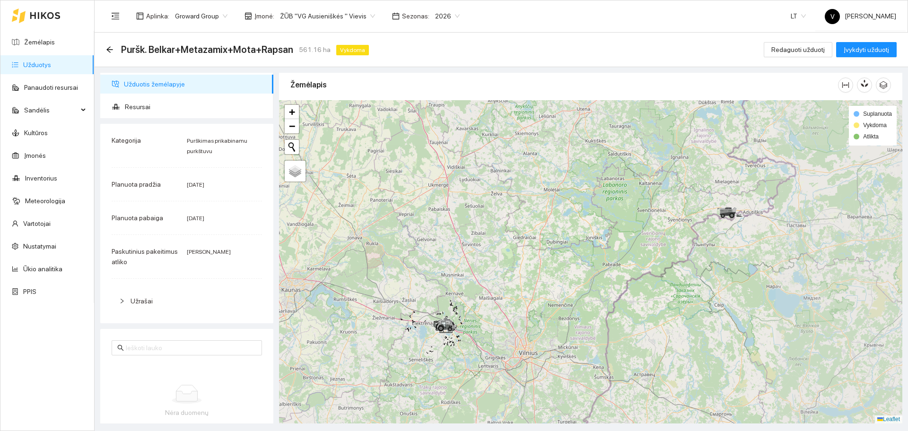
drag, startPoint x: 617, startPoint y: 294, endPoint x: 487, endPoint y: 248, distance: 137.8
click at [488, 249] on div at bounding box center [591, 262] width 624 height 324
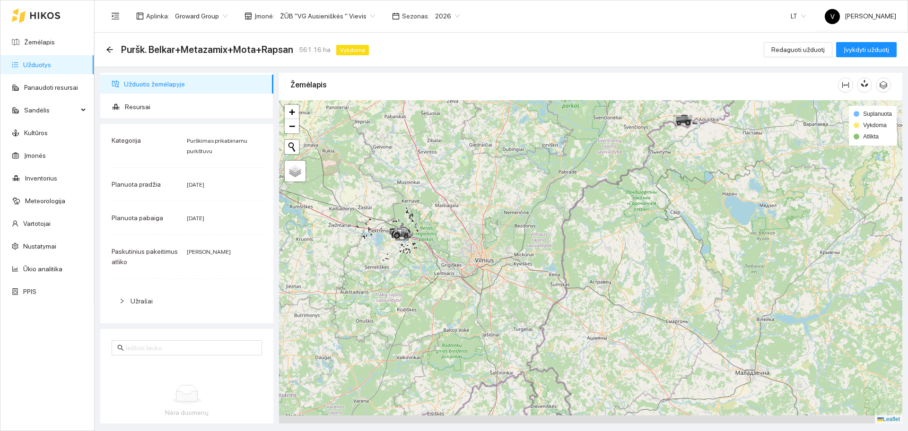
drag, startPoint x: 460, startPoint y: 205, endPoint x: 480, endPoint y: 197, distance: 21.0
click at [480, 197] on div at bounding box center [591, 262] width 624 height 324
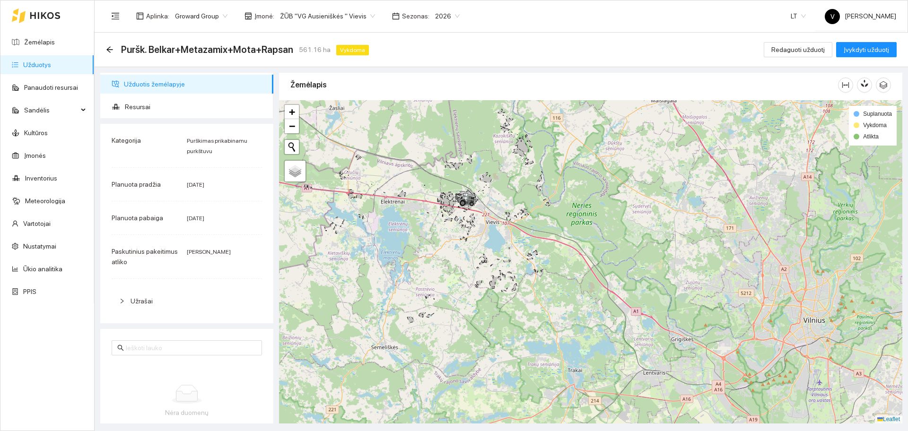
drag, startPoint x: 439, startPoint y: 235, endPoint x: 465, endPoint y: 247, distance: 29.0
click at [465, 247] on div at bounding box center [591, 262] width 624 height 324
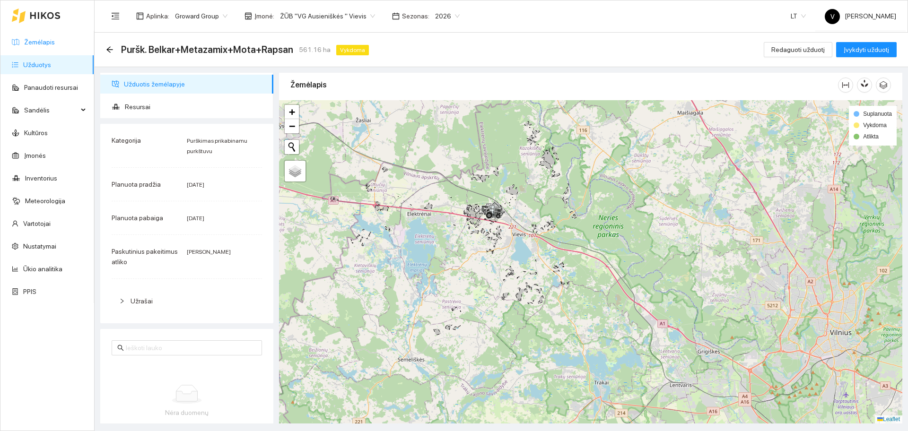
click at [40, 42] on link "Žemėlapis" at bounding box center [39, 42] width 31 height 8
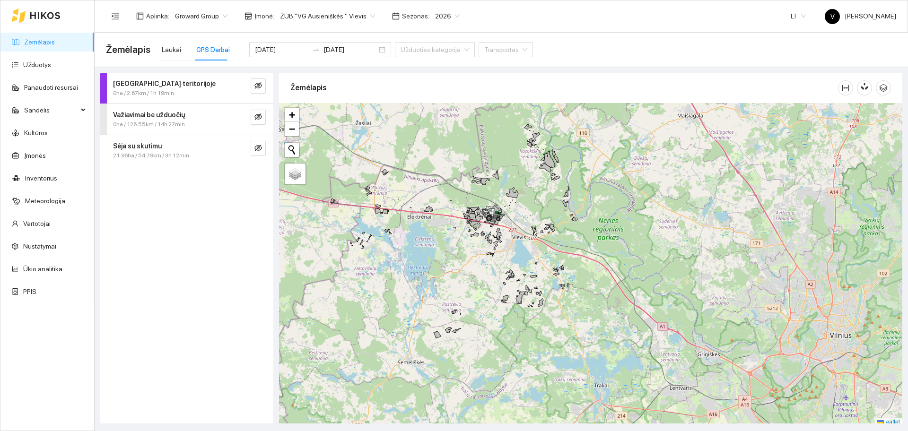
click at [213, 47] on div "GPS Darbai" at bounding box center [213, 49] width 34 height 10
click at [261, 146] on icon "eye-invisible" at bounding box center [259, 148] width 8 height 8
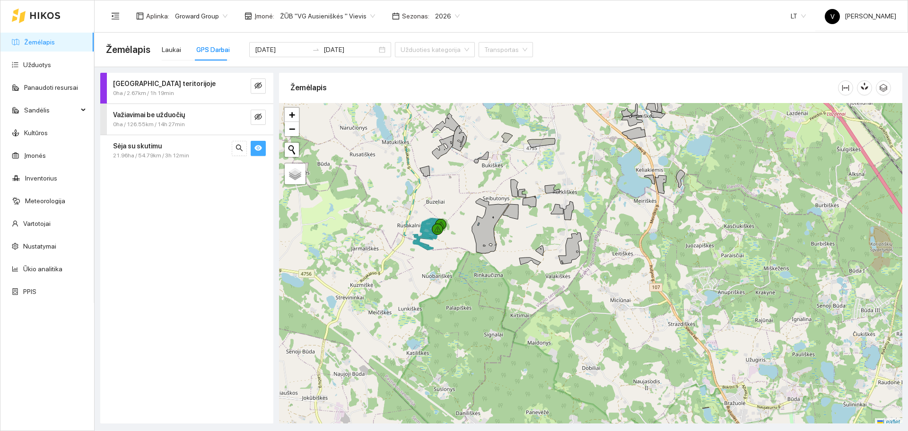
scroll to position [3, 0]
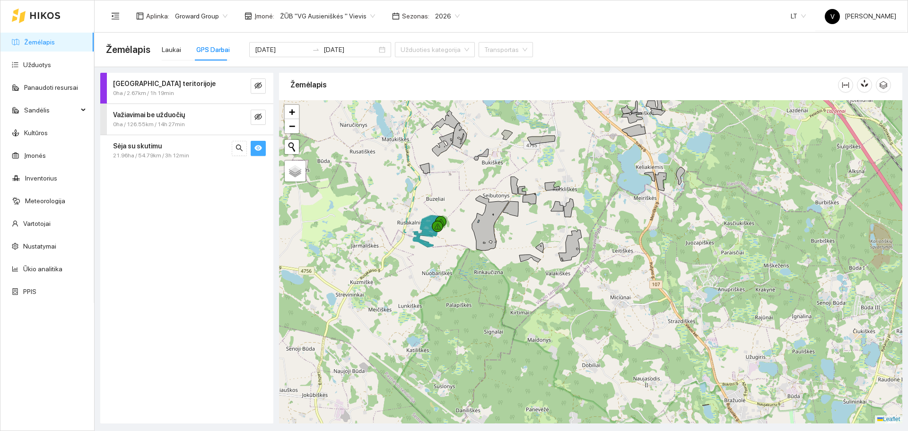
drag, startPoint x: 424, startPoint y: 249, endPoint x: 474, endPoint y: 294, distance: 67.7
click at [473, 293] on div at bounding box center [591, 262] width 624 height 324
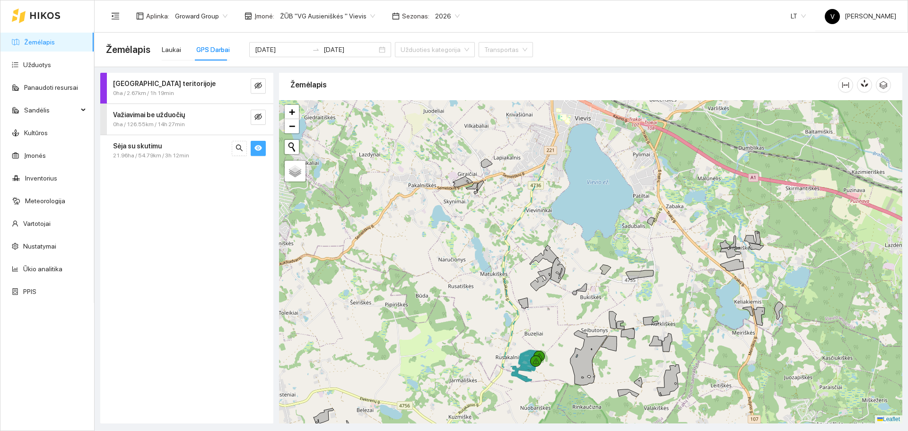
drag, startPoint x: 490, startPoint y: 212, endPoint x: 546, endPoint y: 313, distance: 115.4
click at [546, 313] on div at bounding box center [591, 262] width 624 height 324
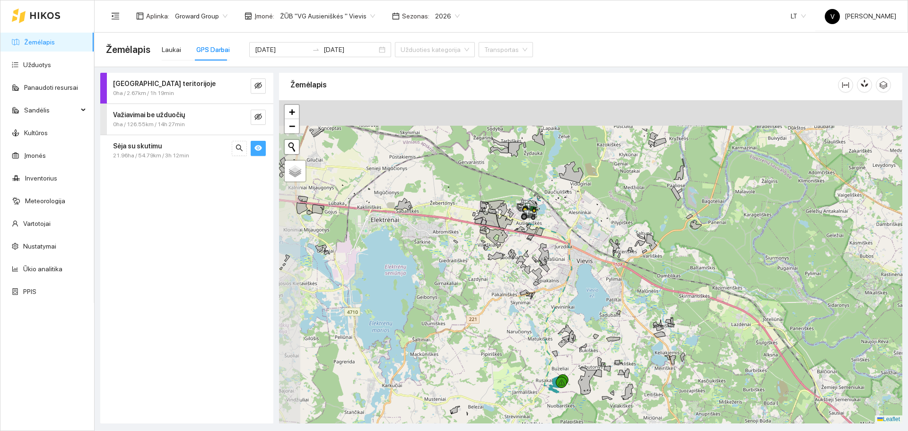
drag, startPoint x: 532, startPoint y: 248, endPoint x: 547, endPoint y: 283, distance: 38.1
click at [547, 283] on div at bounding box center [591, 262] width 624 height 324
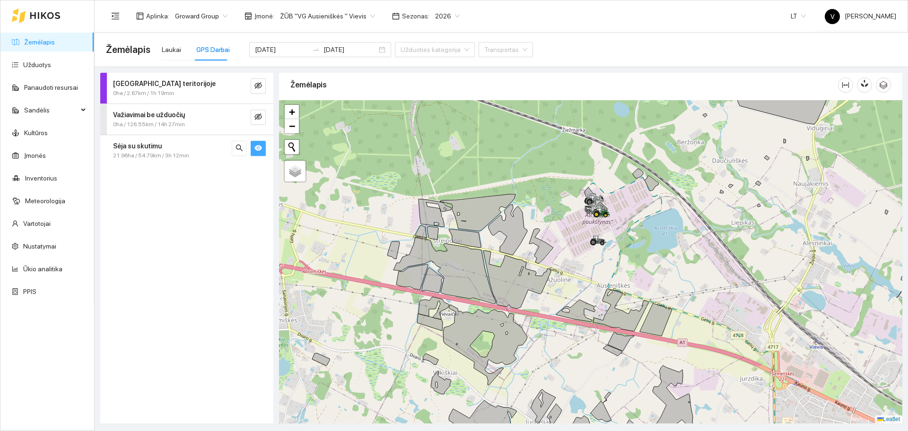
drag, startPoint x: 701, startPoint y: 302, endPoint x: 648, endPoint y: 187, distance: 126.2
click at [648, 187] on div at bounding box center [591, 262] width 624 height 324
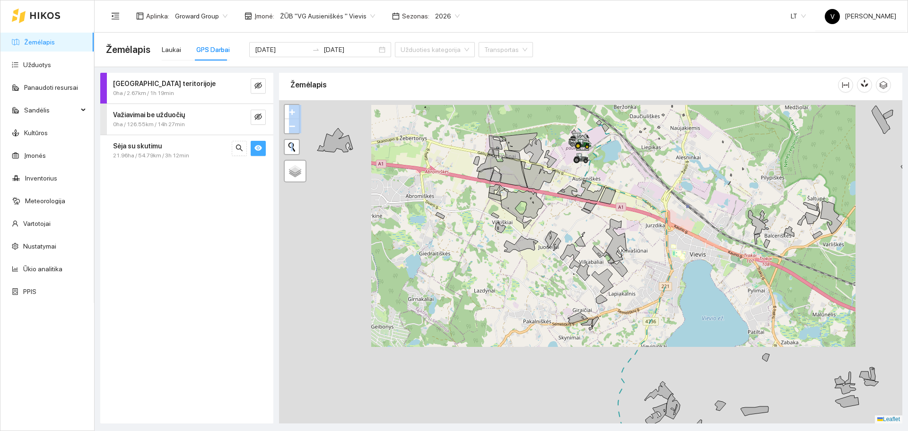
drag, startPoint x: 695, startPoint y: 341, endPoint x: 649, endPoint y: 293, distance: 65.9
click at [666, 268] on div at bounding box center [591, 262] width 624 height 324
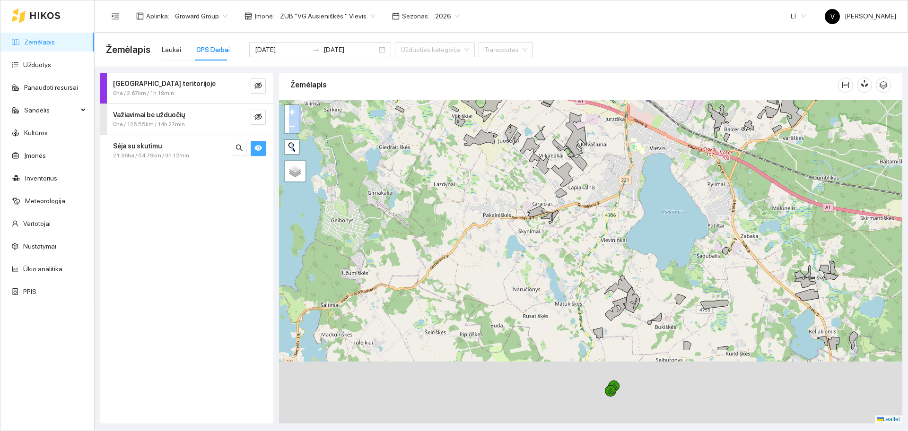
drag, startPoint x: 629, startPoint y: 360, endPoint x: 592, endPoint y: 272, distance: 96.0
click at [592, 272] on div at bounding box center [591, 262] width 624 height 324
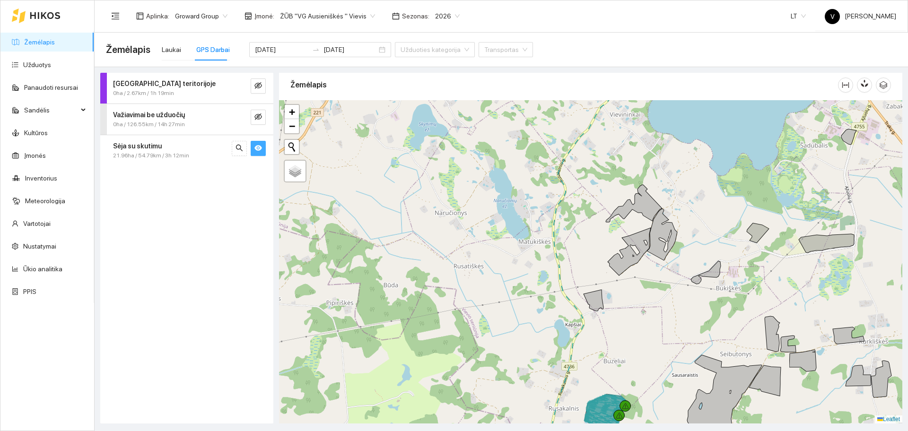
drag, startPoint x: 600, startPoint y: 245, endPoint x: 599, endPoint y: 220, distance: 24.1
click at [599, 220] on div at bounding box center [591, 262] width 624 height 324
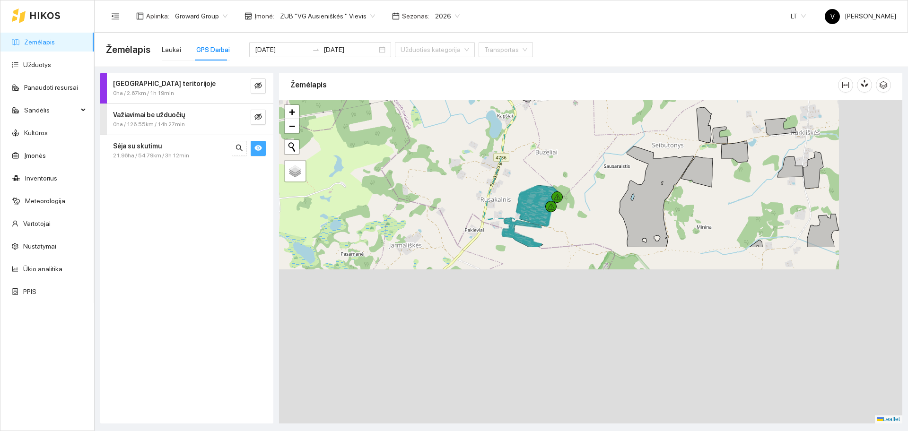
drag, startPoint x: 579, startPoint y: 251, endPoint x: 573, endPoint y: 202, distance: 49.1
click at [573, 202] on div at bounding box center [591, 262] width 624 height 324
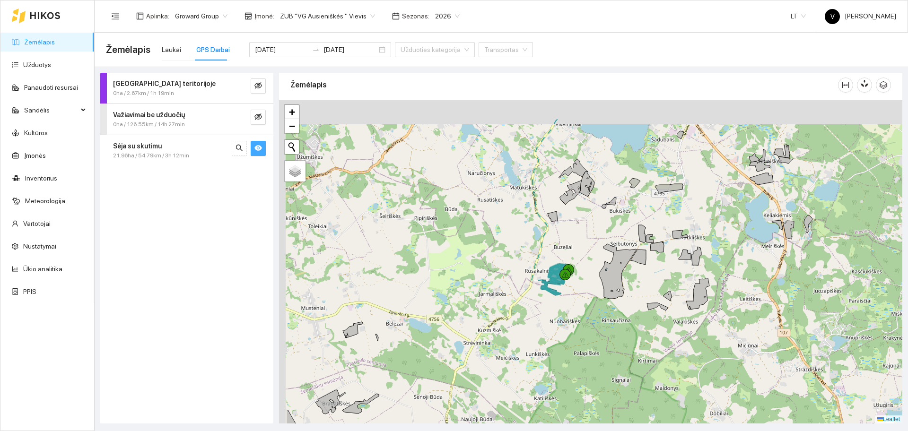
drag, startPoint x: 532, startPoint y: 250, endPoint x: 604, endPoint y: 301, distance: 87.9
click at [604, 300] on div at bounding box center [591, 262] width 624 height 324
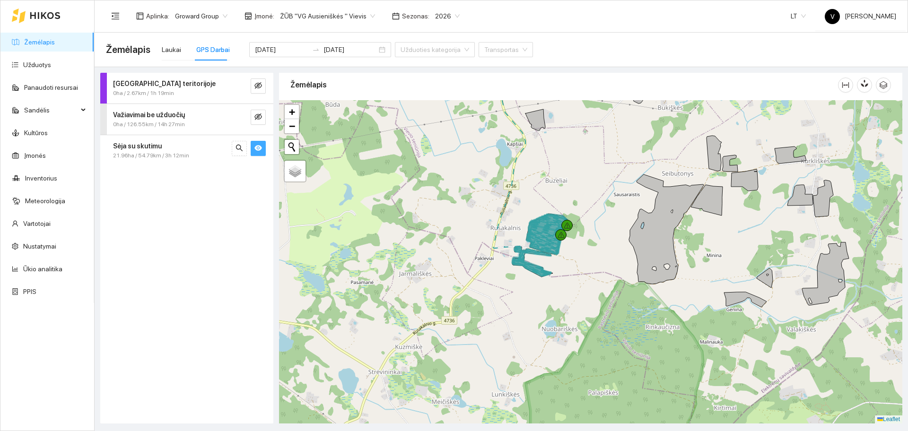
drag, startPoint x: 645, startPoint y: 234, endPoint x: 622, endPoint y: 249, distance: 28.3
click at [622, 249] on div at bounding box center [591, 262] width 624 height 324
click at [39, 66] on link "Užduotys" at bounding box center [37, 65] width 28 height 8
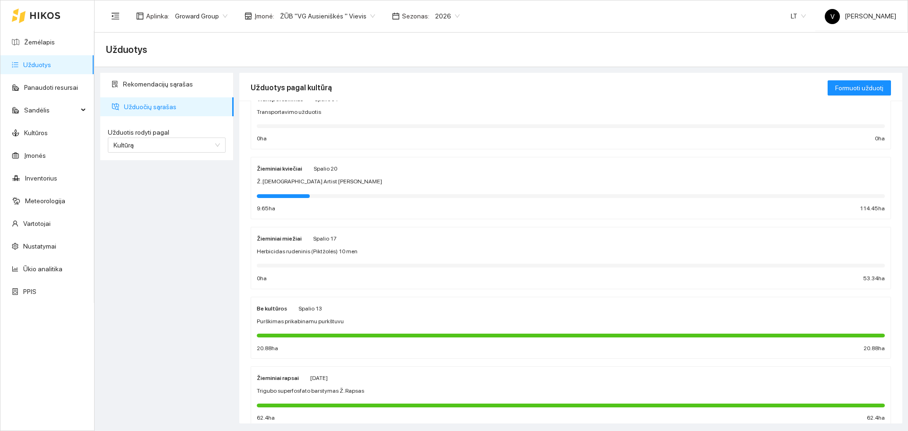
scroll to position [59, 0]
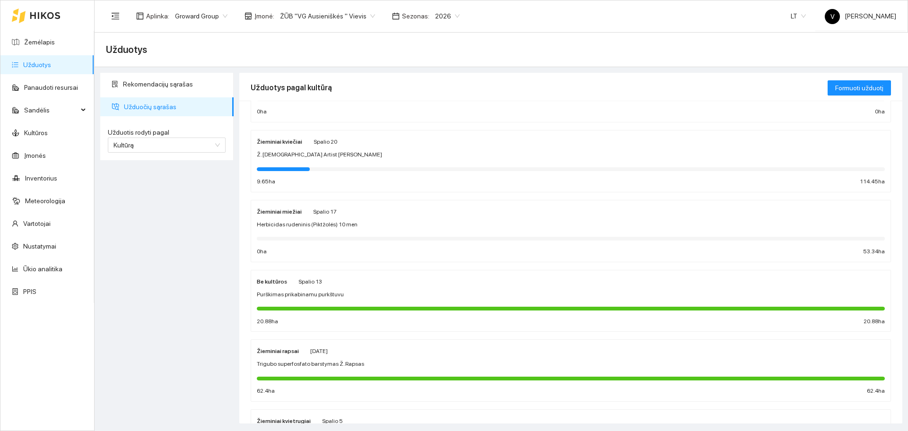
click at [275, 155] on span "Ž. kviečių Artist sėja" at bounding box center [319, 154] width 125 height 9
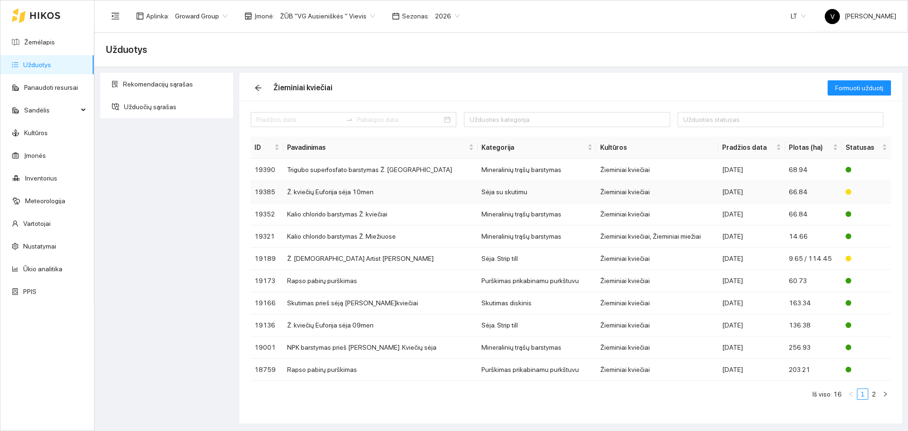
click at [322, 191] on td "Ž. kviečių Euforija sėja 10men" at bounding box center [380, 192] width 194 height 22
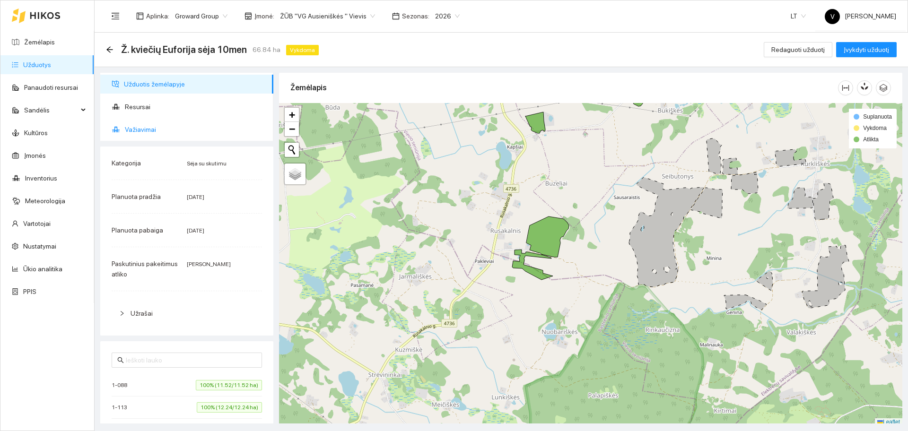
click at [144, 127] on span "Važiavimai" at bounding box center [195, 129] width 141 height 19
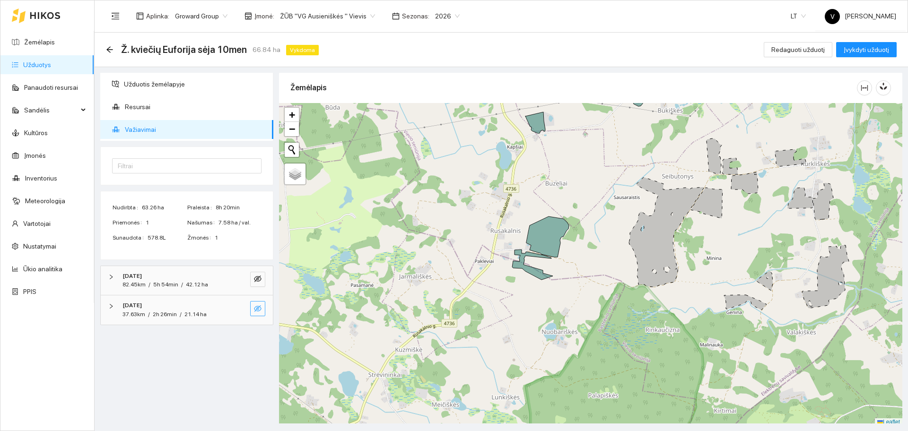
click at [258, 306] on icon "eye-invisible" at bounding box center [258, 309] width 8 height 7
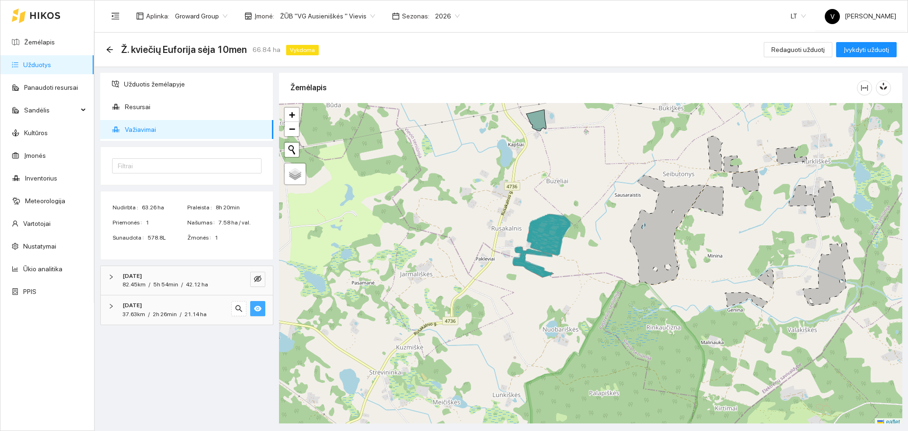
scroll to position [3, 0]
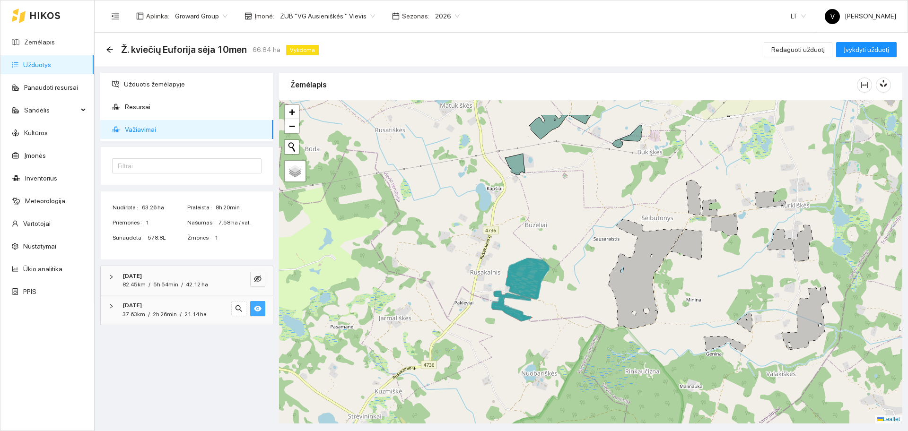
drag, startPoint x: 530, startPoint y: 203, endPoint x: 498, endPoint y: 314, distance: 115.3
click at [498, 314] on div at bounding box center [591, 262] width 624 height 324
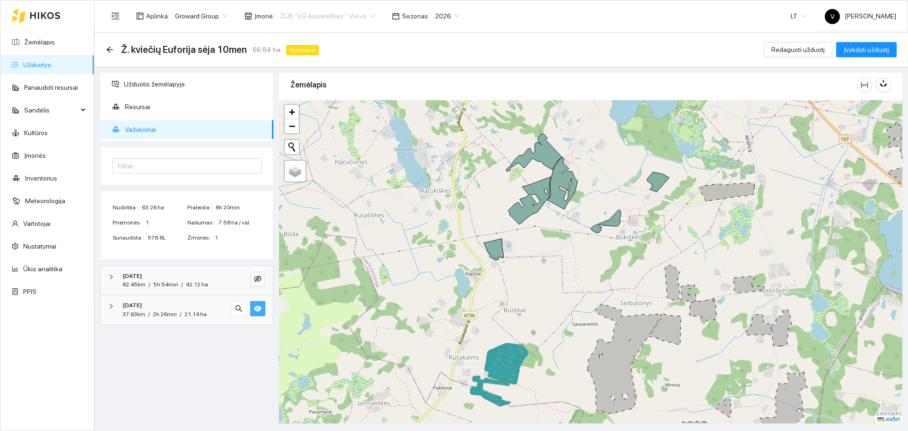
click at [334, 15] on span "ŽŪB "VG Ausieniškės " Vievis" at bounding box center [327, 16] width 95 height 14
click at [335, 82] on div "ŽŪB "VG Ausieniškės" Jonava" at bounding box center [324, 80] width 97 height 10
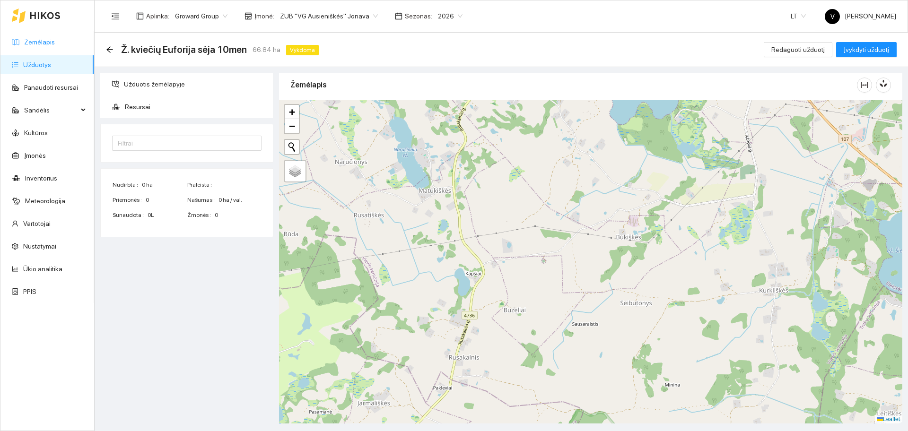
click at [44, 38] on link "Žemėlapis" at bounding box center [39, 42] width 31 height 8
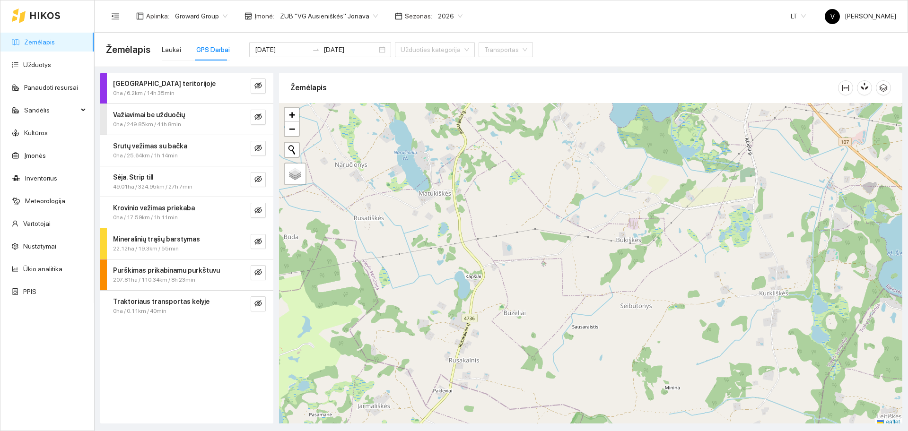
scroll to position [3, 0]
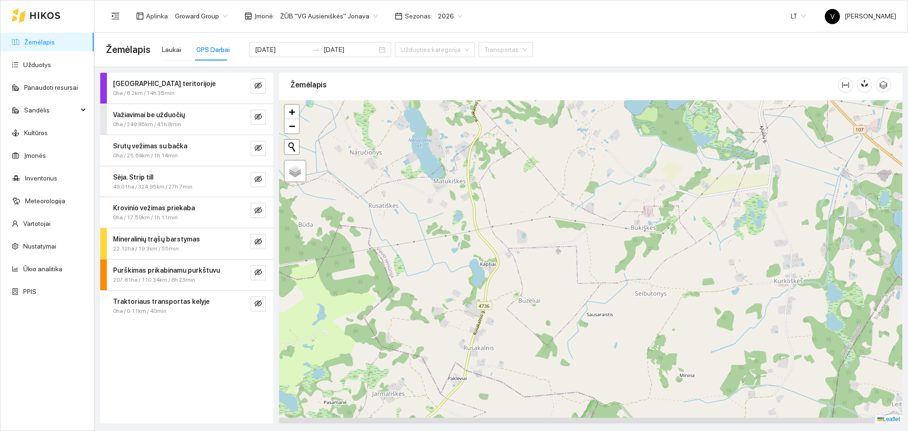
drag, startPoint x: 488, startPoint y: 228, endPoint x: 503, endPoint y: 217, distance: 18.9
click at [503, 217] on div at bounding box center [591, 262] width 624 height 324
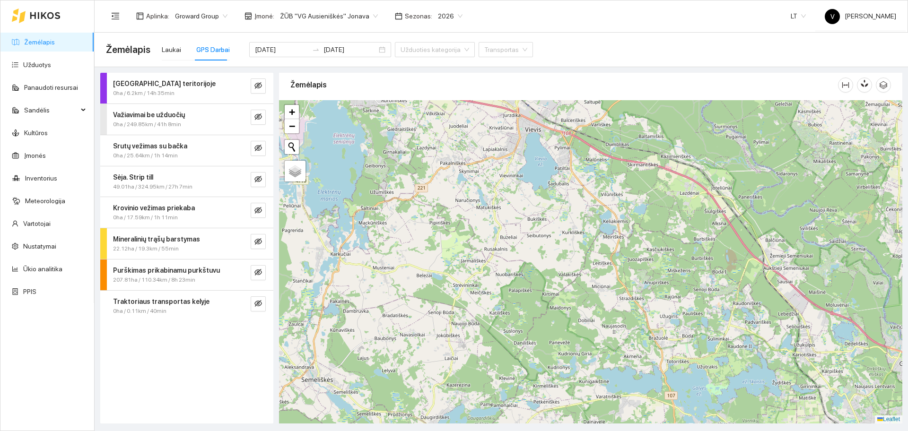
drag, startPoint x: 474, startPoint y: 180, endPoint x: 472, endPoint y: 186, distance: 6.6
click at [474, 181] on div at bounding box center [591, 262] width 624 height 324
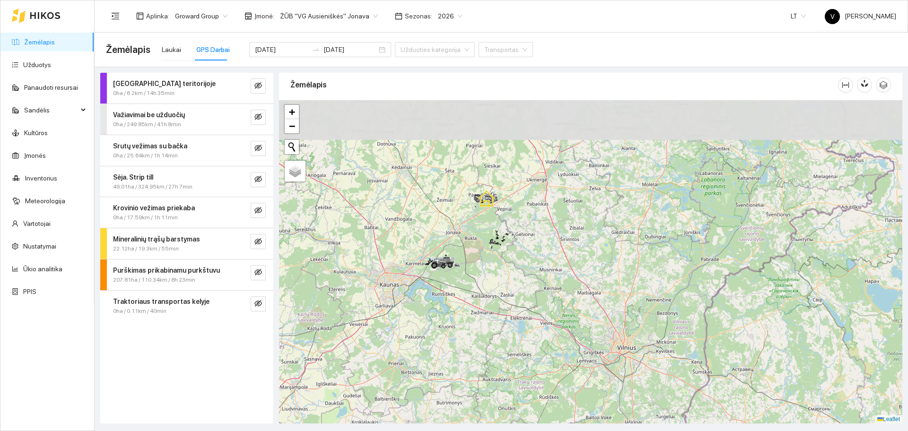
drag, startPoint x: 387, startPoint y: 164, endPoint x: 462, endPoint y: 304, distance: 159.0
click at [462, 304] on div at bounding box center [591, 262] width 624 height 324
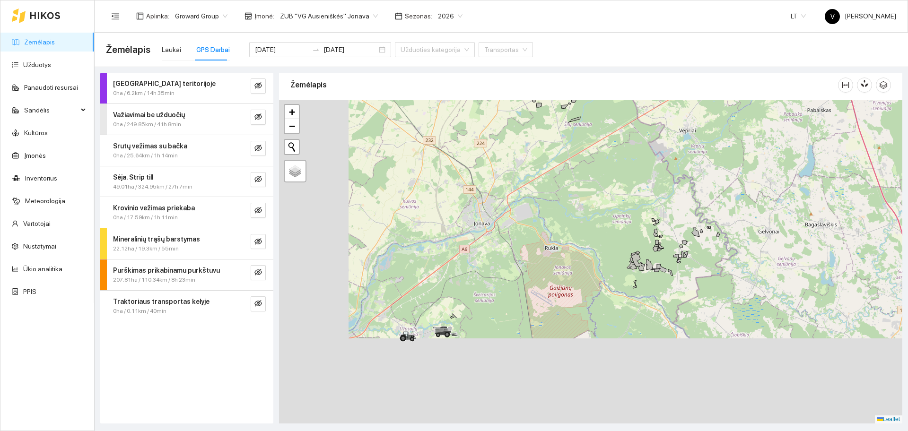
drag, startPoint x: 430, startPoint y: 305, endPoint x: 538, endPoint y: 198, distance: 152.5
click at [545, 187] on div at bounding box center [591, 262] width 624 height 324
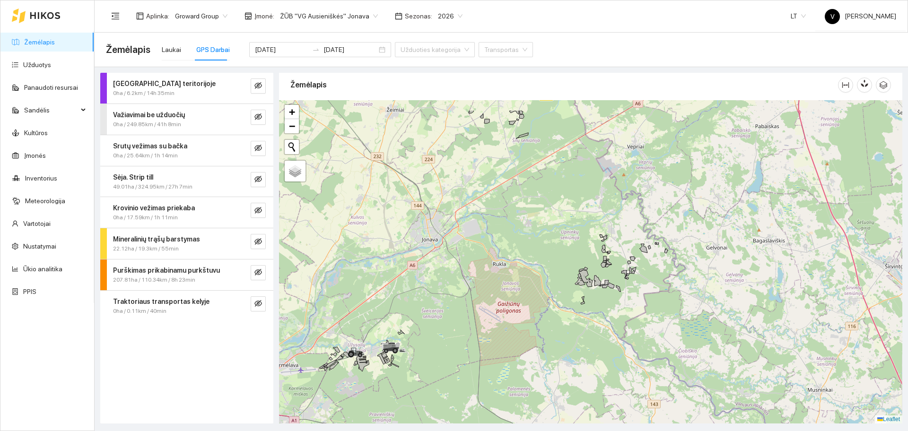
drag, startPoint x: 523, startPoint y: 226, endPoint x: 442, endPoint y: 268, distance: 91.4
click at [442, 268] on div at bounding box center [591, 262] width 624 height 324
click at [261, 242] on icon "eye-invisible" at bounding box center [259, 242] width 8 height 8
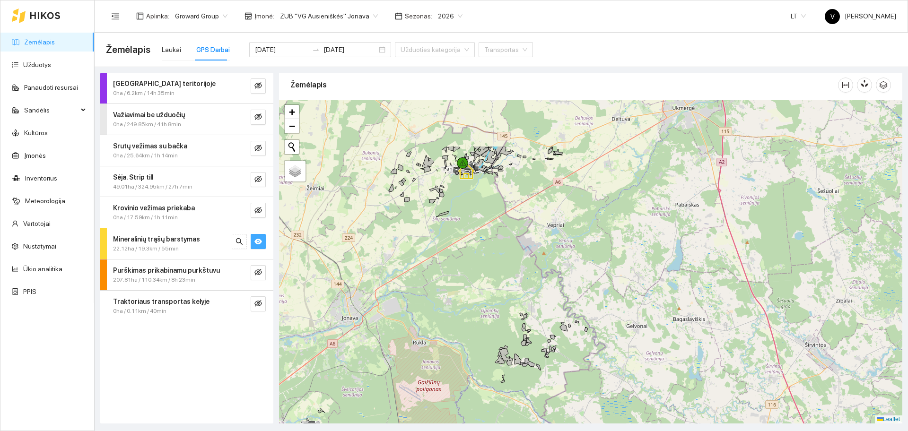
drag, startPoint x: 492, startPoint y: 196, endPoint x: 452, endPoint y: 262, distance: 77.2
click at [417, 268] on div at bounding box center [591, 262] width 624 height 324
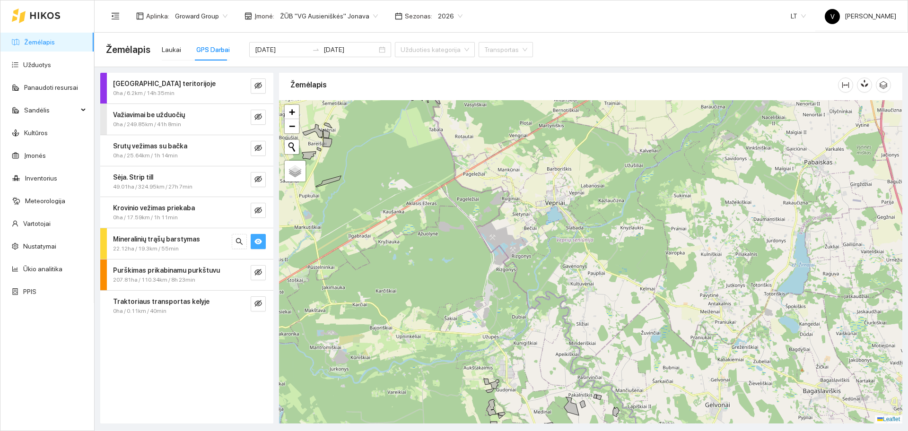
drag, startPoint x: 474, startPoint y: 202, endPoint x: 536, endPoint y: 205, distance: 61.6
click at [536, 205] on div at bounding box center [591, 262] width 624 height 324
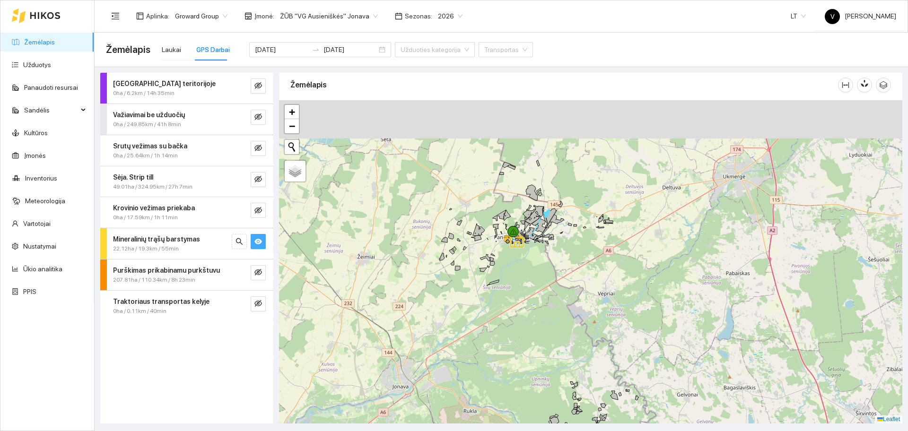
drag, startPoint x: 511, startPoint y: 188, endPoint x: 525, endPoint y: 273, distance: 86.3
click at [525, 273] on div at bounding box center [591, 262] width 624 height 324
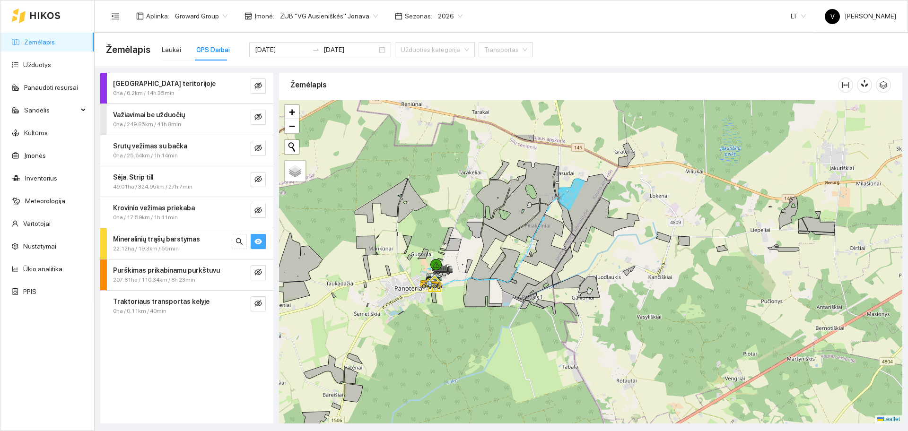
drag, startPoint x: 544, startPoint y: 219, endPoint x: 521, endPoint y: 269, distance: 55.2
click at [521, 269] on div at bounding box center [591, 262] width 624 height 324
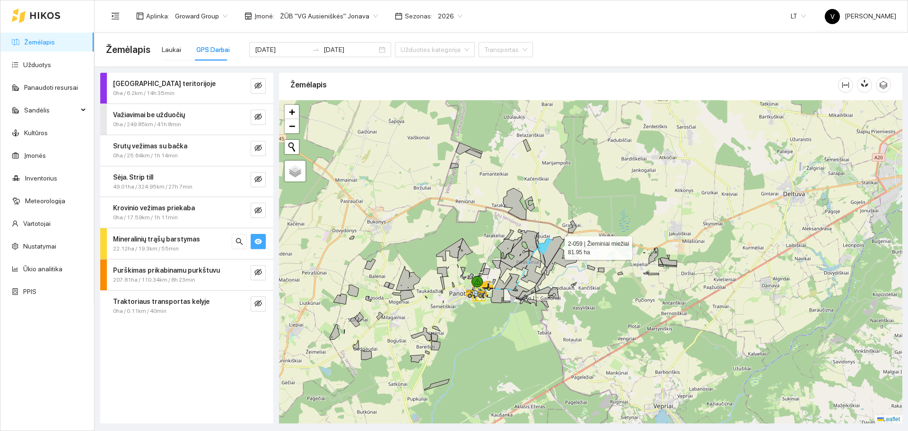
drag, startPoint x: 593, startPoint y: 198, endPoint x: 557, endPoint y: 246, distance: 59.4
click at [557, 246] on icon at bounding box center [551, 252] width 26 height 31
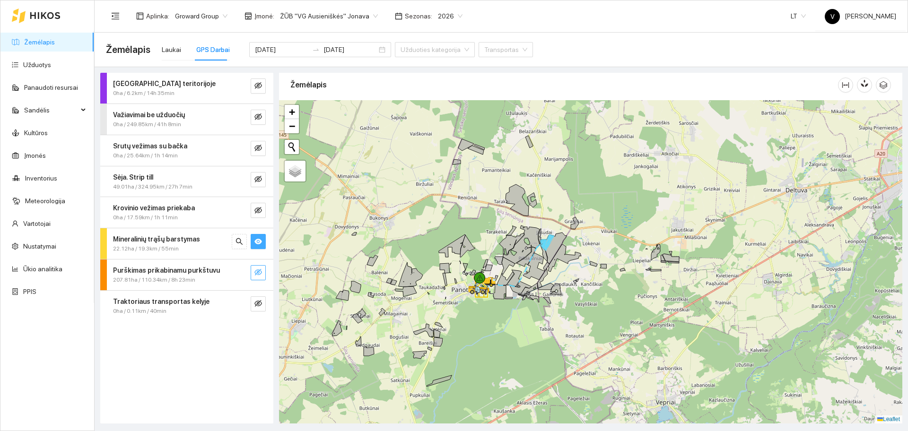
click at [257, 272] on icon "eye-invisible" at bounding box center [259, 273] width 8 height 8
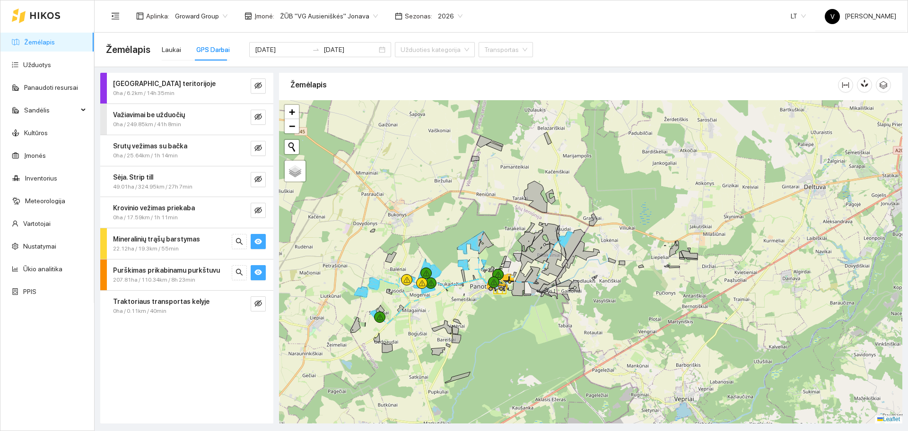
drag, startPoint x: 449, startPoint y: 258, endPoint x: 499, endPoint y: 245, distance: 51.4
click at [484, 245] on icon at bounding box center [471, 242] width 26 height 23
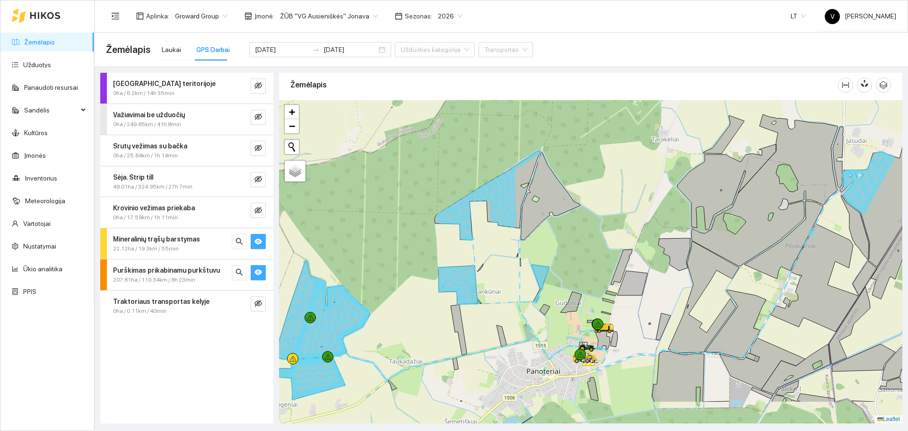
drag, startPoint x: 395, startPoint y: 272, endPoint x: 510, endPoint y: 202, distance: 134.6
click at [510, 202] on div at bounding box center [591, 262] width 624 height 324
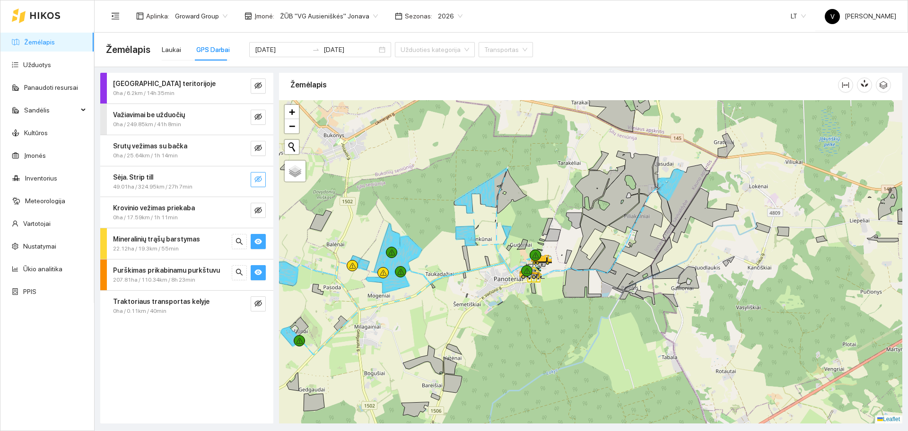
click at [258, 179] on icon "eye-invisible" at bounding box center [259, 179] width 8 height 7
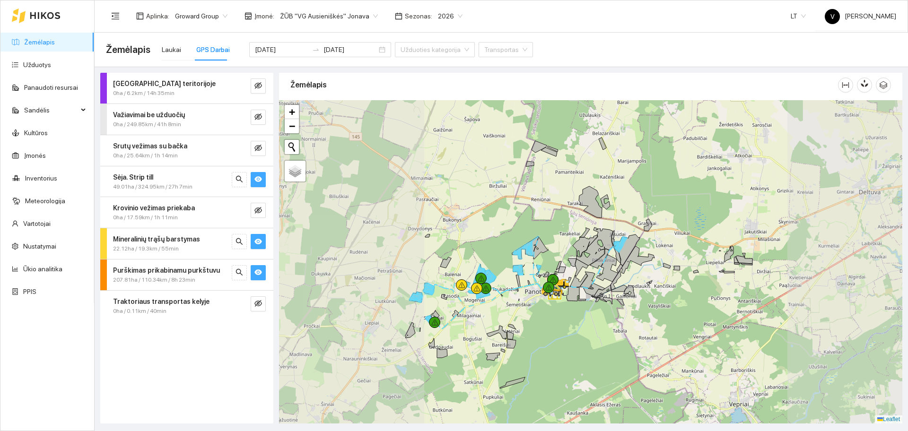
drag, startPoint x: 485, startPoint y: 379, endPoint x: 572, endPoint y: 221, distance: 179.8
click at [566, 234] on div at bounding box center [591, 262] width 624 height 324
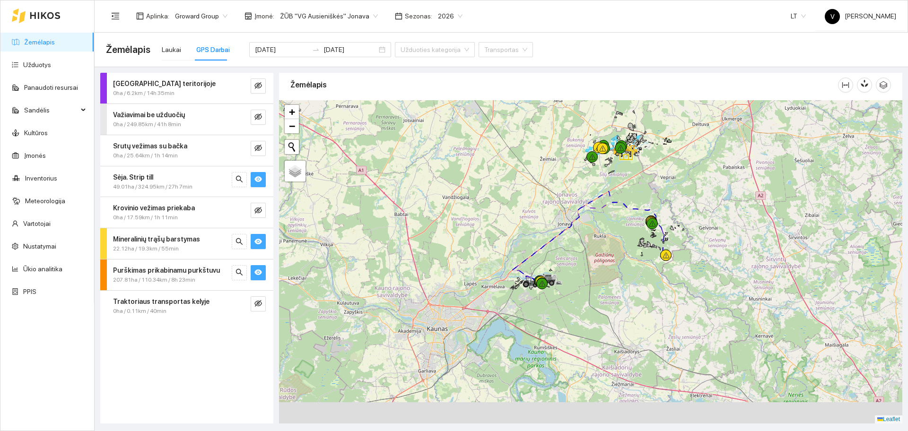
drag, startPoint x: 541, startPoint y: 275, endPoint x: 571, endPoint y: 221, distance: 61.2
click at [571, 221] on div at bounding box center [591, 262] width 624 height 324
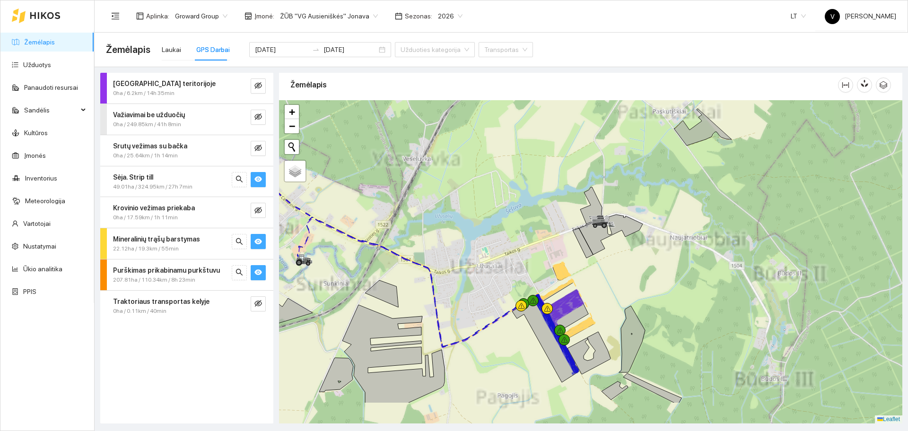
drag, startPoint x: 528, startPoint y: 246, endPoint x: 575, endPoint y: 184, distance: 78.0
click at [575, 184] on div at bounding box center [591, 262] width 624 height 324
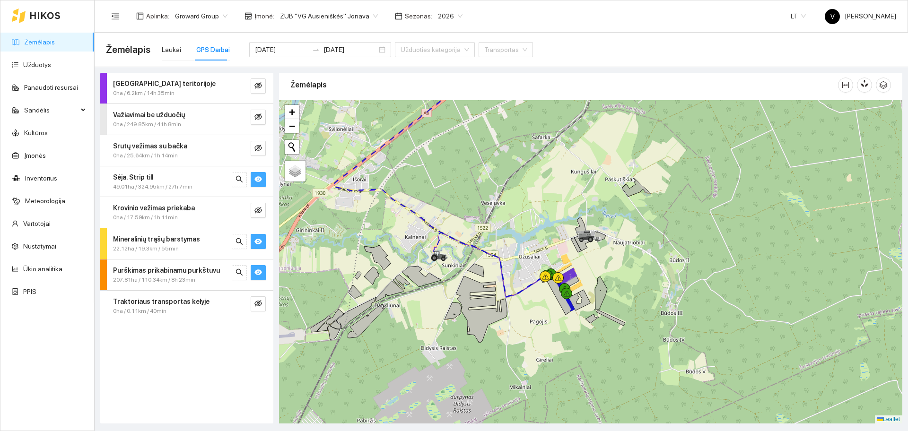
drag, startPoint x: 452, startPoint y: 291, endPoint x: 455, endPoint y: 286, distance: 5.8
click at [455, 286] on div at bounding box center [591, 262] width 624 height 324
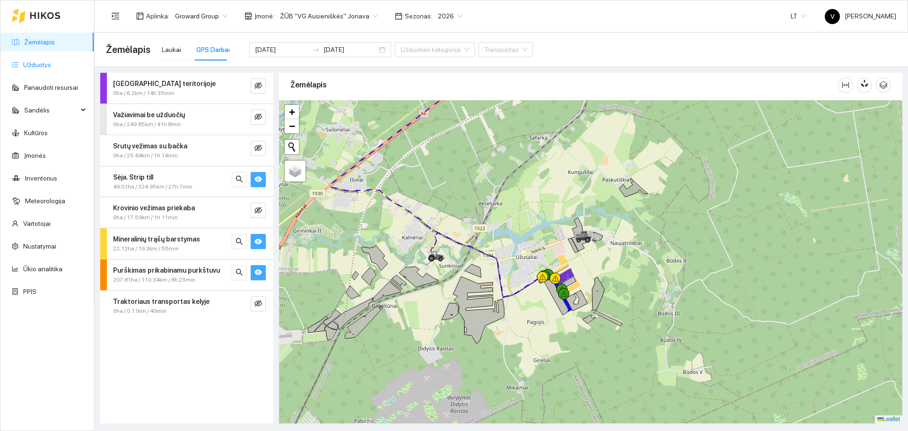
click at [51, 65] on link "Užduotys" at bounding box center [37, 65] width 28 height 8
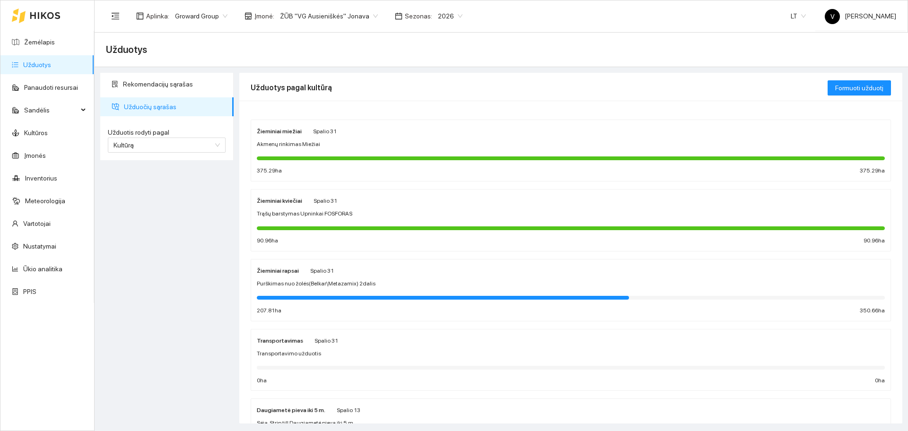
click at [287, 205] on div "Žieminiai kviečiai" at bounding box center [279, 200] width 45 height 10
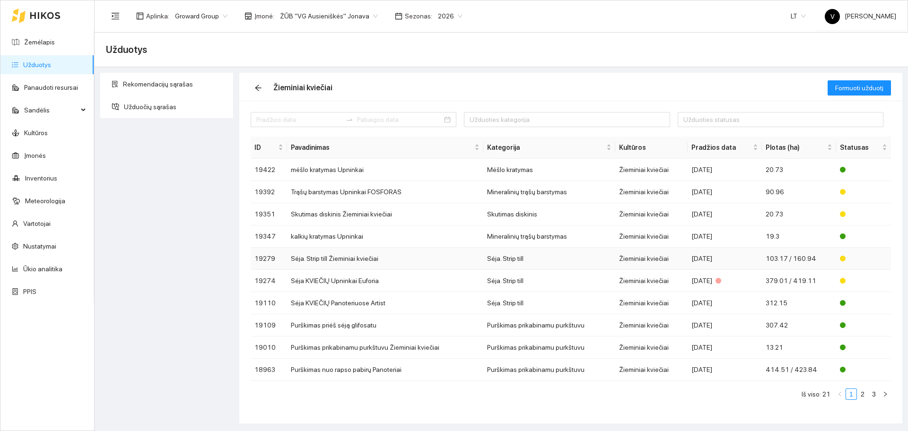
click at [339, 256] on td "Sėja. Strip till Žieminiai kviečiai" at bounding box center [385, 259] width 196 height 22
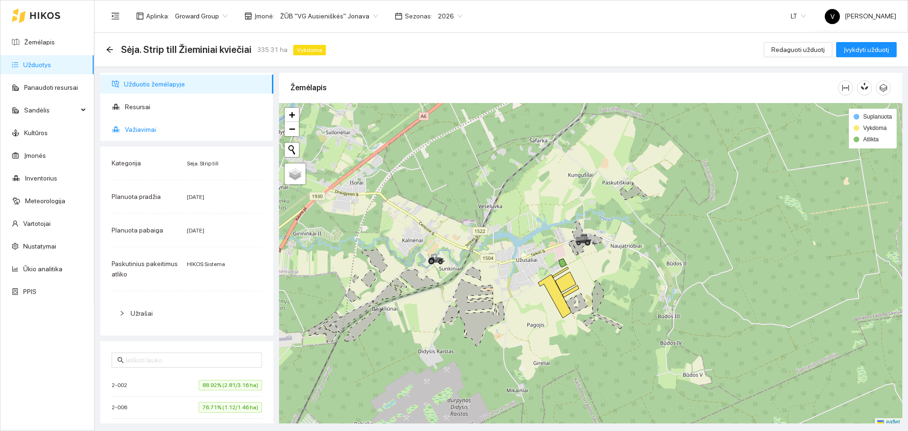
click at [151, 137] on span "Važiavimai" at bounding box center [195, 129] width 141 height 19
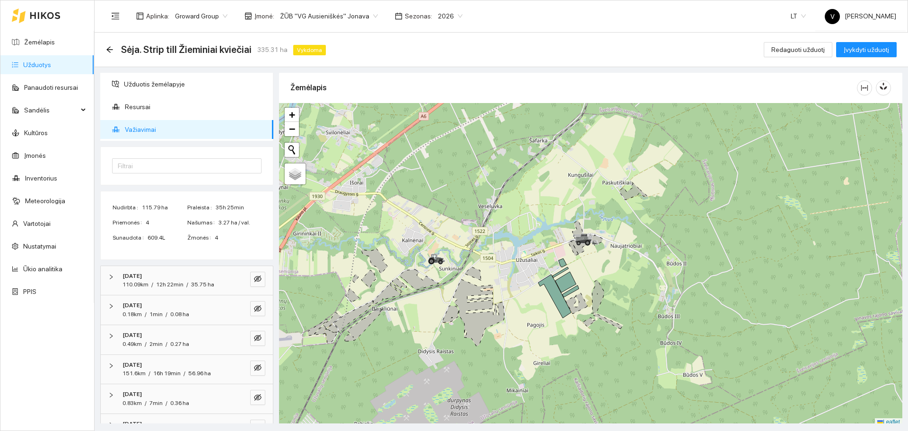
scroll to position [53, 0]
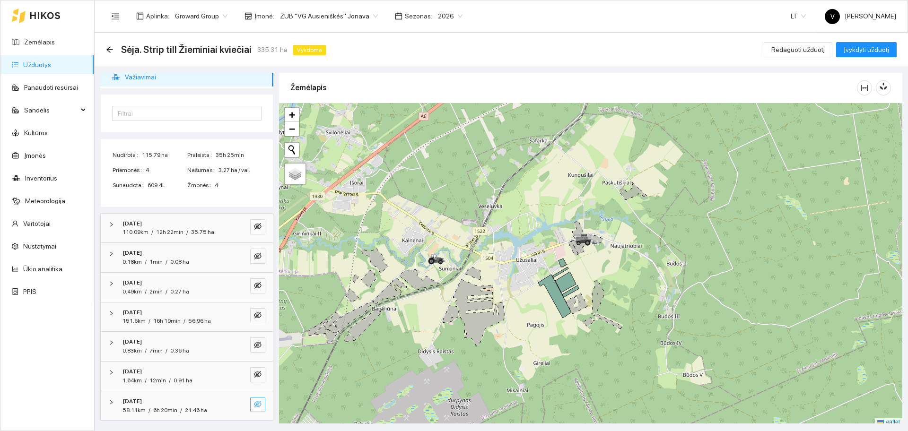
click at [254, 405] on icon "eye-invisible" at bounding box center [258, 405] width 8 height 8
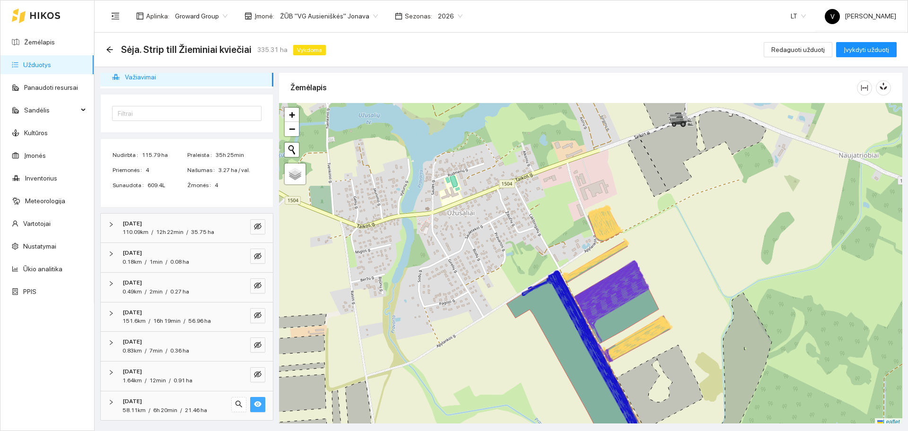
scroll to position [3, 0]
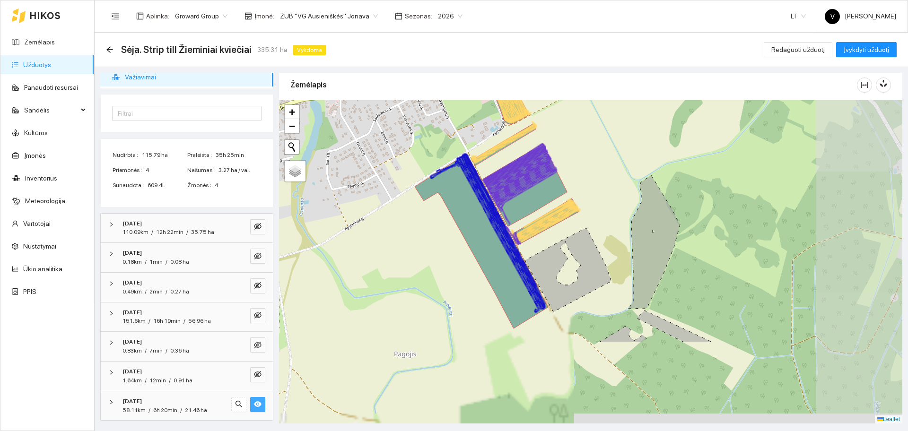
drag, startPoint x: 528, startPoint y: 297, endPoint x: 467, endPoint y: 211, distance: 105.0
click at [467, 211] on icon at bounding box center [481, 241] width 133 height 175
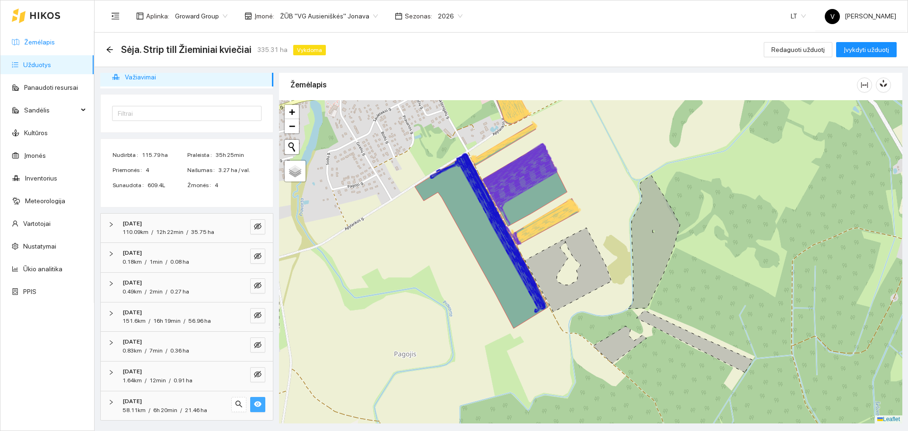
click at [44, 41] on link "Žemėlapis" at bounding box center [39, 42] width 31 height 8
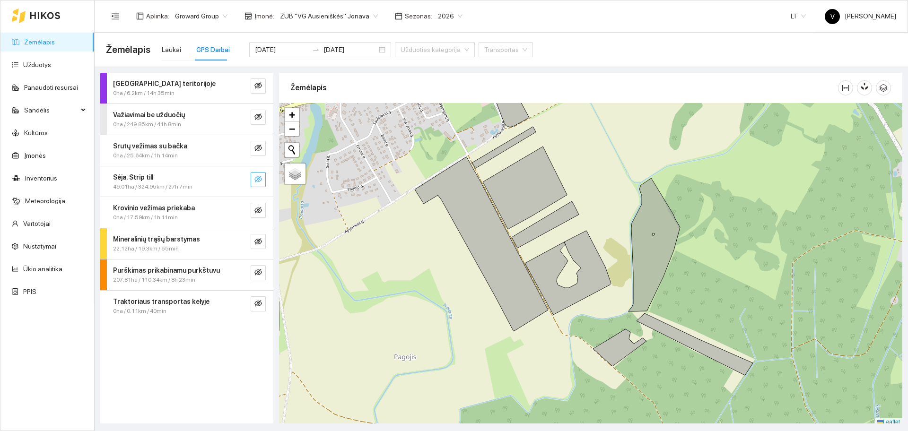
click at [256, 183] on icon "eye-invisible" at bounding box center [259, 180] width 8 height 8
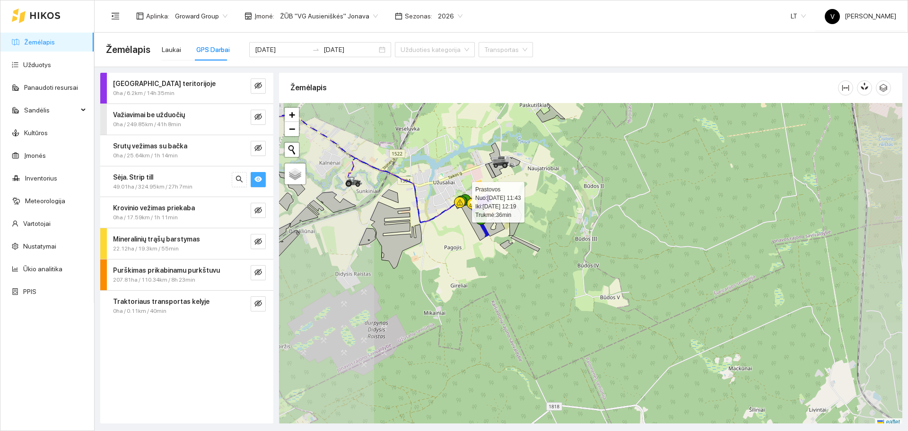
scroll to position [3, 0]
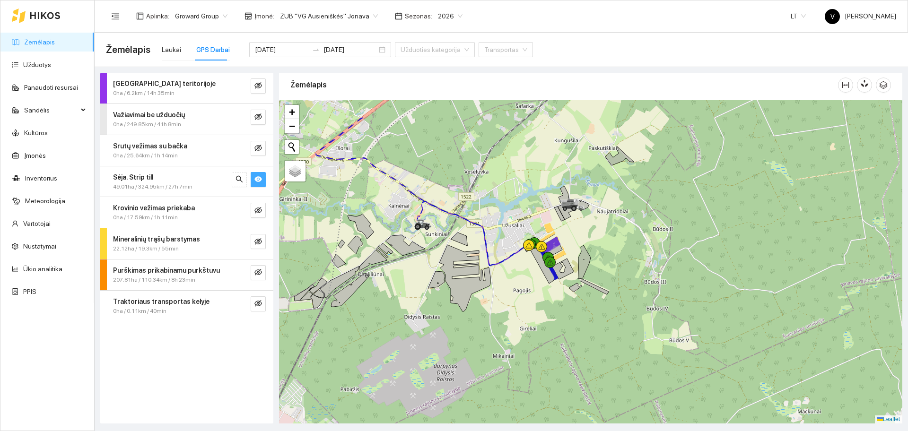
drag, startPoint x: 466, startPoint y: 199, endPoint x: 535, endPoint y: 245, distance: 82.5
click at [535, 245] on div at bounding box center [530, 244] width 11 height 11
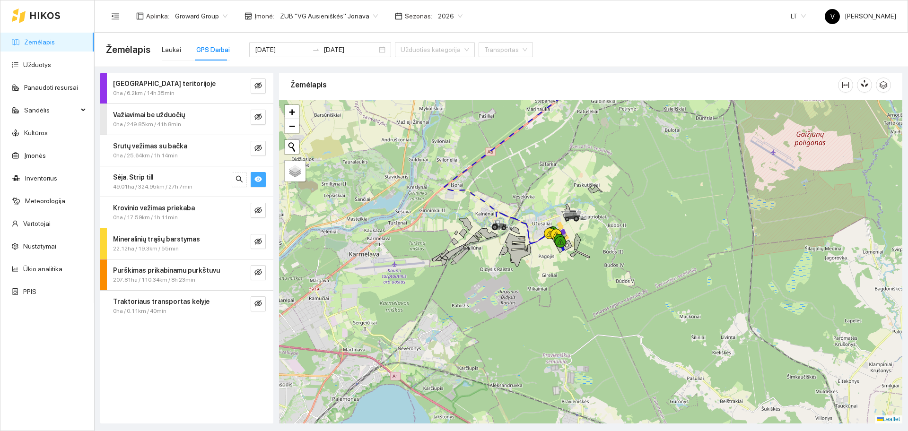
drag, startPoint x: 503, startPoint y: 209, endPoint x: 529, endPoint y: 199, distance: 28.0
click at [529, 199] on div at bounding box center [591, 262] width 624 height 324
